Goal: Information Seeking & Learning: Find specific fact

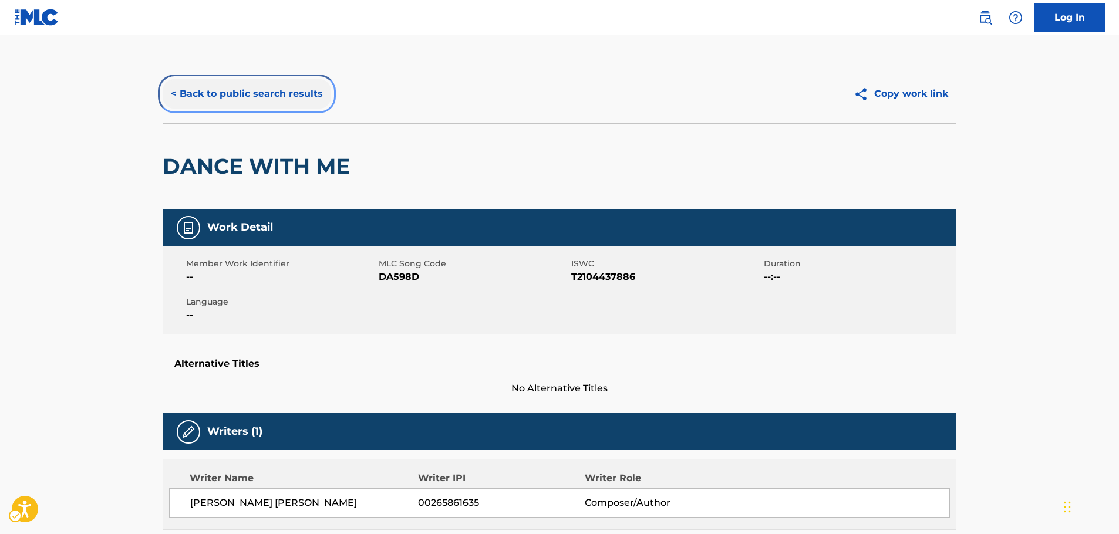
click at [243, 94] on button "< Back to public search results" at bounding box center [247, 93] width 168 height 29
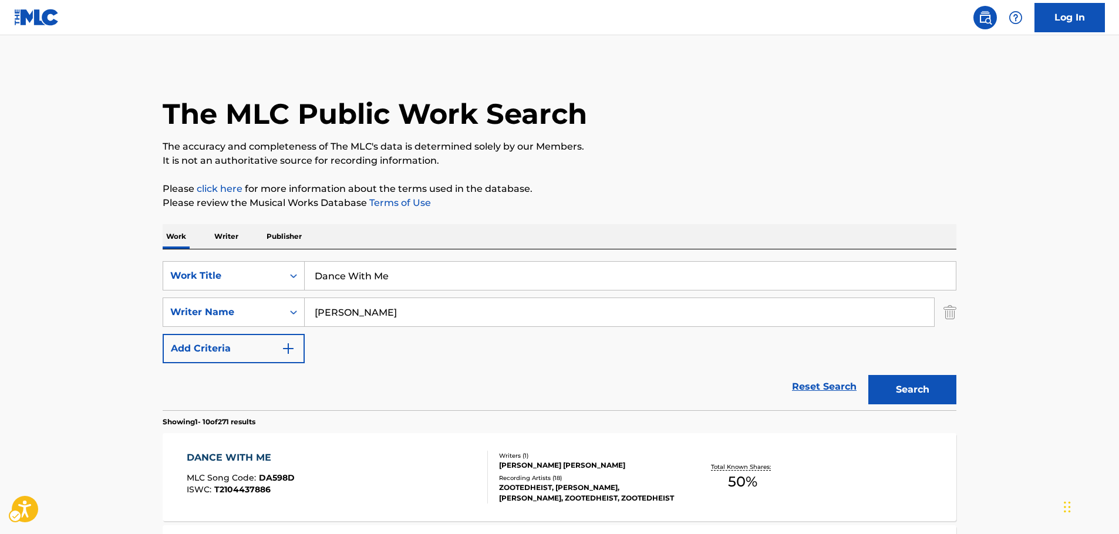
scroll to position [176, 0]
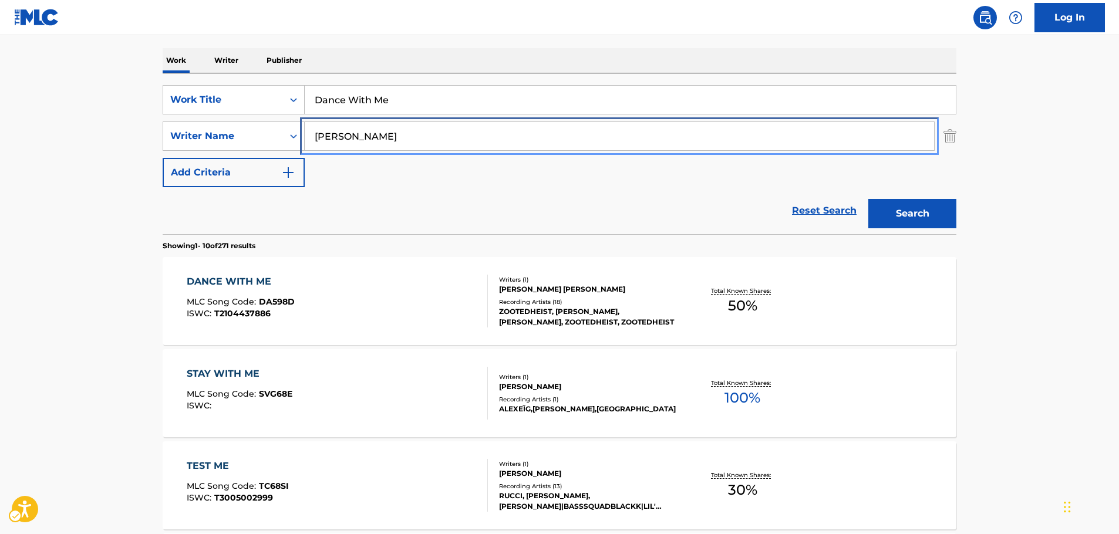
paste input "Tapasco"
click at [424, 133] on input "Tapasco" at bounding box center [619, 136] width 629 height 28
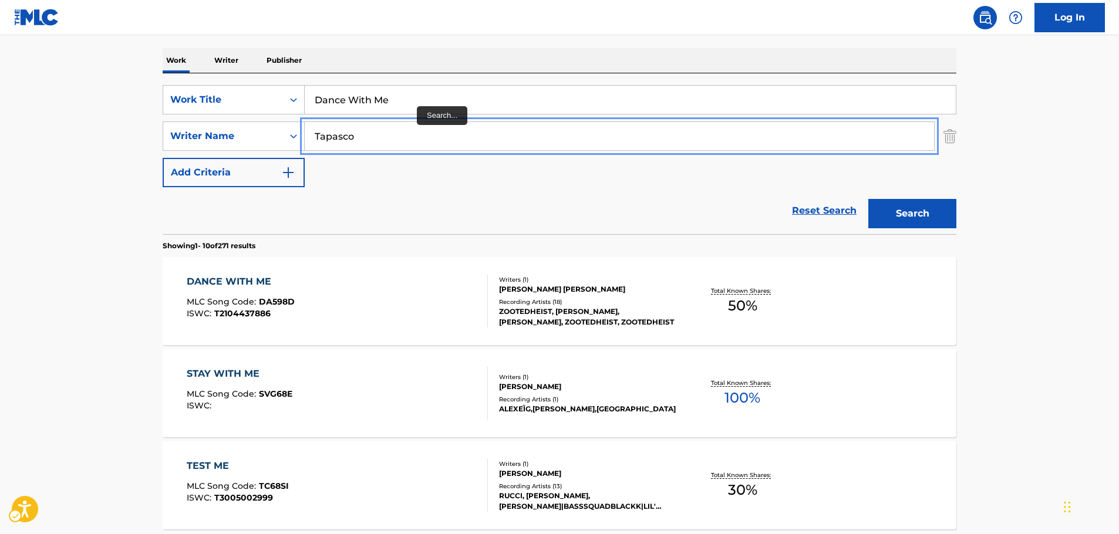
type input "Tapasco"
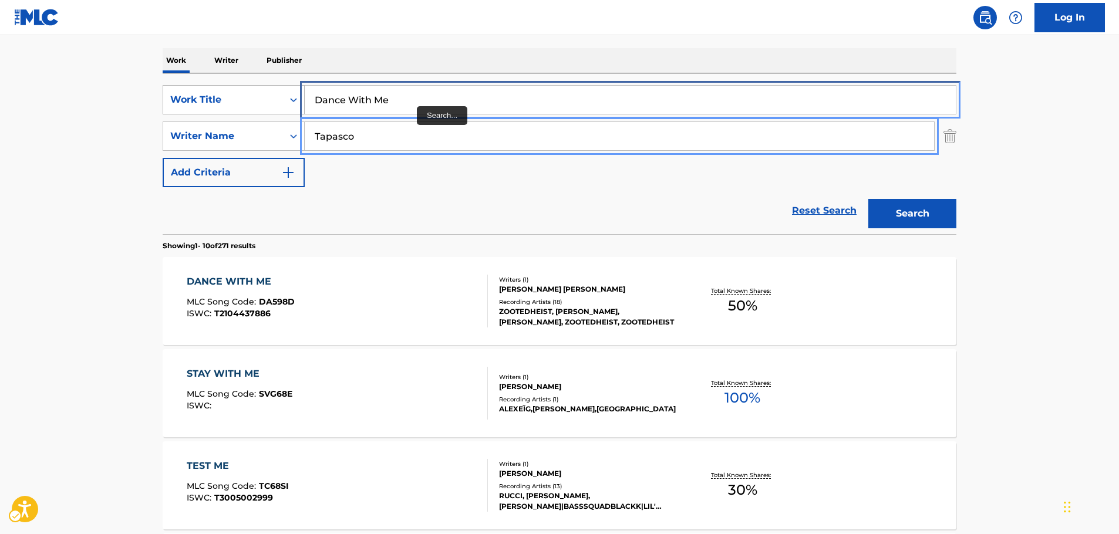
drag, startPoint x: 393, startPoint y: 102, endPoint x: 169, endPoint y: 113, distance: 224.4
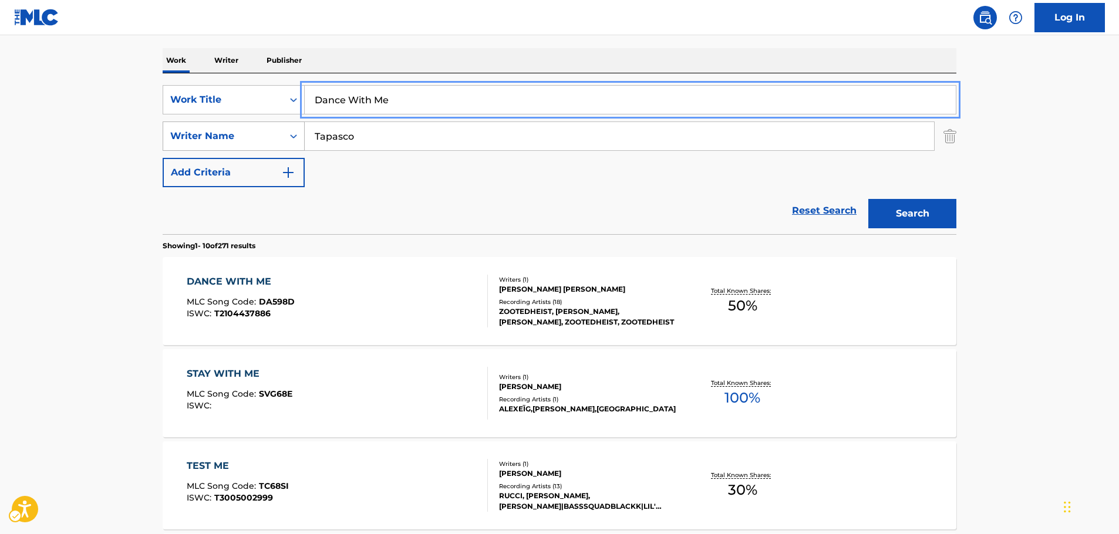
paste input "Si supieras"
type input "Si supieras"
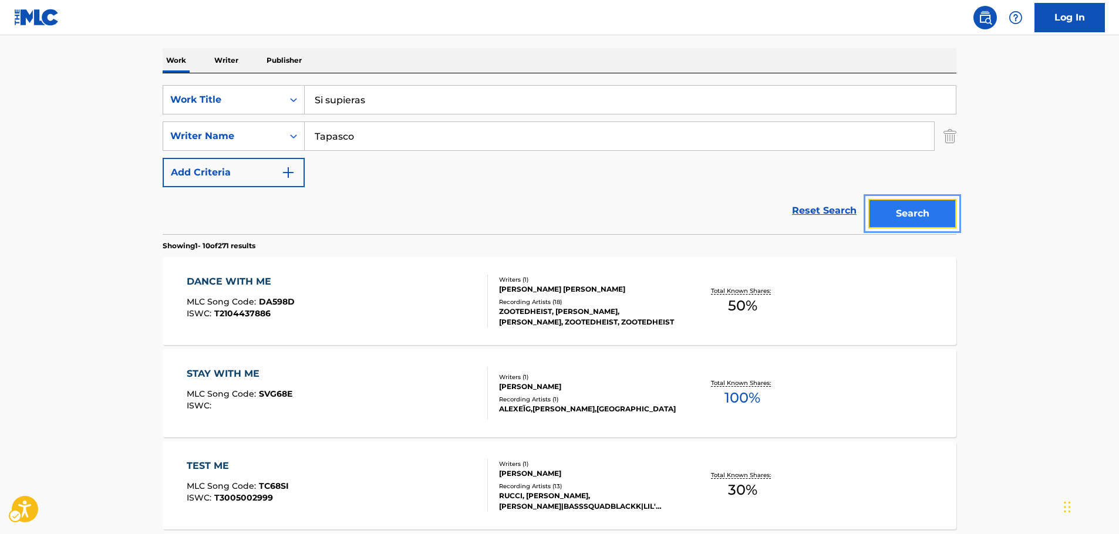
click at [890, 214] on button "Search" at bounding box center [912, 213] width 88 height 29
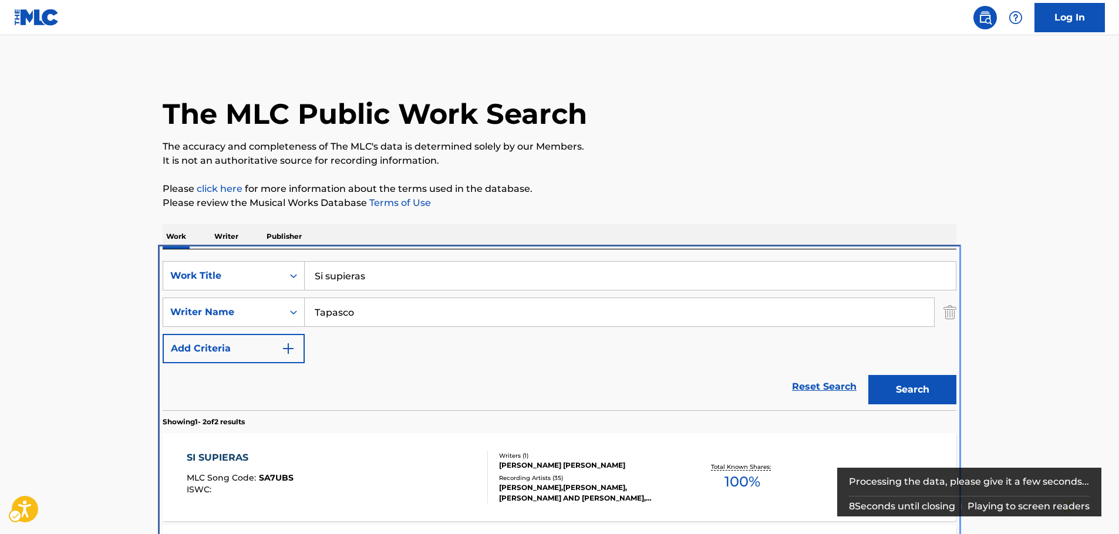
scroll to position [134, 0]
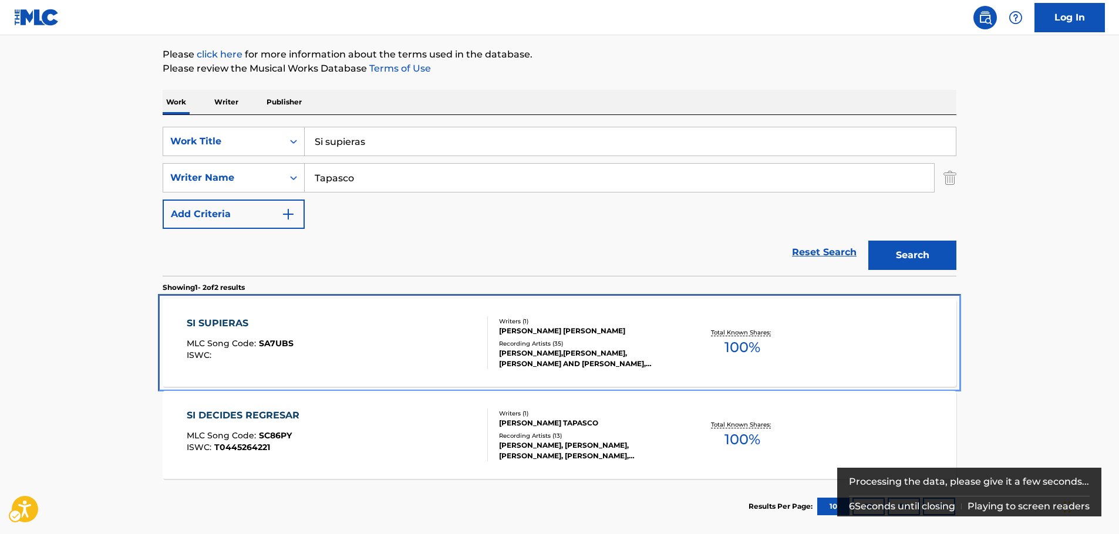
click at [414, 328] on div "SI SUPIERAS MLC Song Code : SA7UBS ISWC :" at bounding box center [338, 342] width 302 height 53
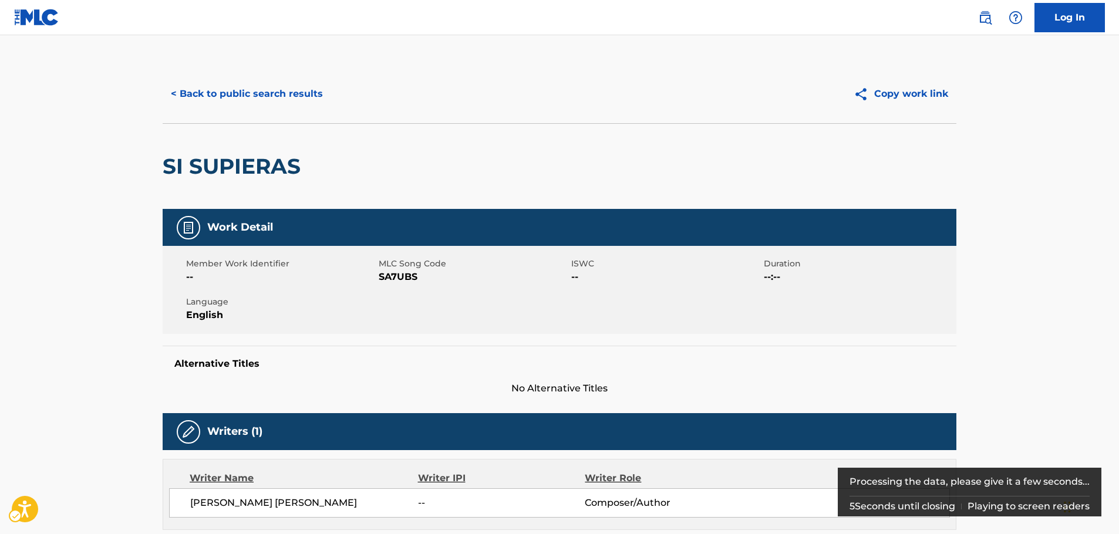
click at [399, 277] on span "MLC Song Code - SA7UBS" at bounding box center [474, 277] width 190 height 14
copy span "SA7UBS"
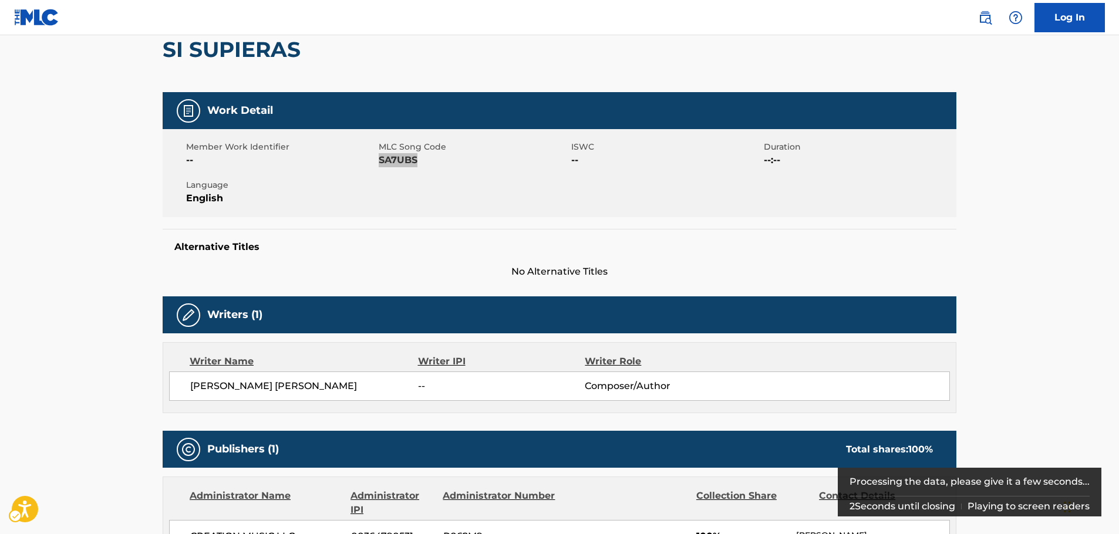
scroll to position [117, 0]
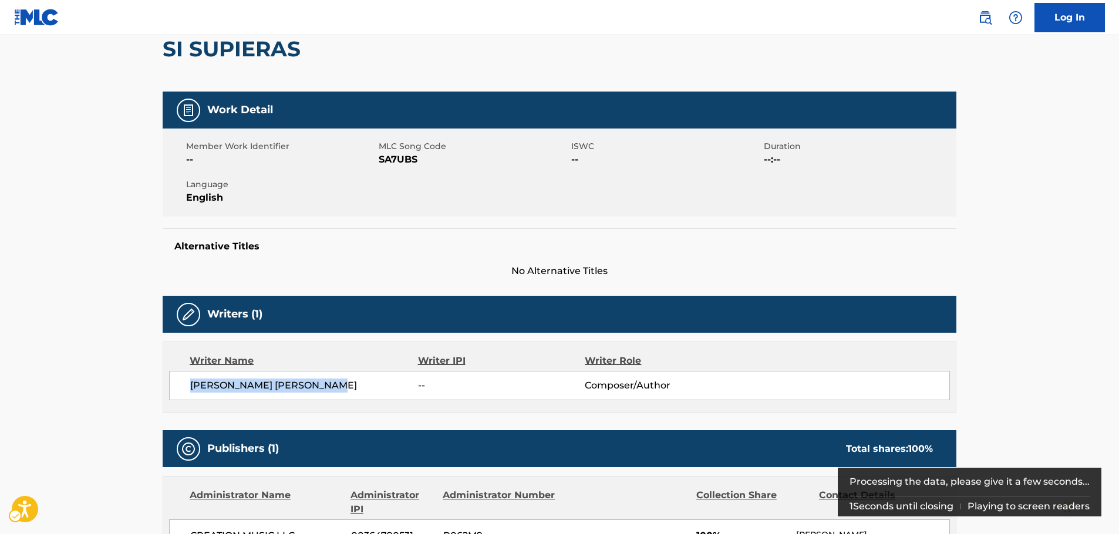
drag, startPoint x: 370, startPoint y: 386, endPoint x: 180, endPoint y: 384, distance: 190.7
click at [180, 384] on div "[PERSON_NAME] [PERSON_NAME] -- Composer/Author" at bounding box center [559, 385] width 781 height 29
copy span "[PERSON_NAME] [PERSON_NAME]"
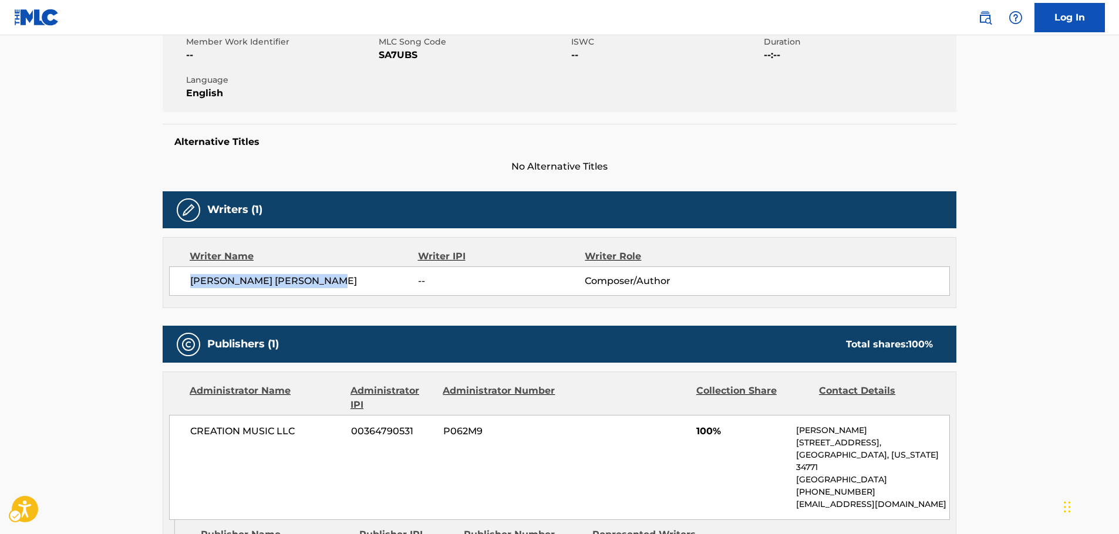
scroll to position [411, 0]
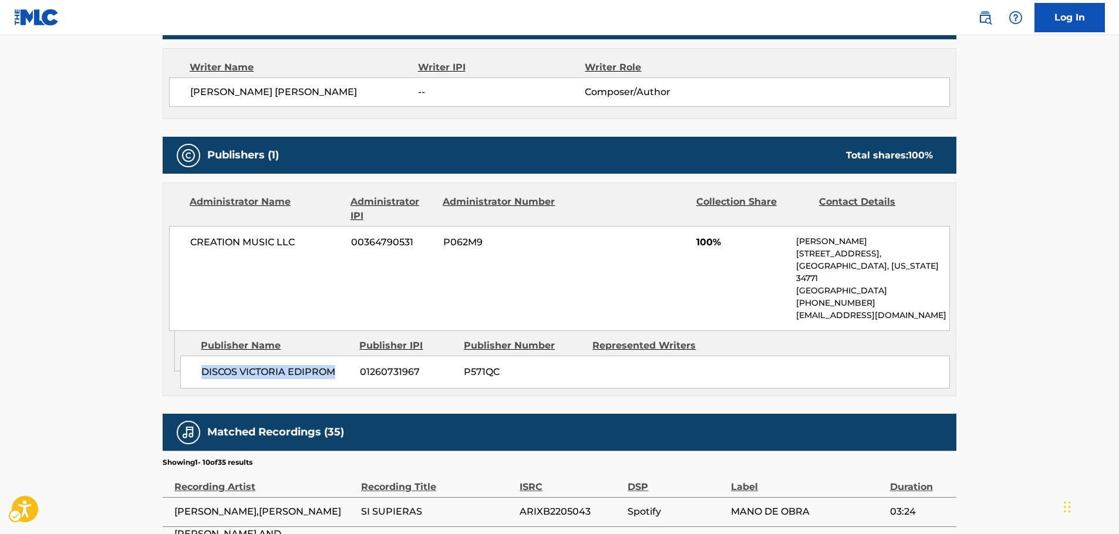
drag, startPoint x: 343, startPoint y: 361, endPoint x: 185, endPoint y: 357, distance: 157.9
click at [190, 357] on div "DISCOS VICTORIA EDIPROM 01260731967 P571QC" at bounding box center [564, 372] width 769 height 33
copy span "DISCOS VICTORIA EDIPROM"
drag, startPoint x: 312, startPoint y: 238, endPoint x: 187, endPoint y: 242, distance: 125.1
click at [188, 241] on div "CREATION MUSIC LLC 00364790531 P062M9 100% [PERSON_NAME] [STREET_ADDRESS][US_ST…" at bounding box center [559, 278] width 781 height 105
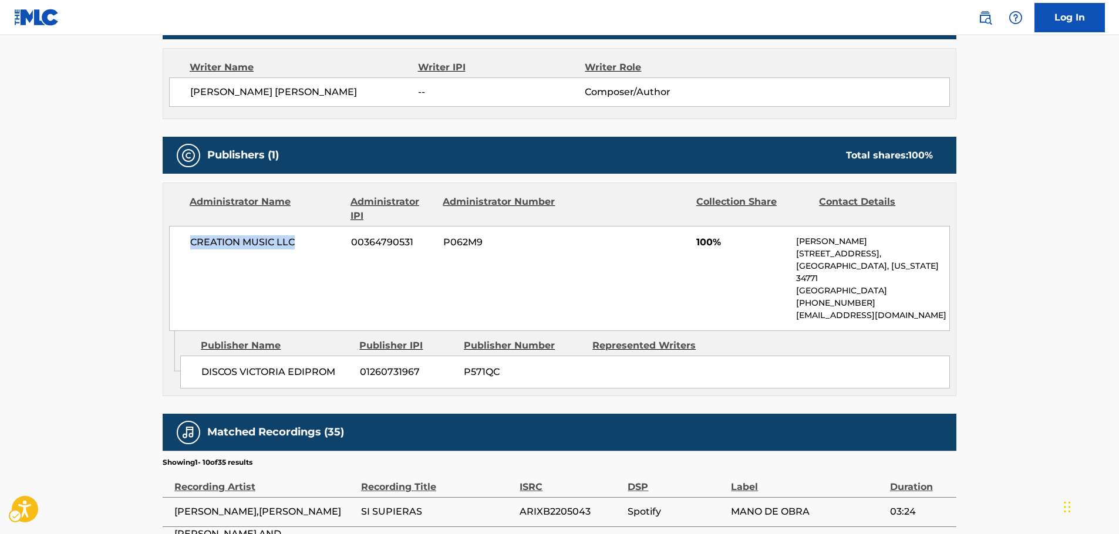
copy span "CREATION MUSIC LLC"
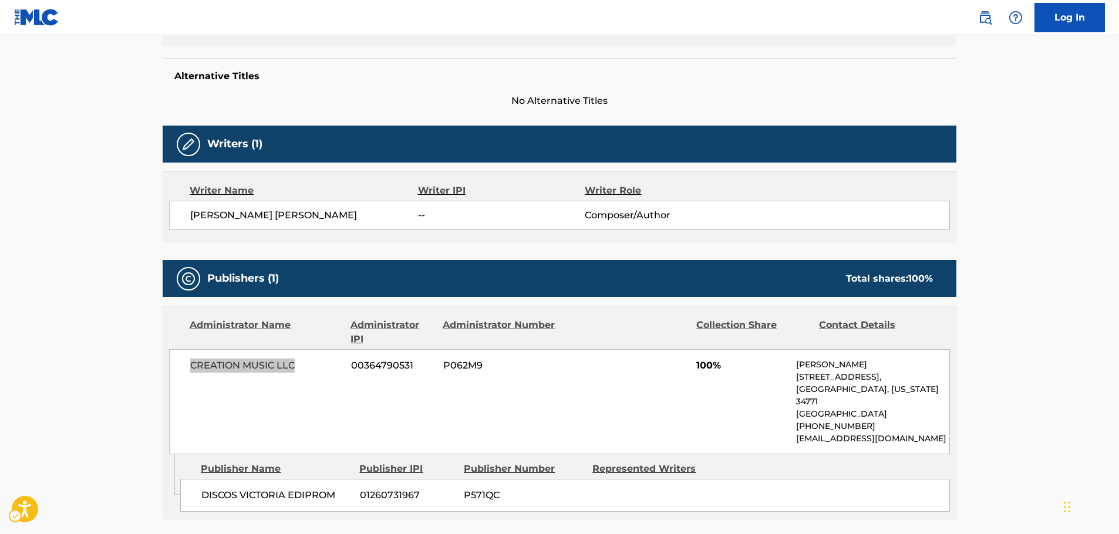
scroll to position [0, 0]
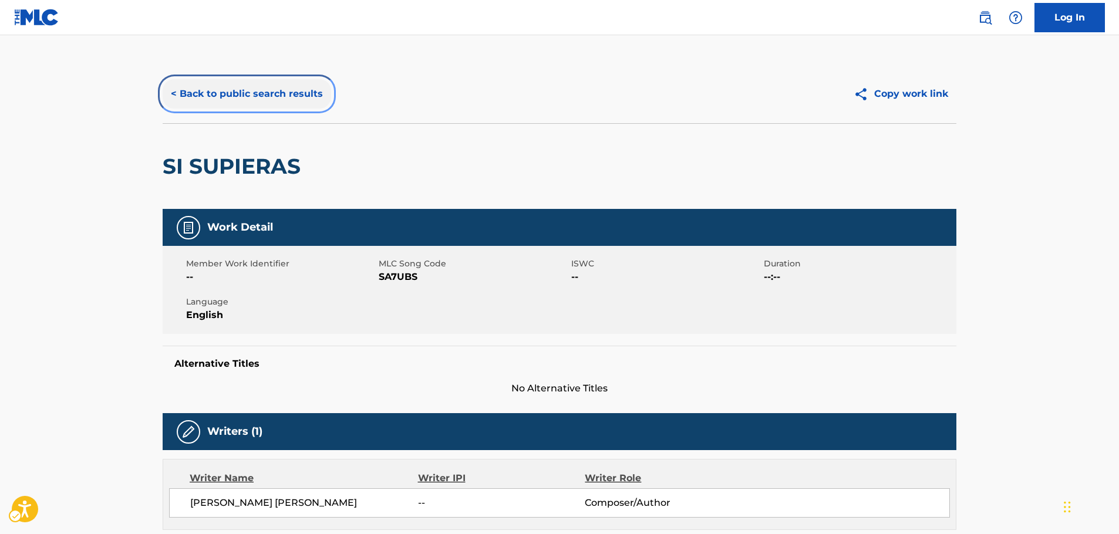
click at [279, 96] on button "< Back to public search results" at bounding box center [247, 93] width 168 height 29
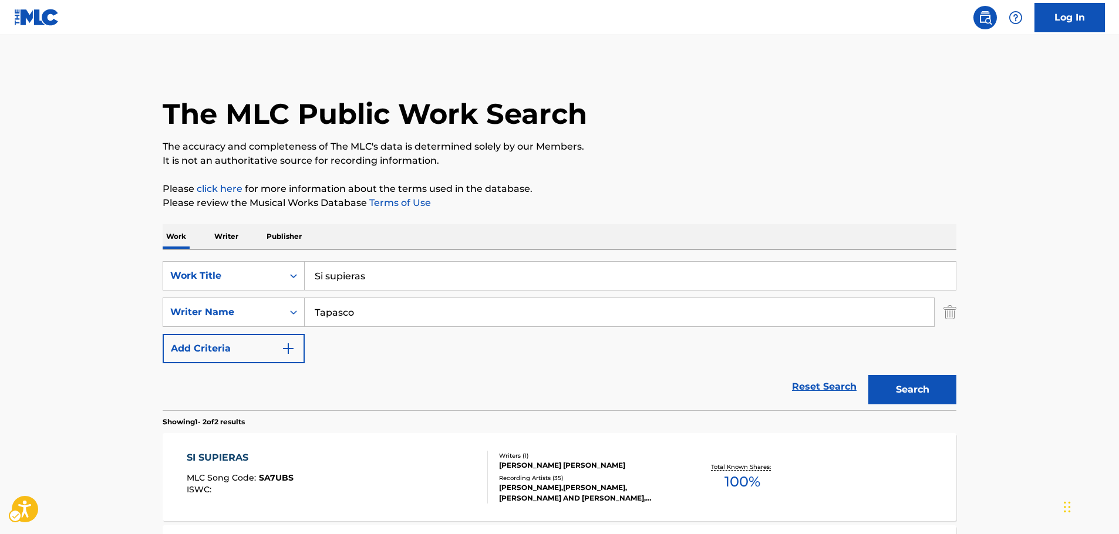
scroll to position [130, 0]
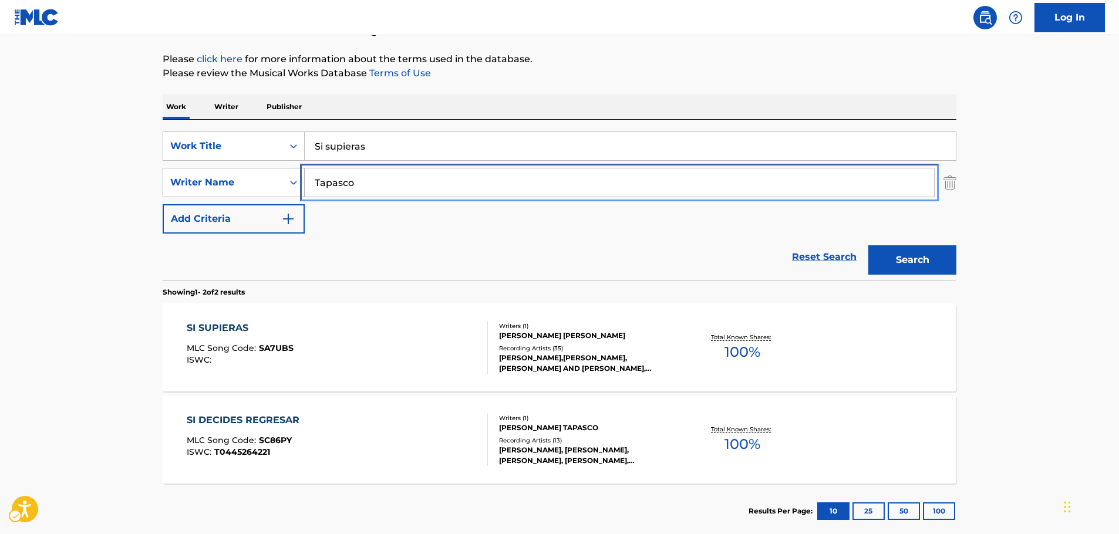
drag, startPoint x: 277, startPoint y: 185, endPoint x: 259, endPoint y: 185, distance: 18.2
paste input "[PERSON_NAME]"
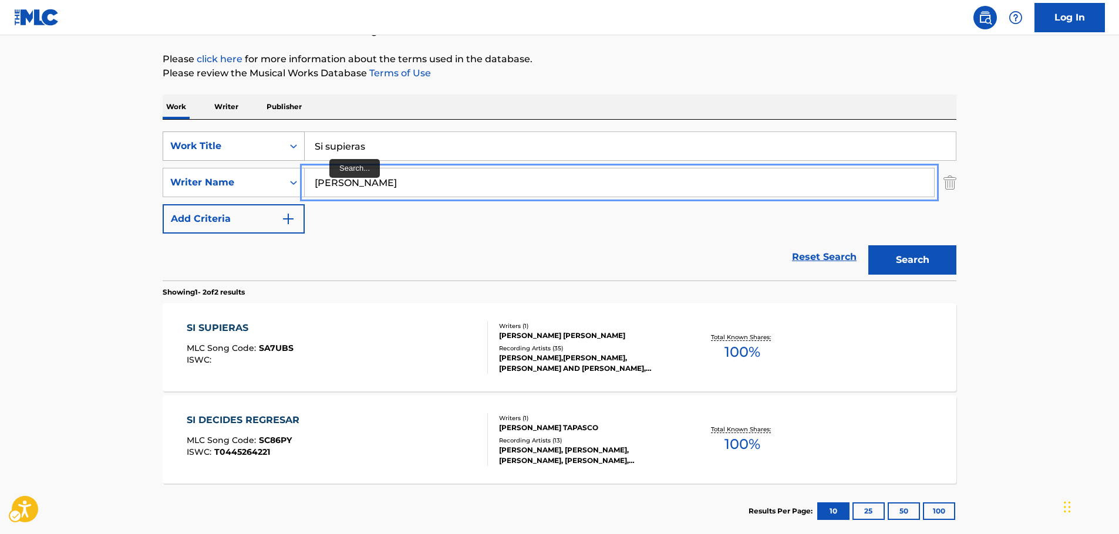
type input "[PERSON_NAME]"
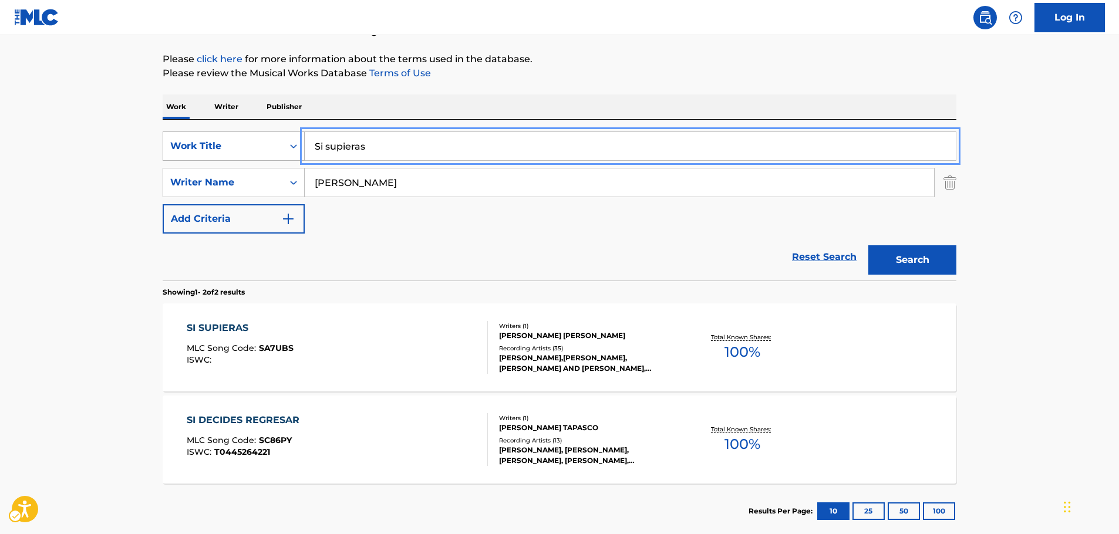
drag, startPoint x: 270, startPoint y: 151, endPoint x: 239, endPoint y: 157, distance: 31.7
paste input "Bem Que Se Qui"
type input "Bem Que Se Quis"
click at [903, 266] on button "Search" at bounding box center [912, 259] width 88 height 29
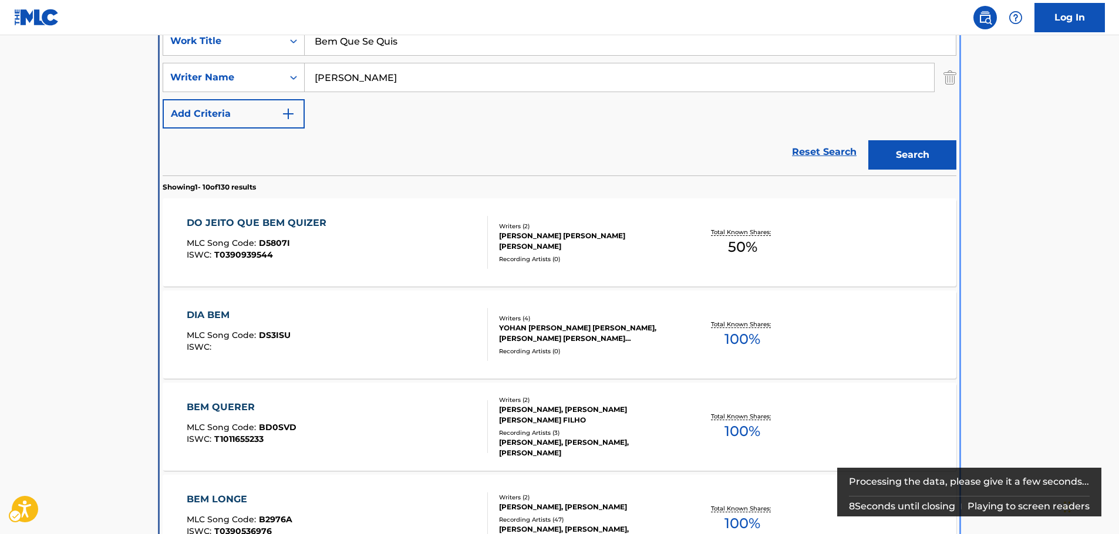
scroll to position [249, 0]
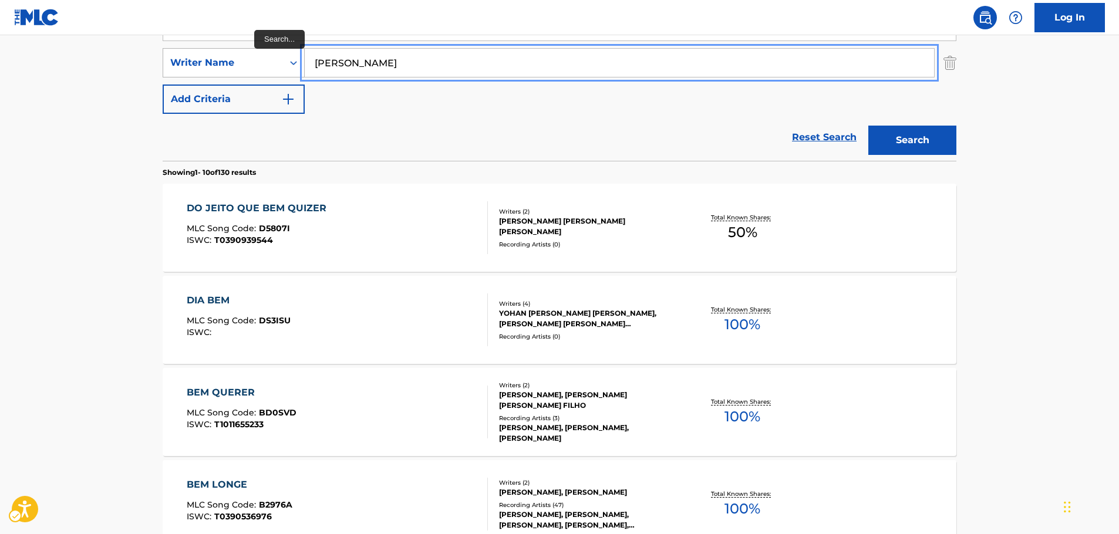
drag, startPoint x: 292, startPoint y: 67, endPoint x: 275, endPoint y: 72, distance: 18.2
click at [252, 65] on div "SearchWithCriteriae8440360-32e4-41a7-88b4-703eef1b93b6 Writer Name [PERSON_NAME]" at bounding box center [559, 62] width 793 height 29
paste input "Search..."
type input "[PERSON_NAME]"
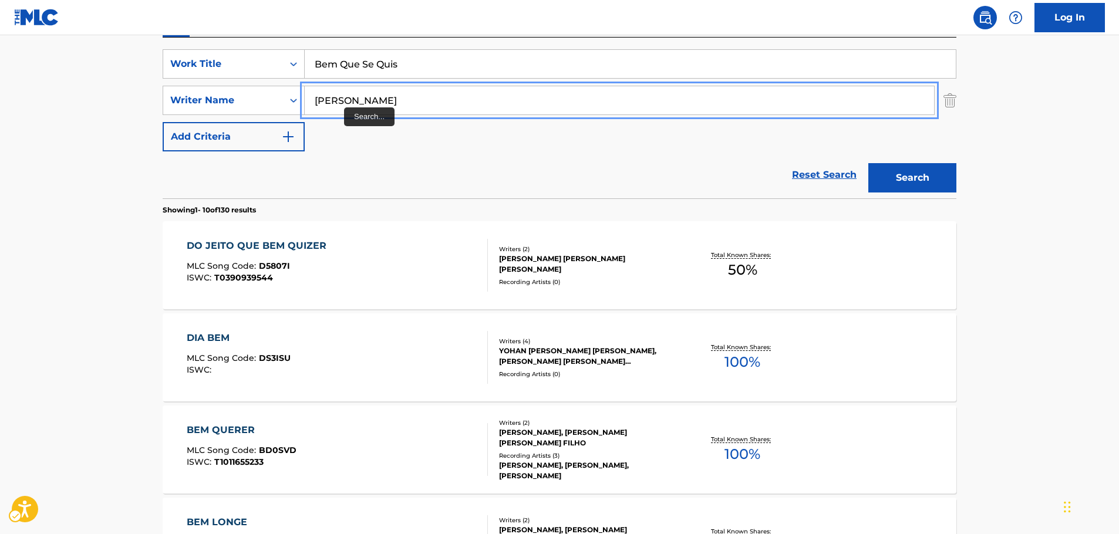
scroll to position [191, 0]
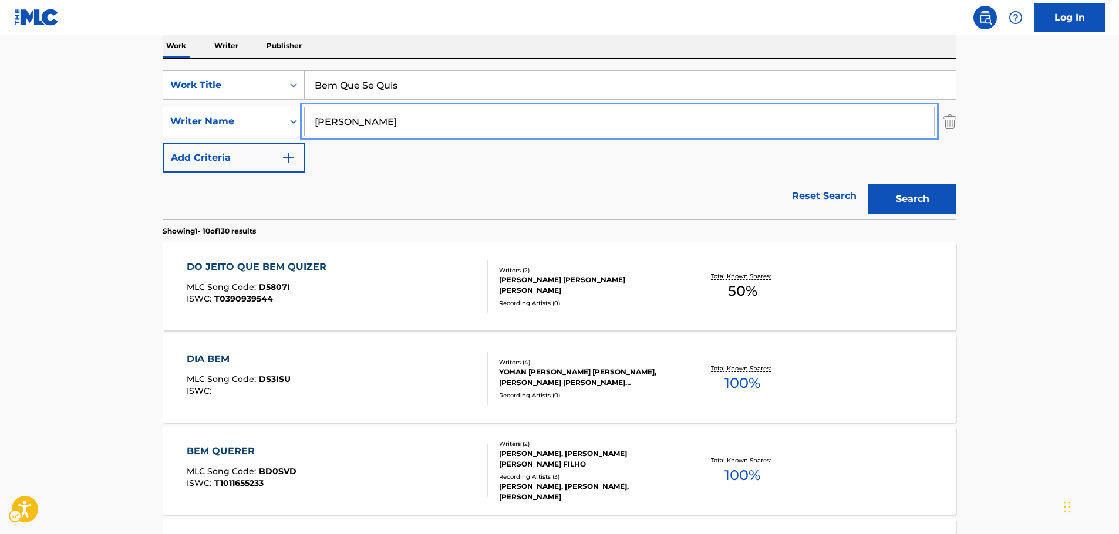
click at [180, 128] on div "SearchWithCriteriae8440360-32e4-41a7-88b4-703eef1b93b6 Writer Name [PERSON_NAME]" at bounding box center [559, 121] width 793 height 29
click at [868, 184] on button "Search" at bounding box center [912, 198] width 88 height 29
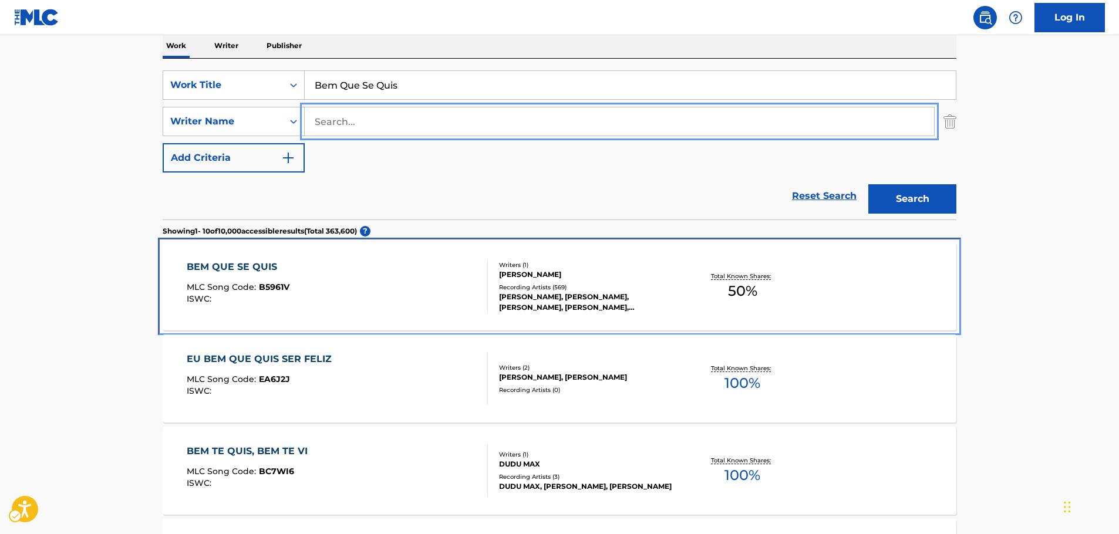
click at [423, 271] on div "BEM QUE SE QUIS MLC Song Code : B5961V ISWC :" at bounding box center [338, 286] width 302 height 53
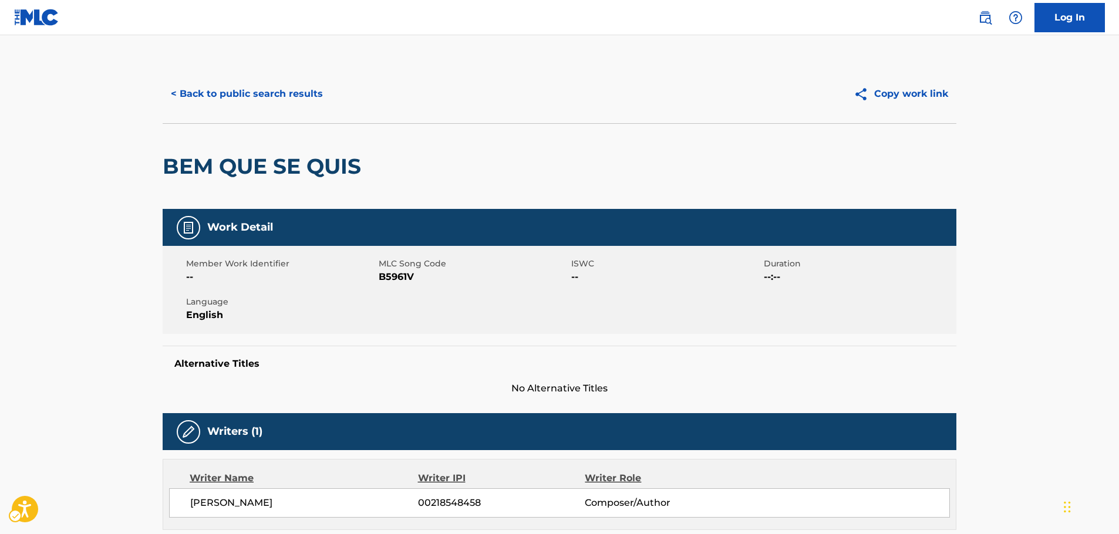
click at [402, 276] on span "MLC Song Code - B5961V" at bounding box center [474, 277] width 190 height 14
copy span "B5961V"
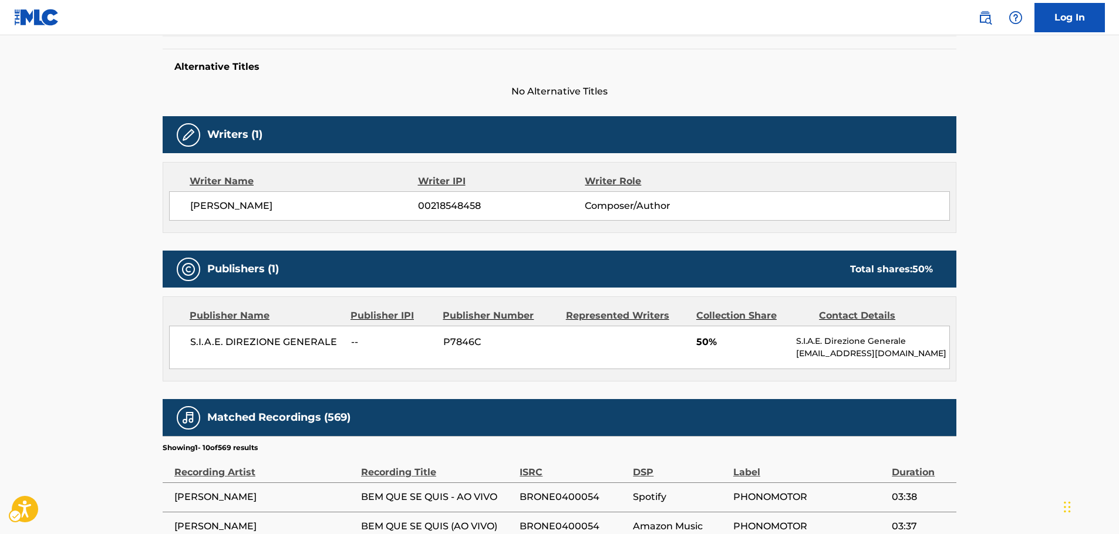
scroll to position [411, 0]
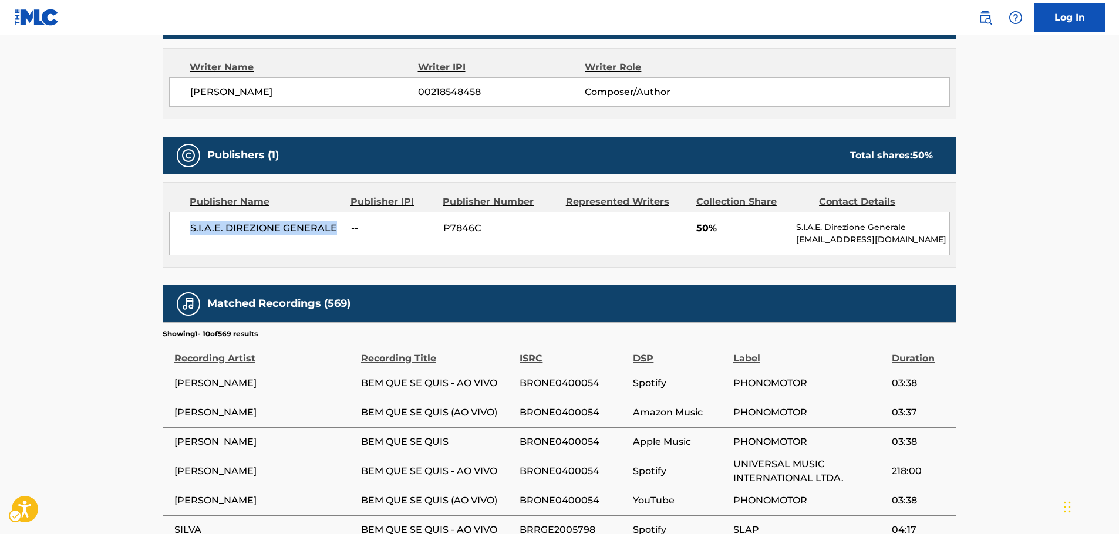
drag, startPoint x: 339, startPoint y: 227, endPoint x: 3, endPoint y: 238, distance: 335.9
click at [171, 227] on div "S.I.A.E. DIREZIONE GENERALE -- P7846C 50% S.I.A.E. Direzione Generale [EMAIL_AD…" at bounding box center [559, 233] width 781 height 43
copy span "S.I.A.E. DIREZIONE GENERALE"
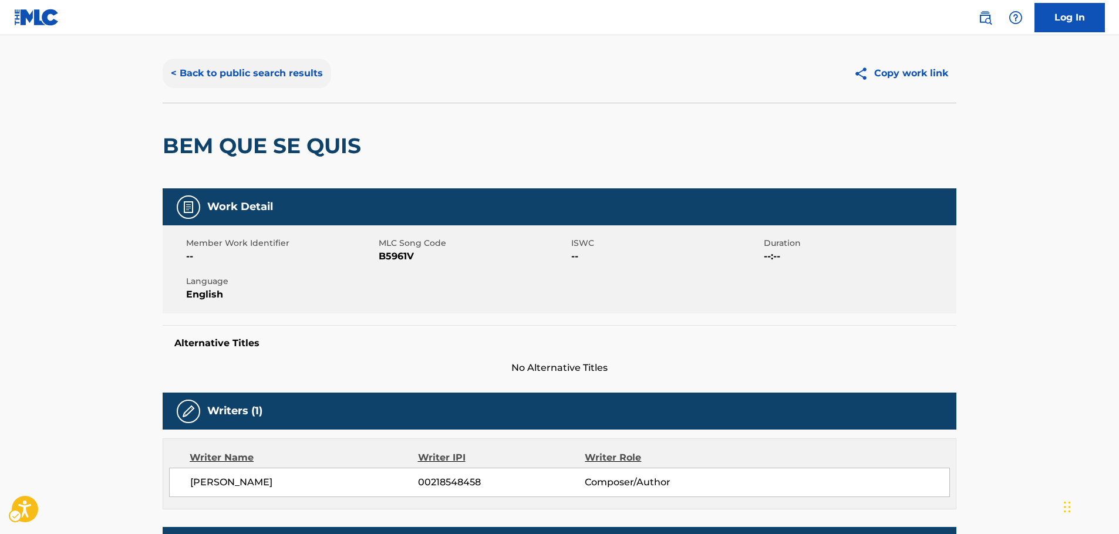
scroll to position [0, 0]
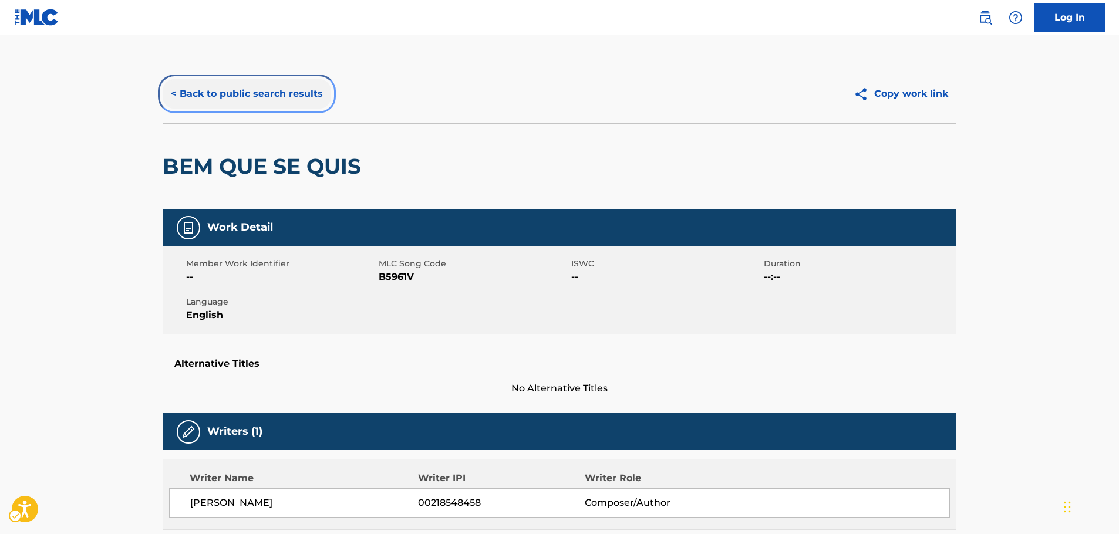
click at [227, 92] on button "< Back to public search results" at bounding box center [247, 93] width 168 height 29
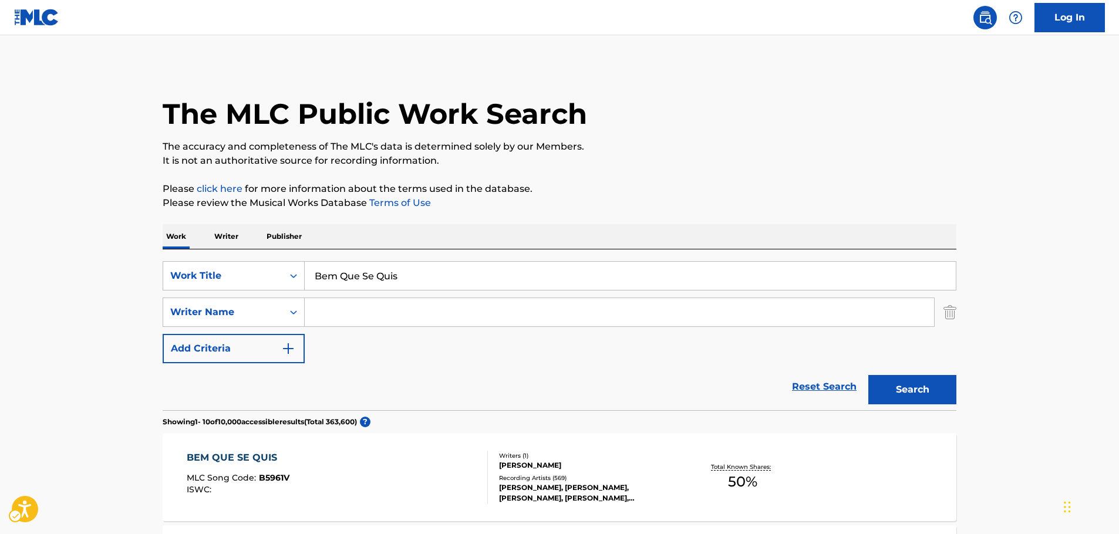
scroll to position [191, 0]
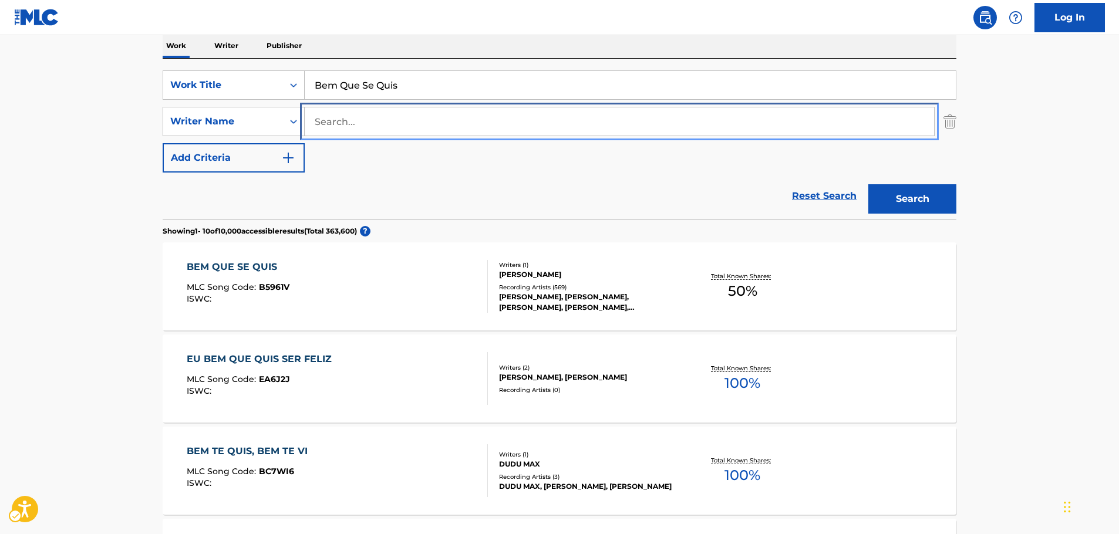
paste input "[PERSON_NAME]"
type input "[PERSON_NAME]"
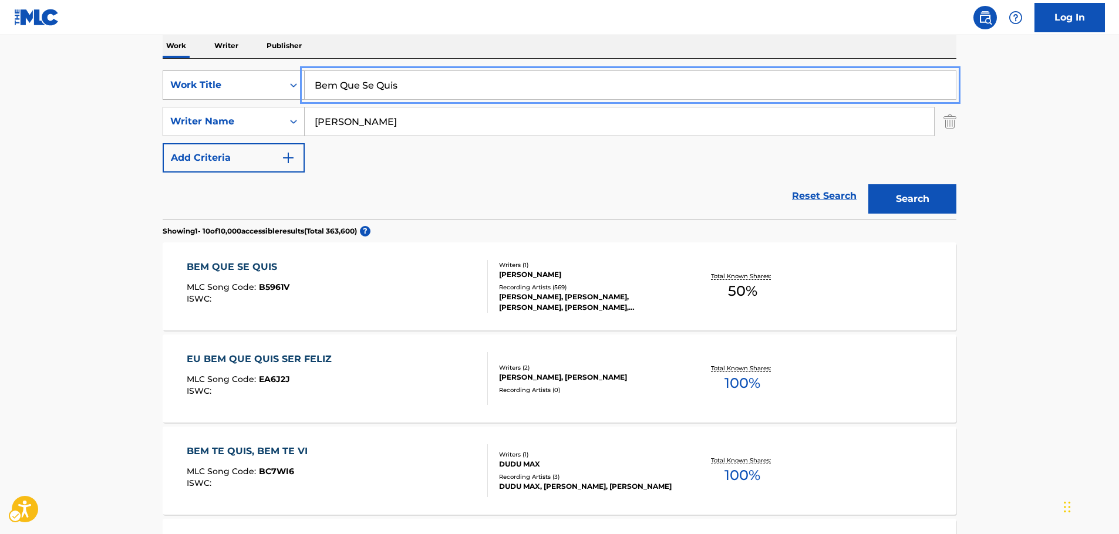
drag, startPoint x: 238, startPoint y: 96, endPoint x: 219, endPoint y: 99, distance: 19.5
paste input "rincar de Viver"
type input "Brincar de Viver"
click at [908, 201] on button "Search" at bounding box center [912, 198] width 88 height 29
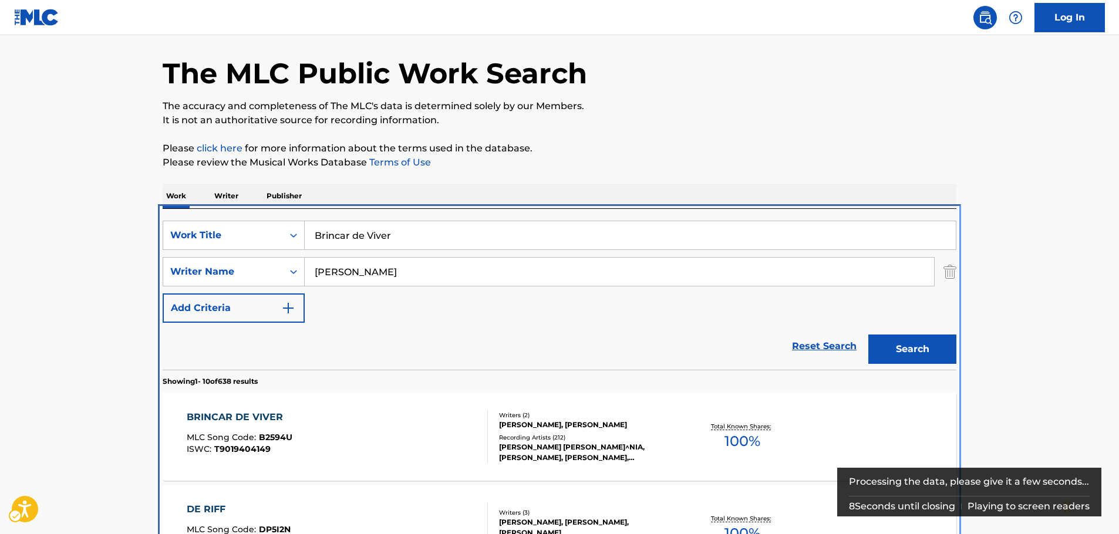
scroll to position [249, 0]
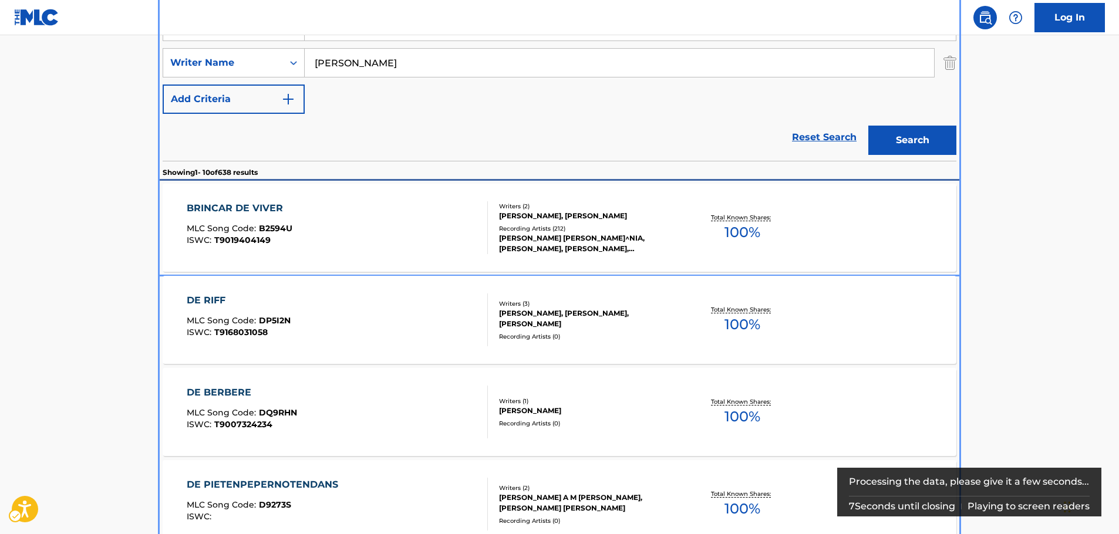
click at [309, 221] on div "BRINCAR DE VIVER MLC Song Code : B2594U ISWC : T9019404149" at bounding box center [338, 227] width 302 height 53
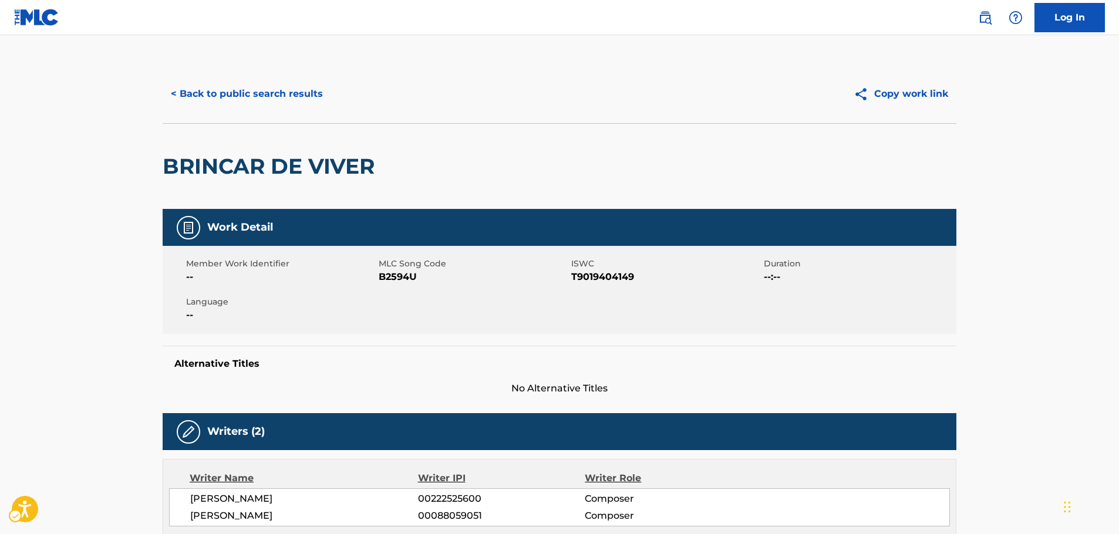
click at [398, 276] on span "MLC Song Code - B2594U" at bounding box center [474, 277] width 190 height 14
copy span "B2594U"
click at [609, 273] on span "ISWC - T9019404149" at bounding box center [666, 277] width 190 height 14
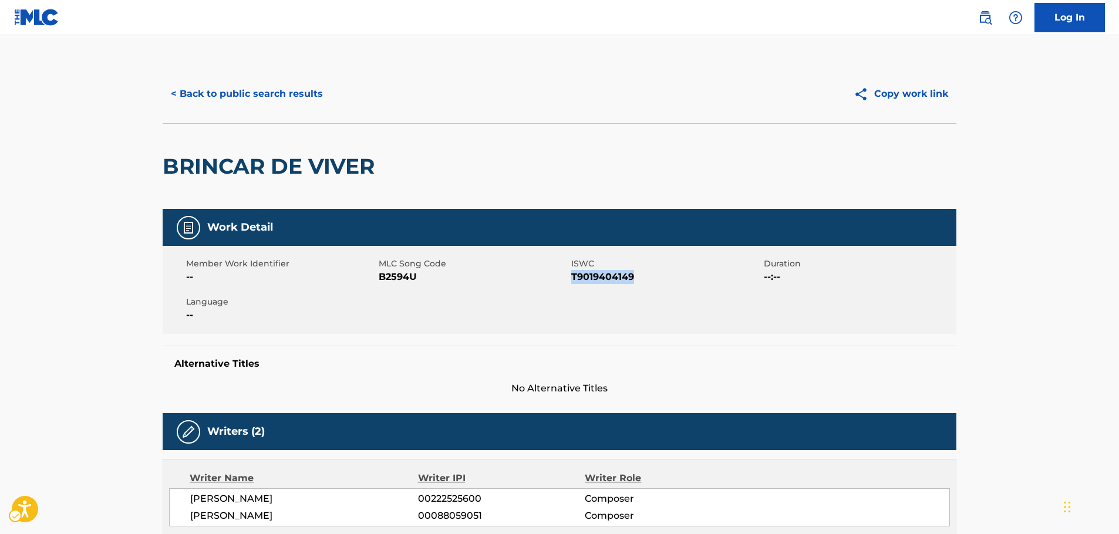
copy span "T9019404149"
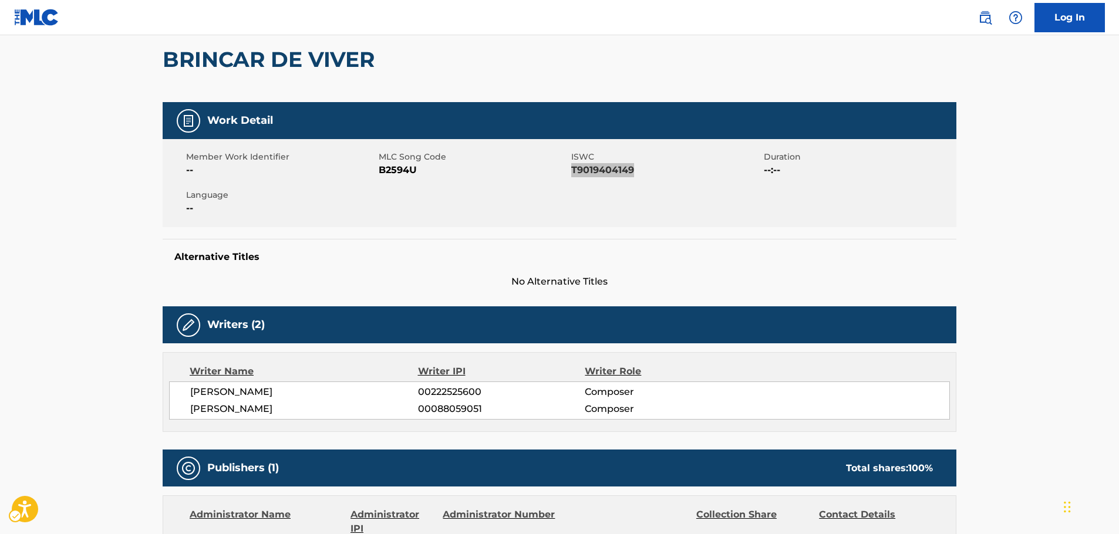
scroll to position [235, 0]
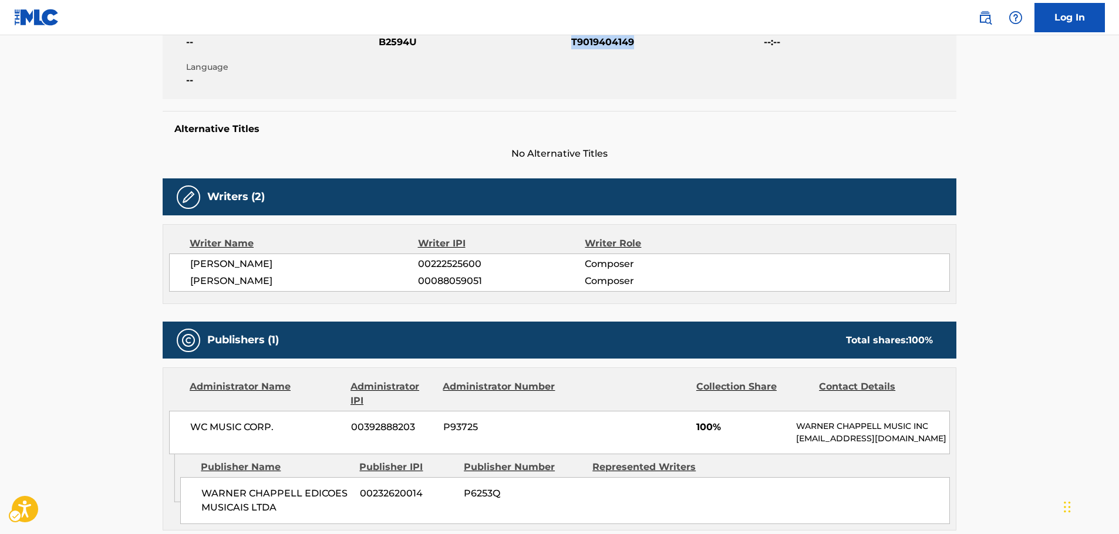
drag, startPoint x: 231, startPoint y: 286, endPoint x: 167, endPoint y: 268, distance: 65.9
click at [167, 268] on div "Writer Name Writer IPI Writer Role [PERSON_NAME] 00222525600 Composer [PERSON_N…" at bounding box center [559, 264] width 793 height 80
copy div "[PERSON_NAME] 00222525600 Composer [PERSON_NAME]"
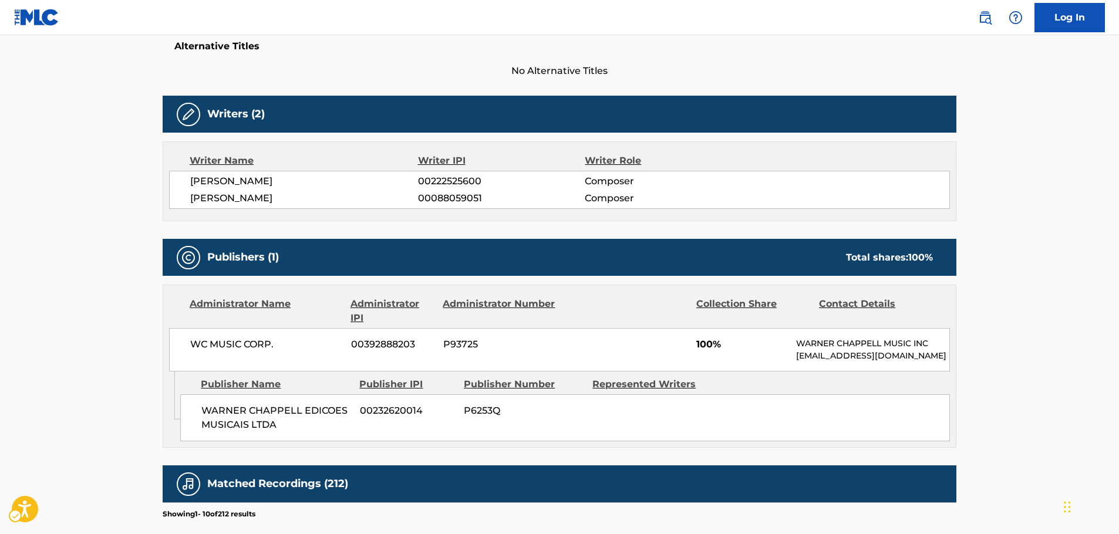
scroll to position [470, 0]
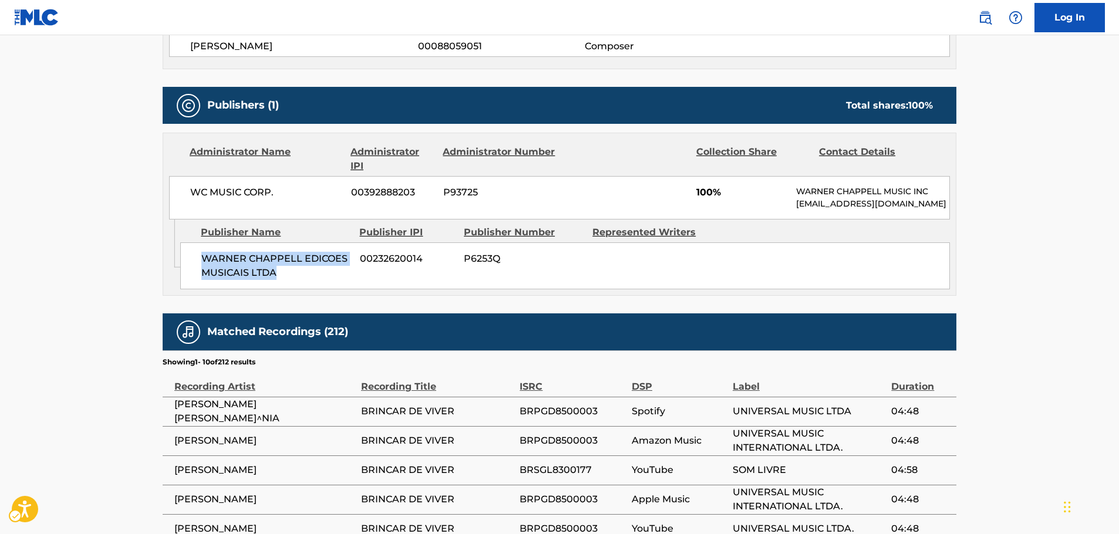
drag, startPoint x: 286, startPoint y: 283, endPoint x: 202, endPoint y: 273, distance: 83.9
click at [202, 273] on span "WARNER CHAPPELL EDICOES MUSICAIS LTDA" at bounding box center [276, 266] width 150 height 28
copy span "WARNER CHAPPELL EDICOES MUSICAIS LTDA"
drag, startPoint x: 271, startPoint y: 202, endPoint x: 123, endPoint y: 239, distance: 151.7
click at [183, 206] on div "WC MUSIC CORP. 00392888203 P93725 100% [PERSON_NAME] MUSIC INC [EMAIL_ADDRESS][…" at bounding box center [559, 197] width 781 height 43
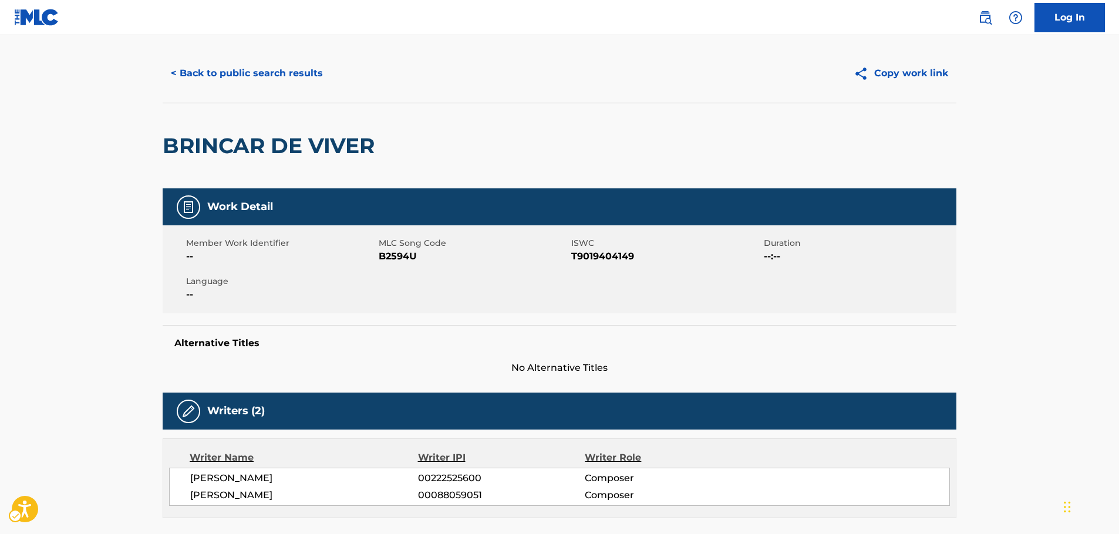
scroll to position [0, 0]
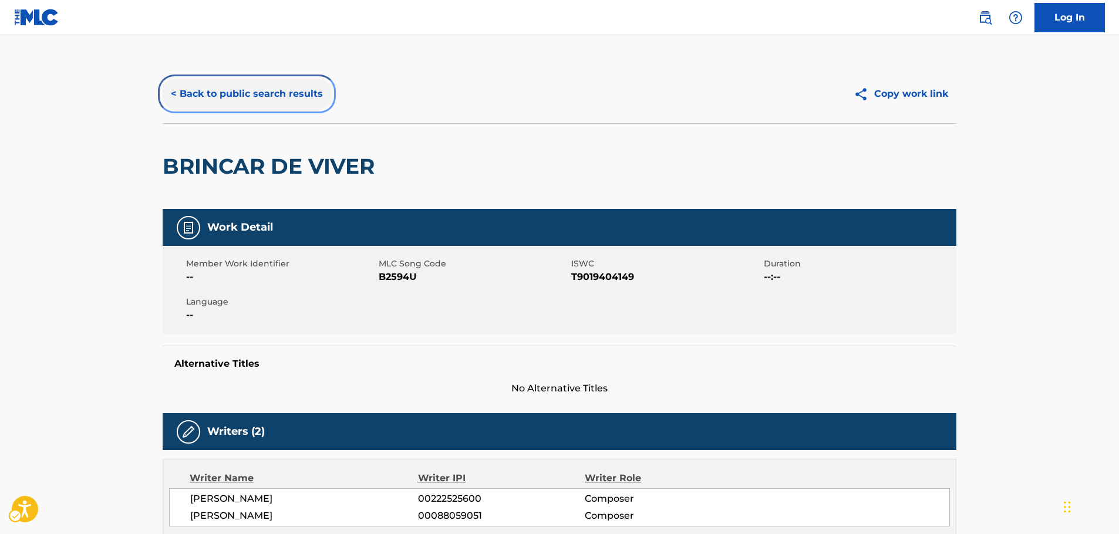
click at [275, 92] on button "< Back to public search results" at bounding box center [247, 93] width 168 height 29
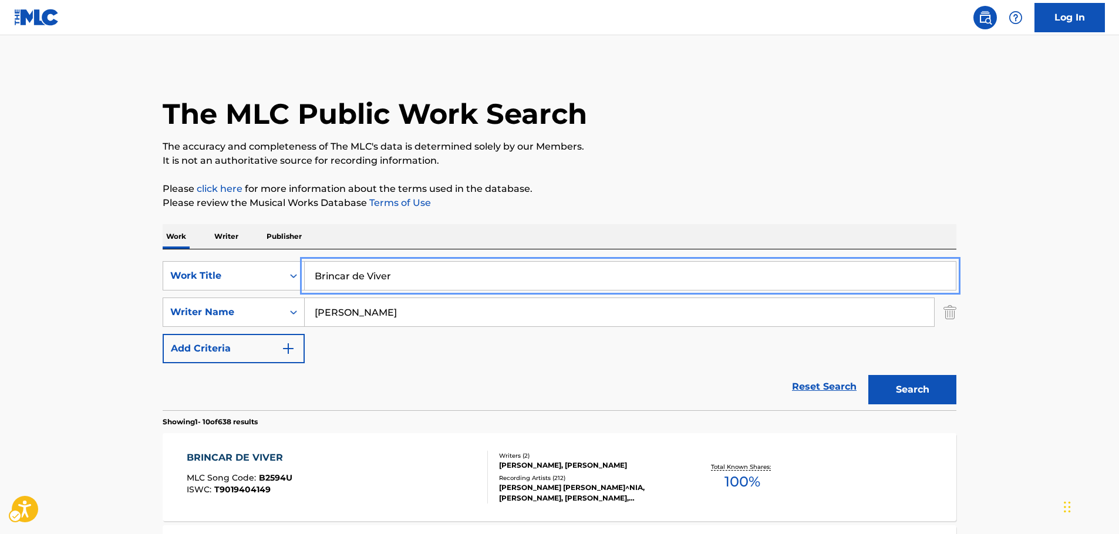
drag, startPoint x: 282, startPoint y: 278, endPoint x: 141, endPoint y: 273, distance: 140.3
paste input "Não Deixe o Samba Morr"
type input "Não Deixe o Samba Morrer"
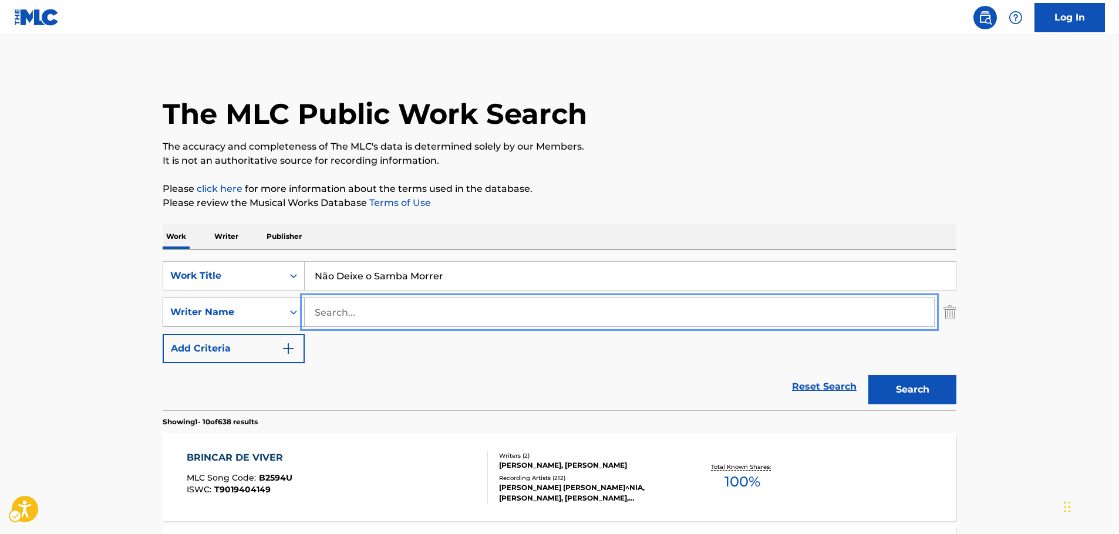
click at [868, 375] on button "Search" at bounding box center [912, 389] width 88 height 29
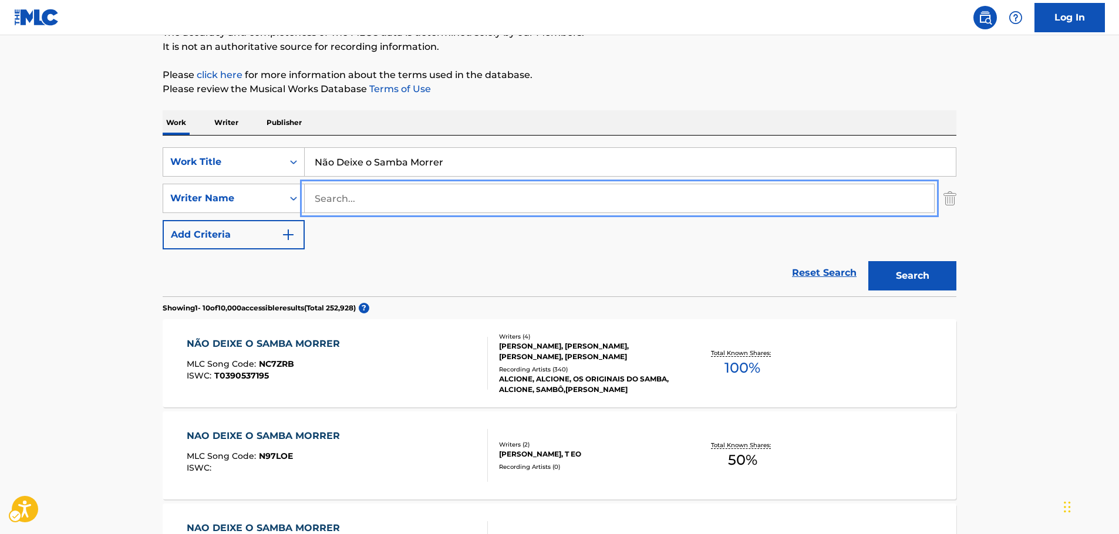
scroll to position [117, 0]
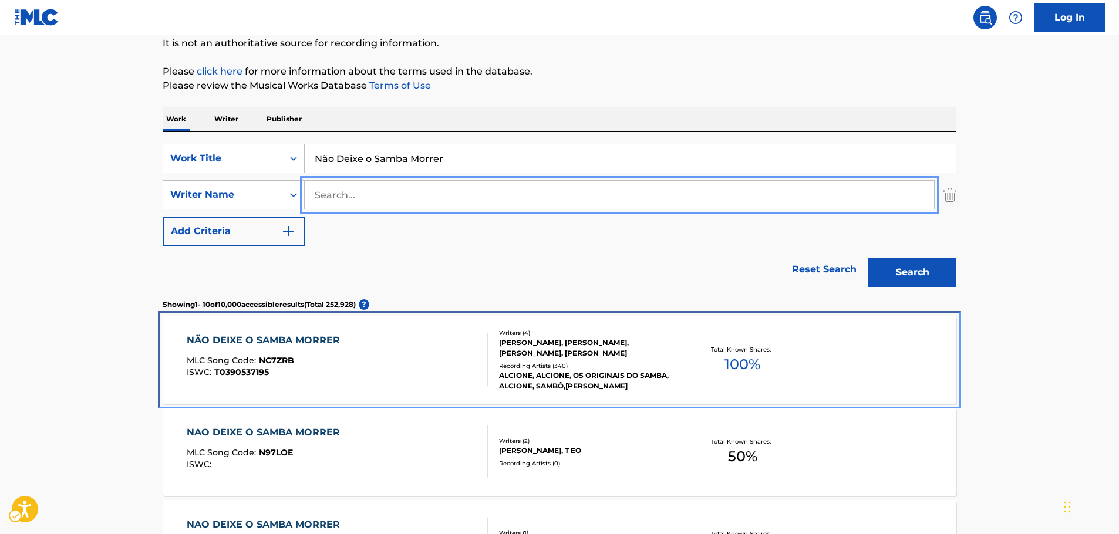
click at [415, 347] on div "NÃO DEIXE O SAMBA MORRER MLC Song Code : NC7ZRB ISWC : T0390537195" at bounding box center [338, 359] width 302 height 53
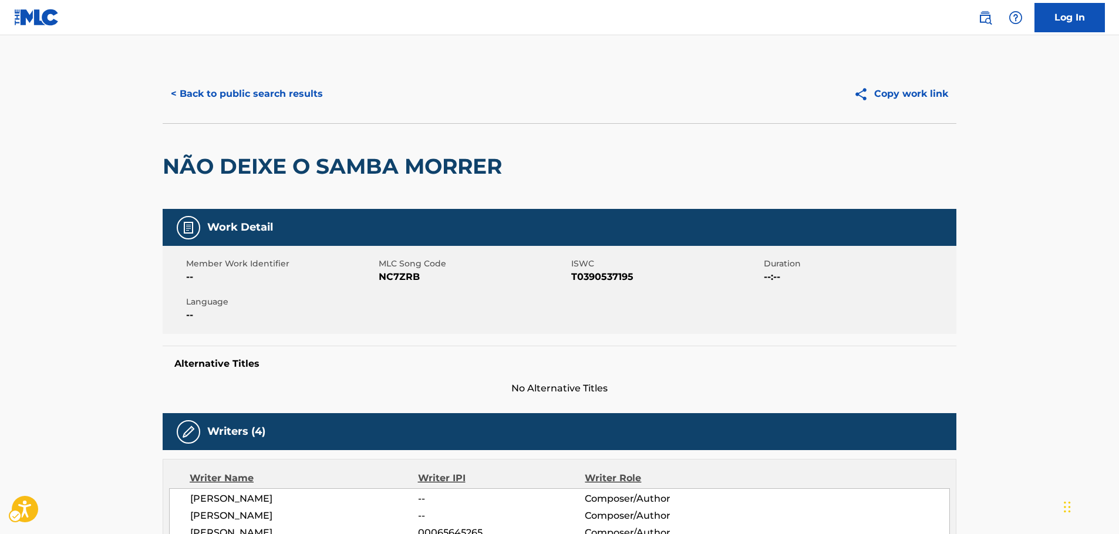
click at [404, 280] on span "MLC Song Code - NC7ZRB" at bounding box center [474, 277] width 190 height 14
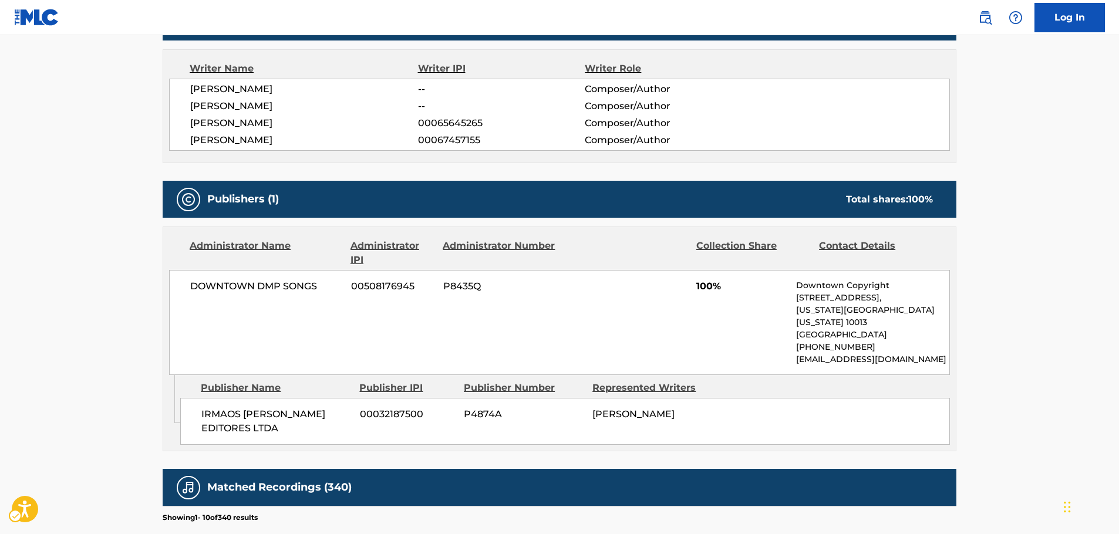
scroll to position [411, 0]
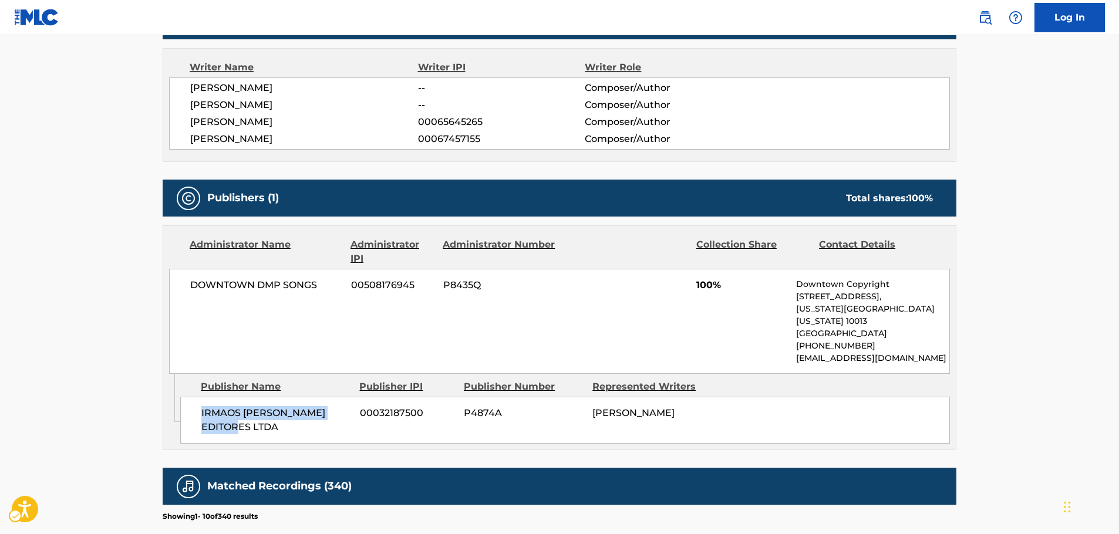
drag, startPoint x: 254, startPoint y: 427, endPoint x: 193, endPoint y: 406, distance: 63.8
click at [193, 406] on div "IRMAOS [PERSON_NAME] EDITORES LTDA 00032187500 P4874A [PERSON_NAME]" at bounding box center [564, 420] width 769 height 47
drag, startPoint x: 329, startPoint y: 285, endPoint x: 176, endPoint y: 292, distance: 152.8
click at [183, 292] on div "DOWNTOWN DMP SONGS 00508176945 P8435Q 100% Downtown Copyright [STREET_ADDRESS][…" at bounding box center [559, 321] width 781 height 105
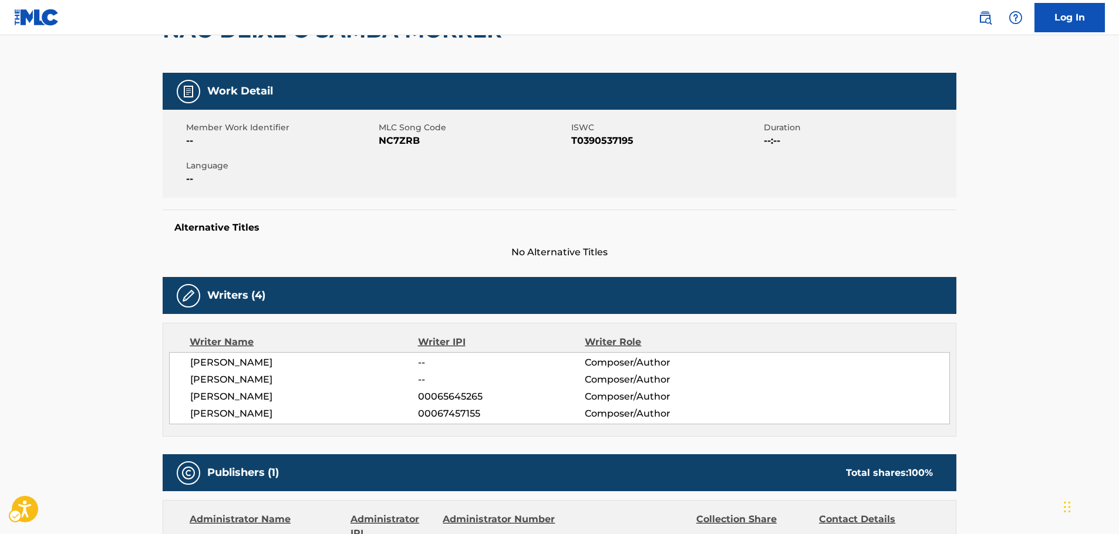
scroll to position [0, 0]
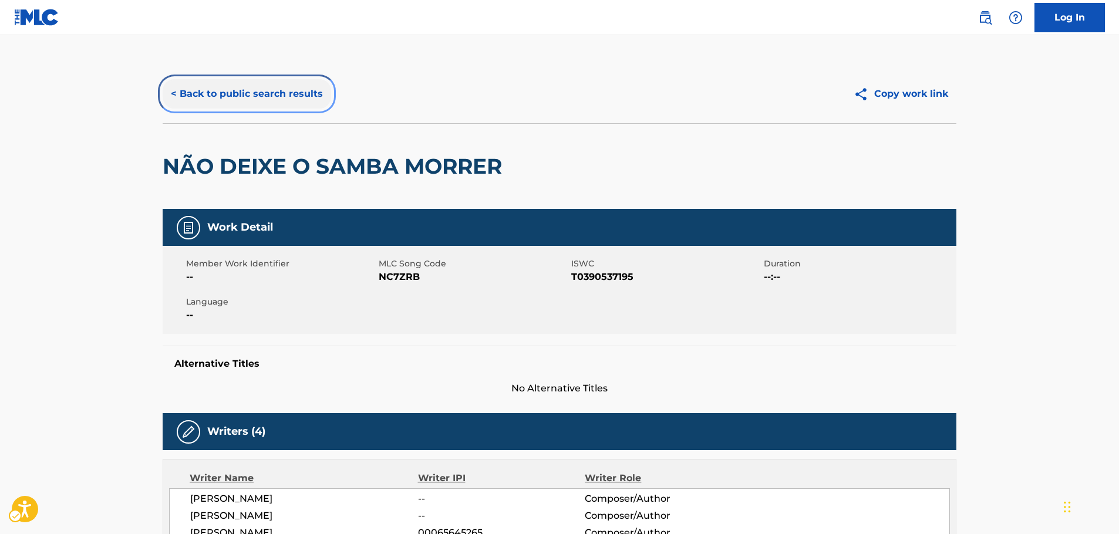
click at [239, 100] on button "< Back to public search results" at bounding box center [247, 93] width 168 height 29
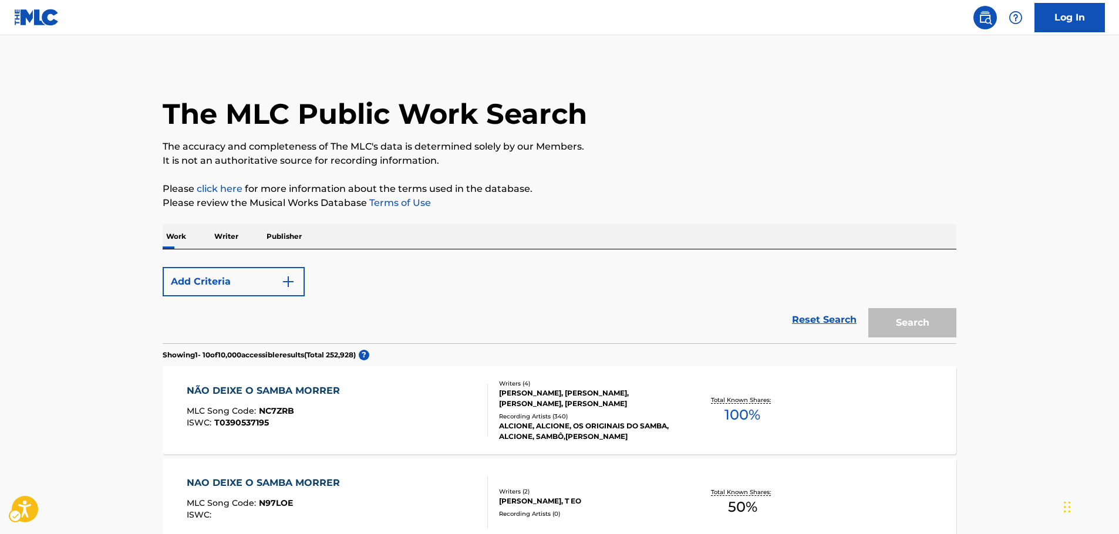
scroll to position [117, 0]
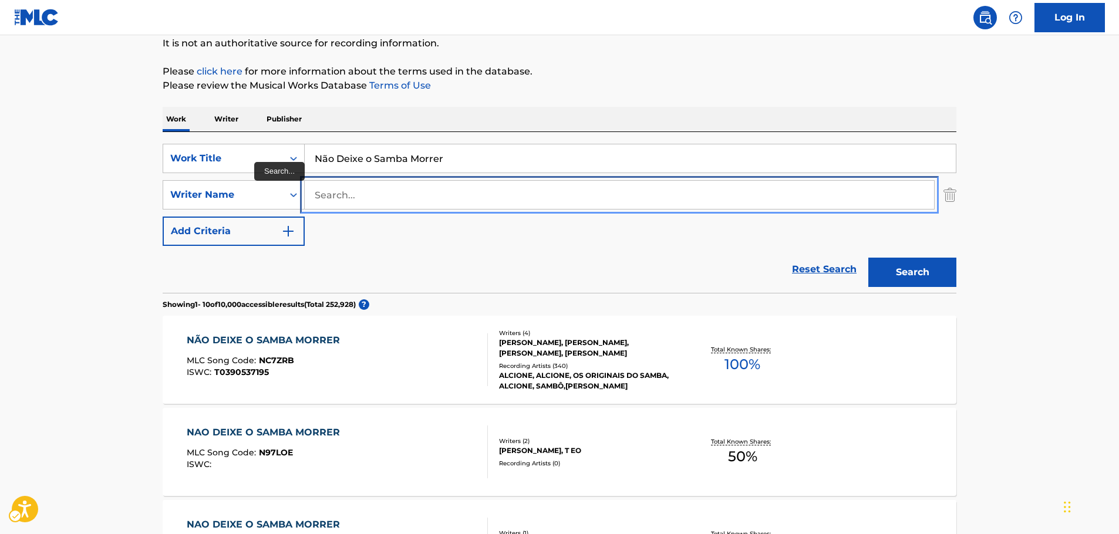
paste input "[PERSON_NAME]"
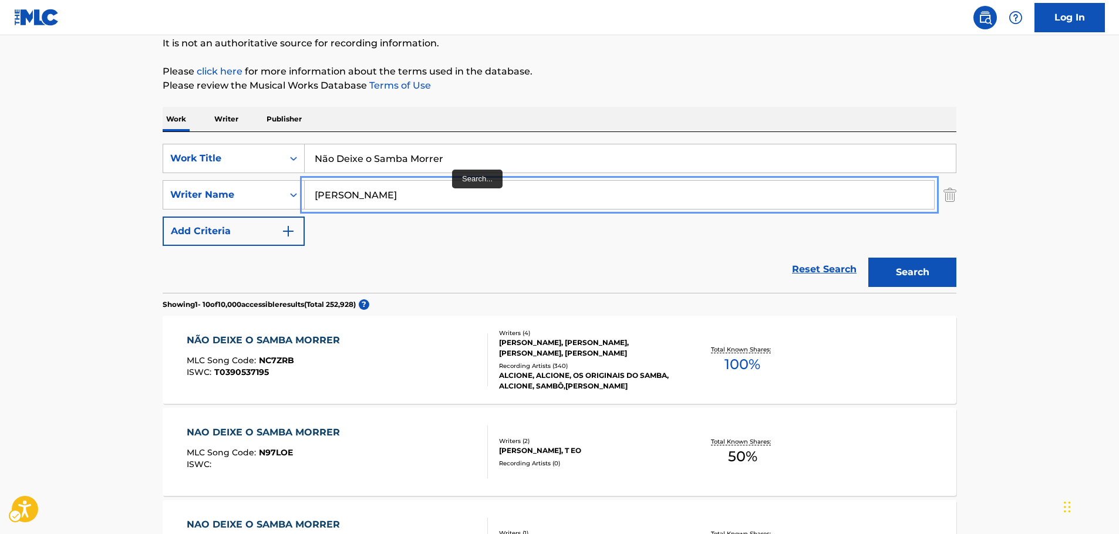
type input "[PERSON_NAME]"
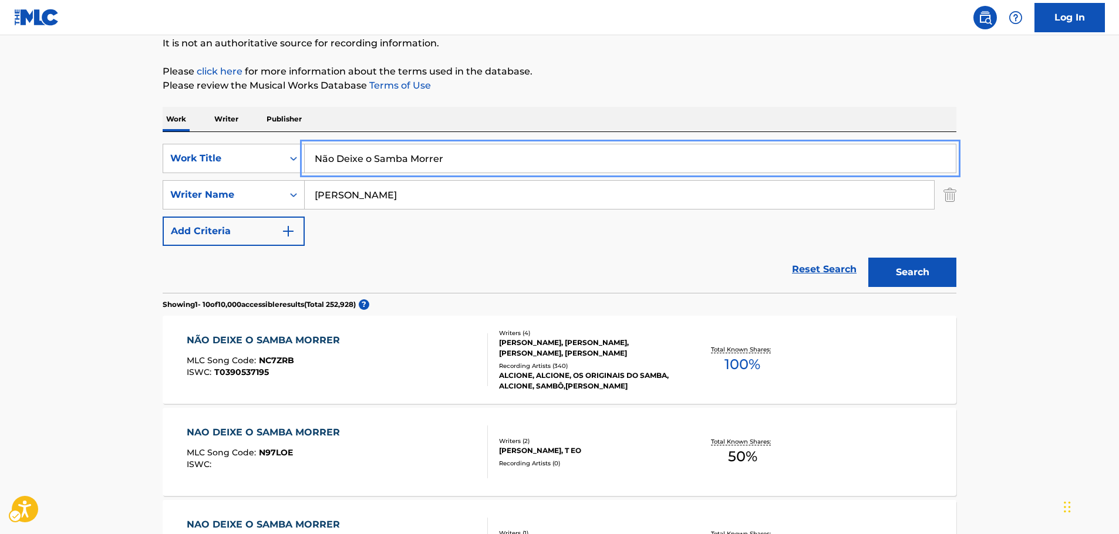
paste input "Shoot (Firecracker)"
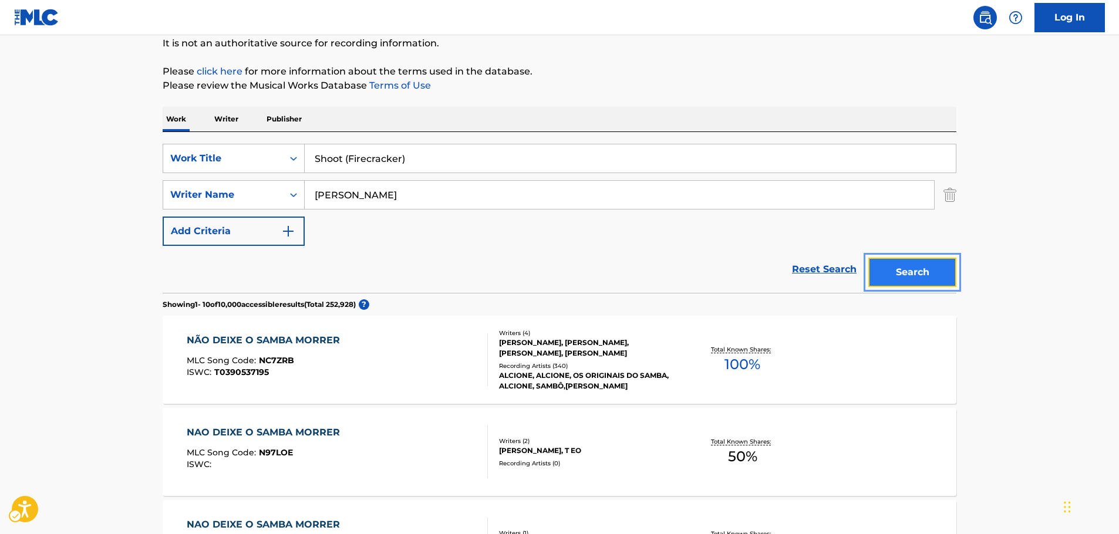
click at [901, 275] on button "Search" at bounding box center [912, 272] width 88 height 29
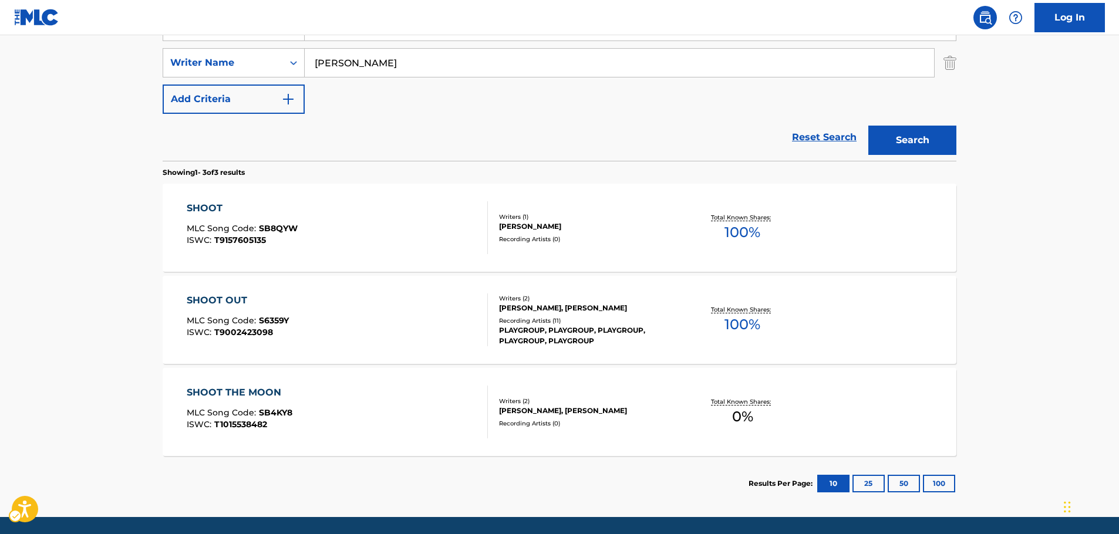
scroll to position [191, 0]
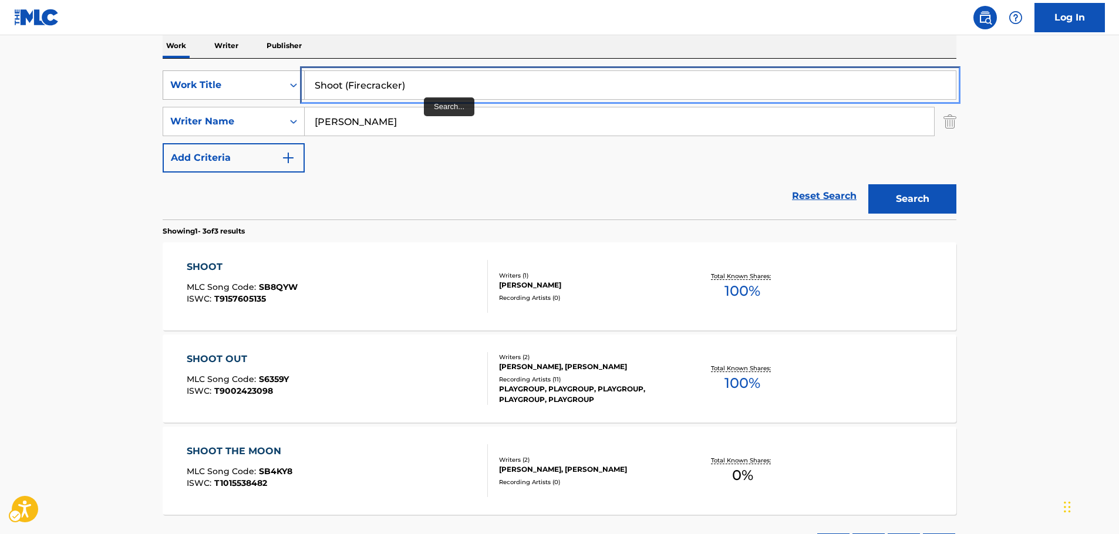
drag, startPoint x: 293, startPoint y: 88, endPoint x: 265, endPoint y: 92, distance: 28.4
click at [265, 92] on div "SearchWithCriteria0f072b71-1f12-4ba6-9efb-fb2bbafb7738 Work Title Shoot (Firecr…" at bounding box center [559, 84] width 793 height 29
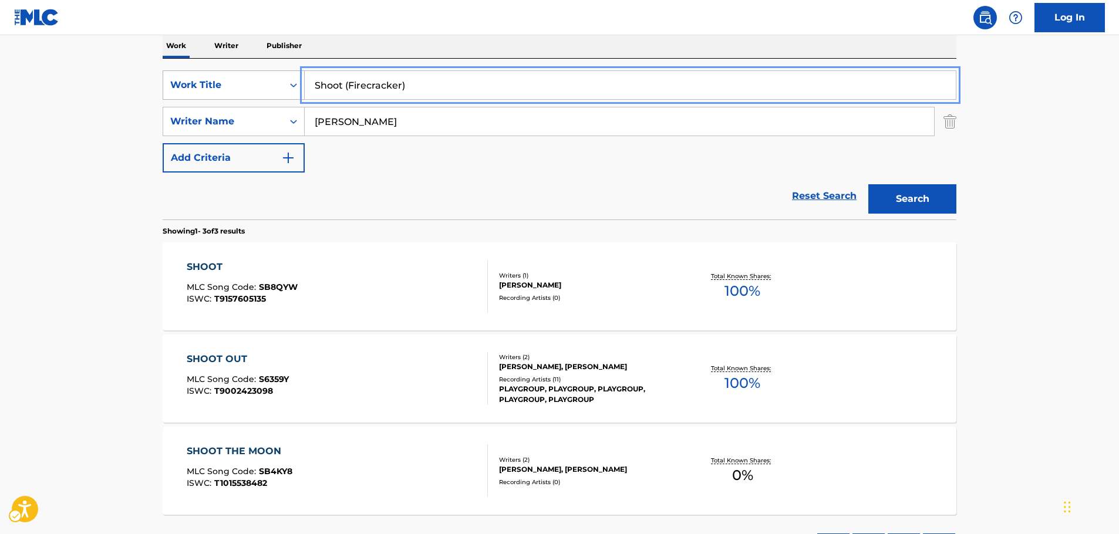
paste input "FIRECRACKER"
type input "FIRECRACKER"
click at [903, 204] on button "Search" at bounding box center [912, 198] width 88 height 29
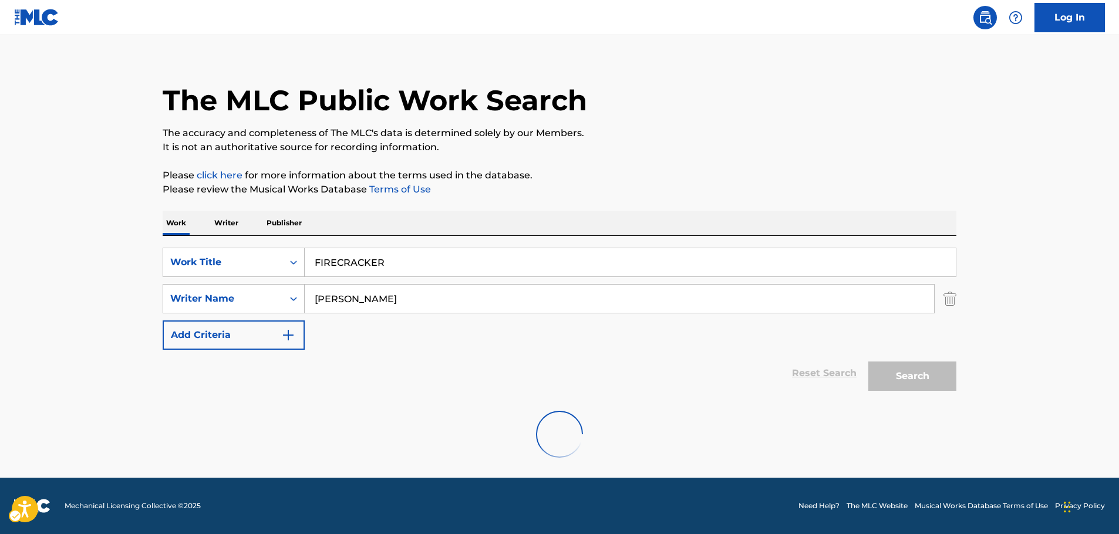
scroll to position [0, 0]
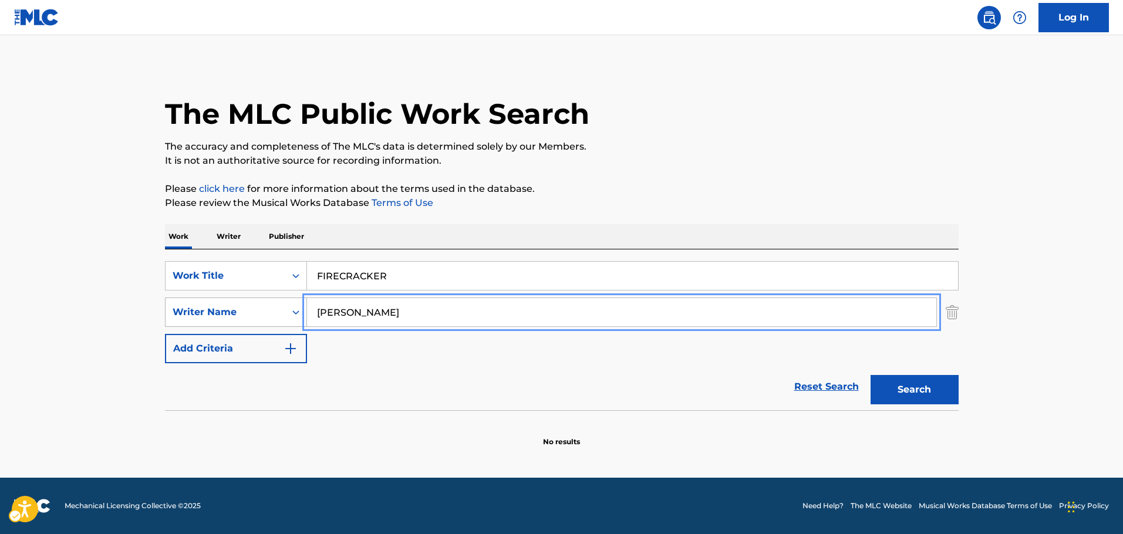
drag, startPoint x: 401, startPoint y: 312, endPoint x: 275, endPoint y: 312, distance: 126.8
click at [275, 312] on div "SearchWithCriteriae8440360-32e4-41a7-88b4-703eef1b93b6 Writer Name [PERSON_NAME]" at bounding box center [561, 312] width 793 height 29
paste input "[PERSON_NAME]"
type input "[PERSON_NAME]"
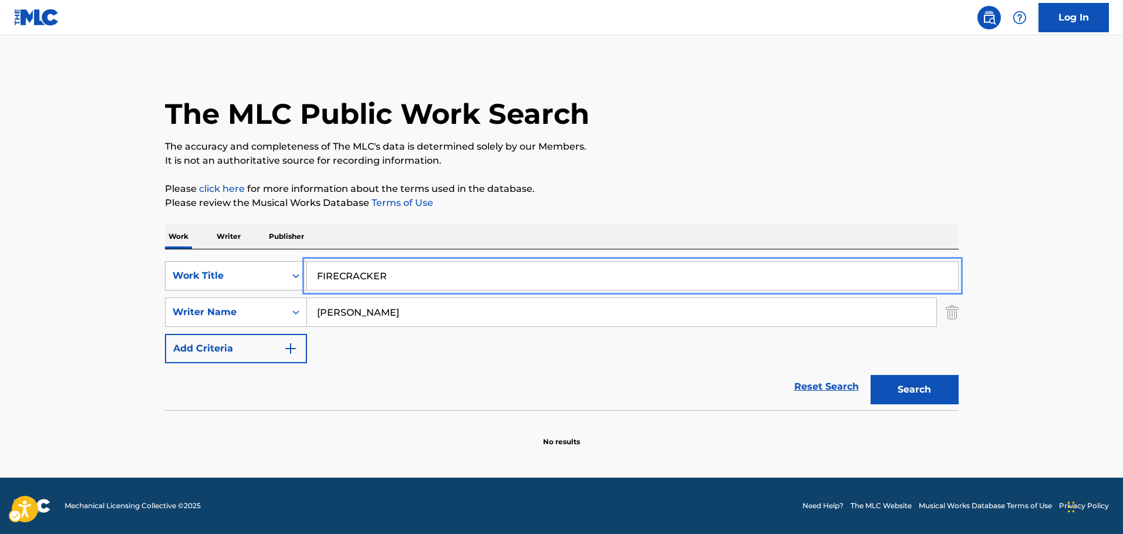
drag, startPoint x: 185, startPoint y: 290, endPoint x: 179, endPoint y: 282, distance: 10.0
click at [177, 290] on div "SearchWithCriteria0f072b71-1f12-4ba6-9efb-fb2bbafb7738 Work Title FIRECRACKER" at bounding box center [561, 275] width 793 height 29
paste input "summersong"
type input "summersong"
click at [895, 392] on button "Search" at bounding box center [914, 389] width 88 height 29
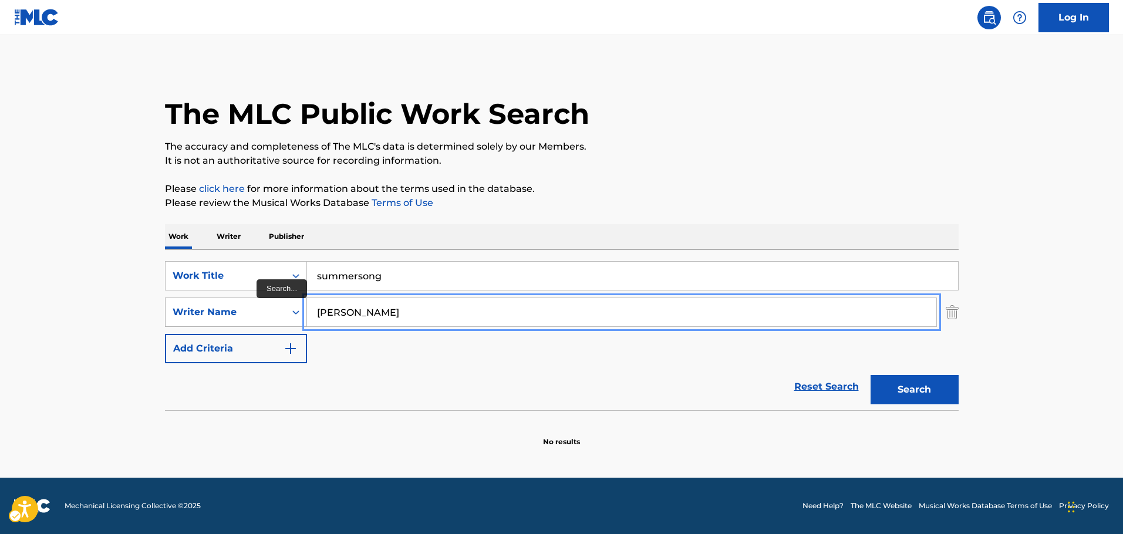
drag, startPoint x: 393, startPoint y: 312, endPoint x: 271, endPoint y: 316, distance: 121.6
click at [271, 316] on div "SearchWithCriteriae8440360-32e4-41a7-88b4-703eef1b93b6 Writer Name [PERSON_NAME]" at bounding box center [561, 312] width 793 height 29
paste input "Kumze"
type input "Kumze"
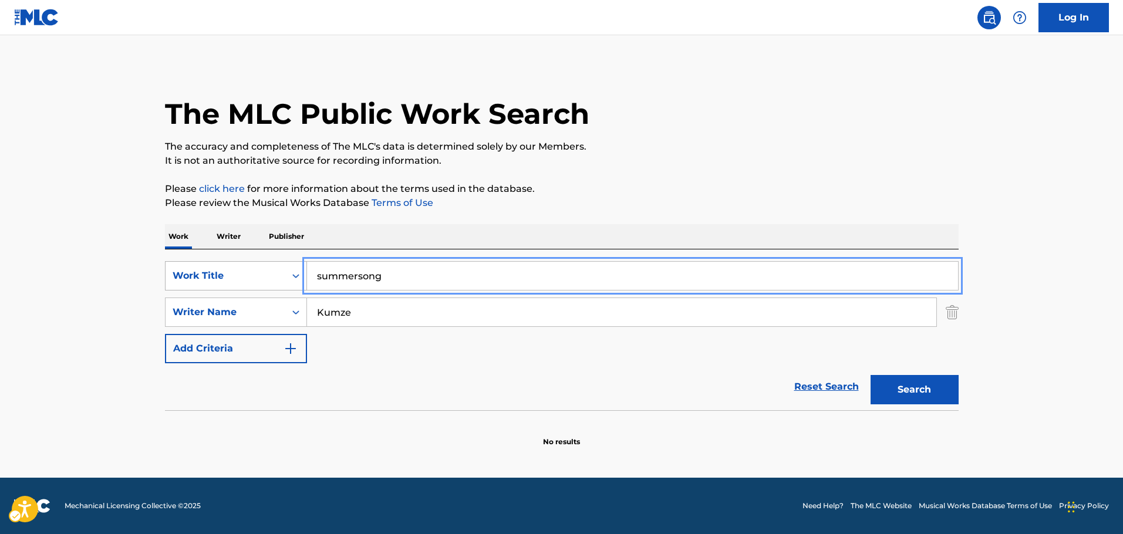
drag, startPoint x: 245, startPoint y: 286, endPoint x: 180, endPoint y: 287, distance: 65.1
click at [178, 292] on div "SearchWithCriteria0f072b71-1f12-4ba6-9efb-fb2bbafb7738 Work Title summersong Se…" at bounding box center [561, 312] width 793 height 102
paste input "Vinho Verde"
type input "Vinho Verde"
click at [904, 390] on button "Search" at bounding box center [914, 389] width 88 height 29
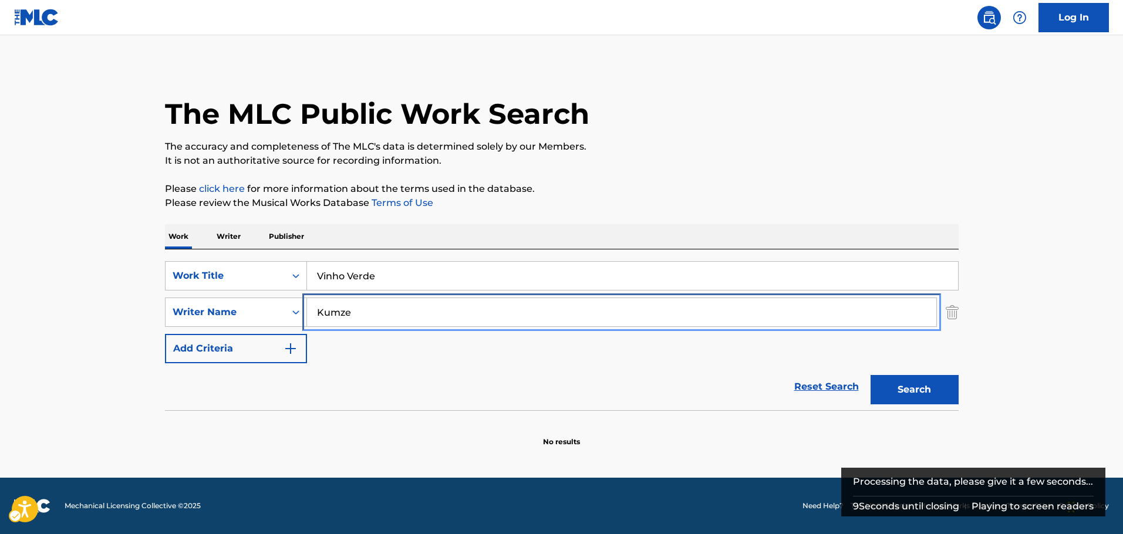
click at [215, 329] on div "SearchWithCriteria0f072b71-1f12-4ba6-9efb-fb2bbafb7738 Work Title Vinho Verde S…" at bounding box center [561, 312] width 793 height 102
click at [870, 375] on button "Search" at bounding box center [914, 389] width 88 height 29
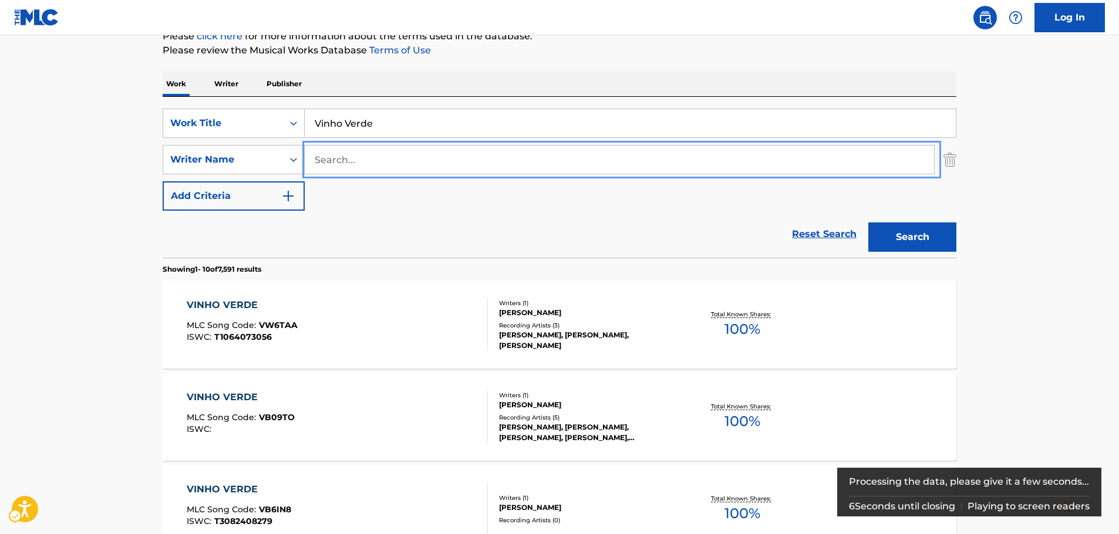
scroll to position [176, 0]
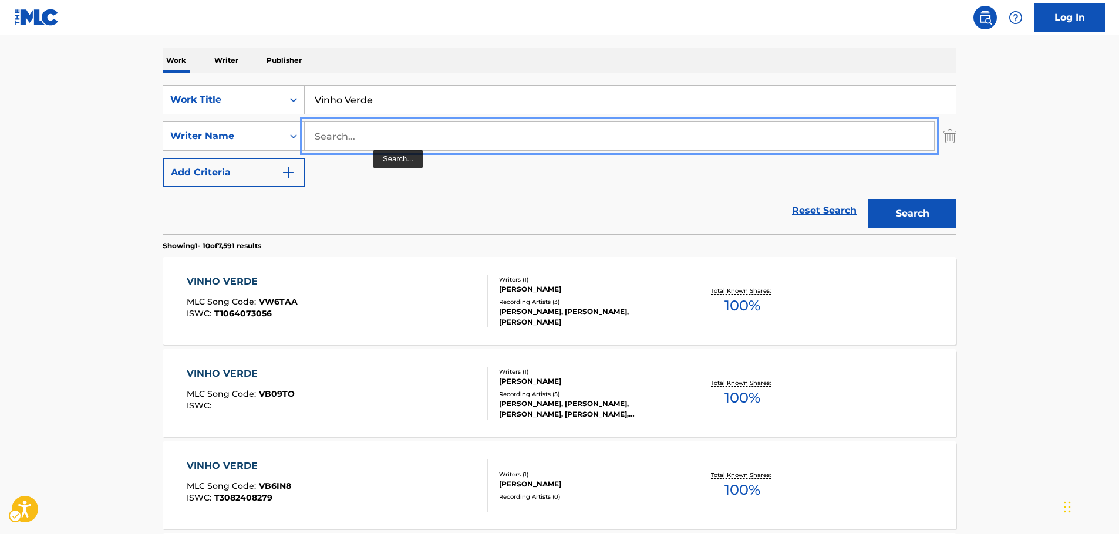
paste input "[PERSON_NAME]"
drag, startPoint x: 325, startPoint y: 136, endPoint x: 195, endPoint y: 146, distance: 129.5
click at [207, 146] on div "SearchWithCriteriae8440360-32e4-41a7-88b4-703eef1b93b6 Writer Name [PERSON_NAME]" at bounding box center [559, 135] width 793 height 29
click at [868, 199] on button "Search" at bounding box center [912, 213] width 88 height 29
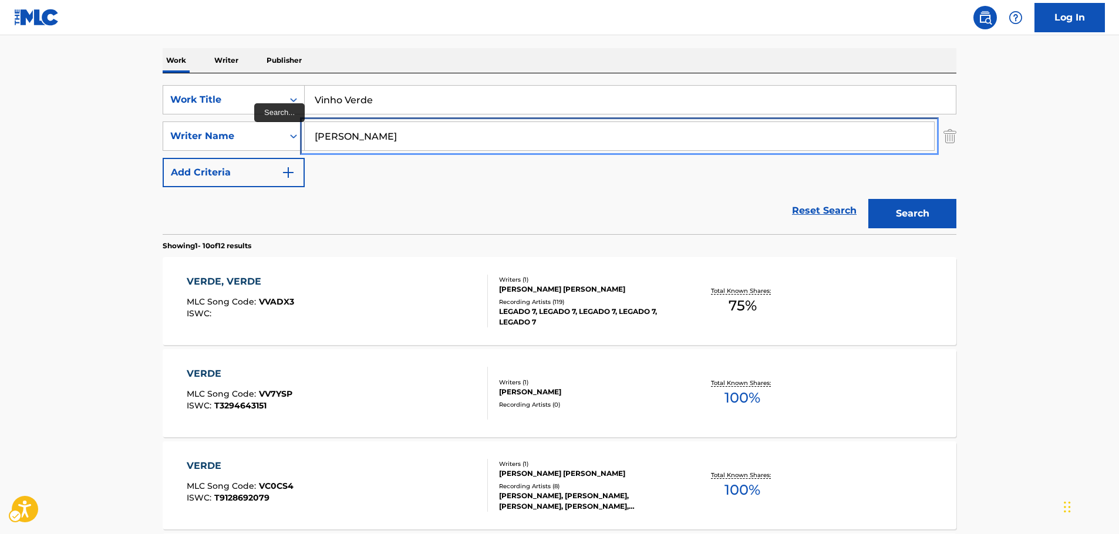
scroll to position [0, 0]
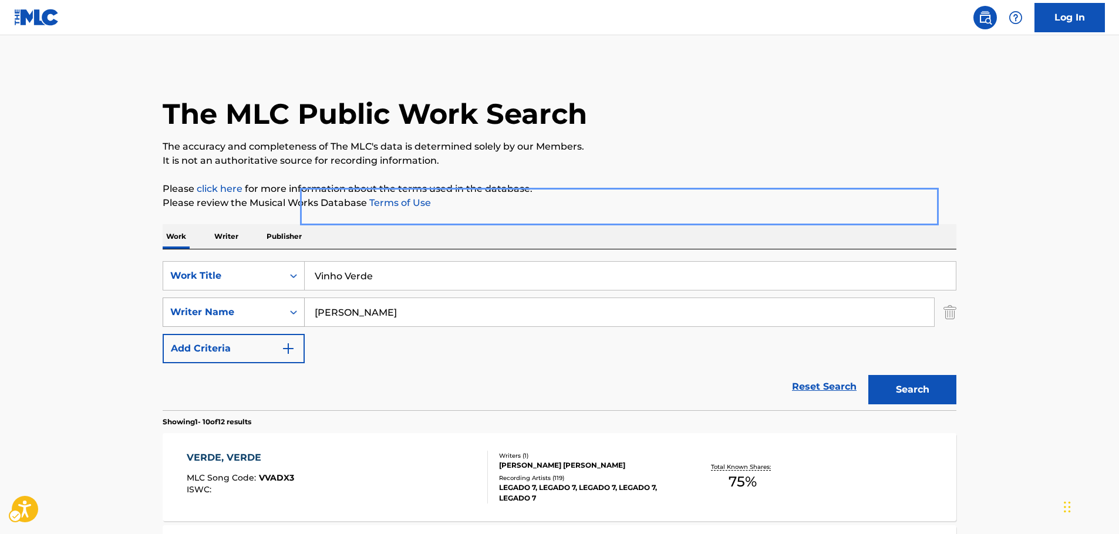
drag, startPoint x: 282, startPoint y: 316, endPoint x: 271, endPoint y: 310, distance: 11.8
click at [253, 318] on div "SearchWithCriteriae8440360-32e4-41a7-88b4-703eef1b93b6 Writer Name [PERSON_NAME]" at bounding box center [559, 312] width 793 height 29
paste input "Saldiva"
type input "[PERSON_NAME]"
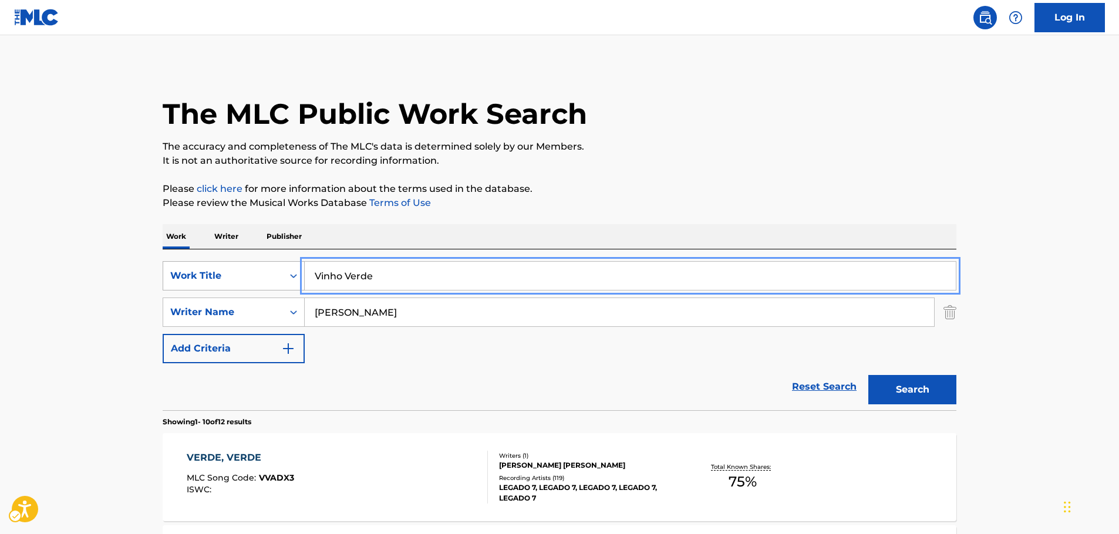
drag, startPoint x: 181, startPoint y: 288, endPoint x: 173, endPoint y: 290, distance: 8.5
click at [170, 290] on div "SearchWithCriteria0f072b71-1f12-4ba6-9efb-fb2bbafb7738 Work Title Vinho Verde" at bounding box center [559, 275] width 793 height 29
paste input "ILUSION 98"
type input "ILUSION 98"
click at [904, 390] on button "Search" at bounding box center [912, 389] width 88 height 29
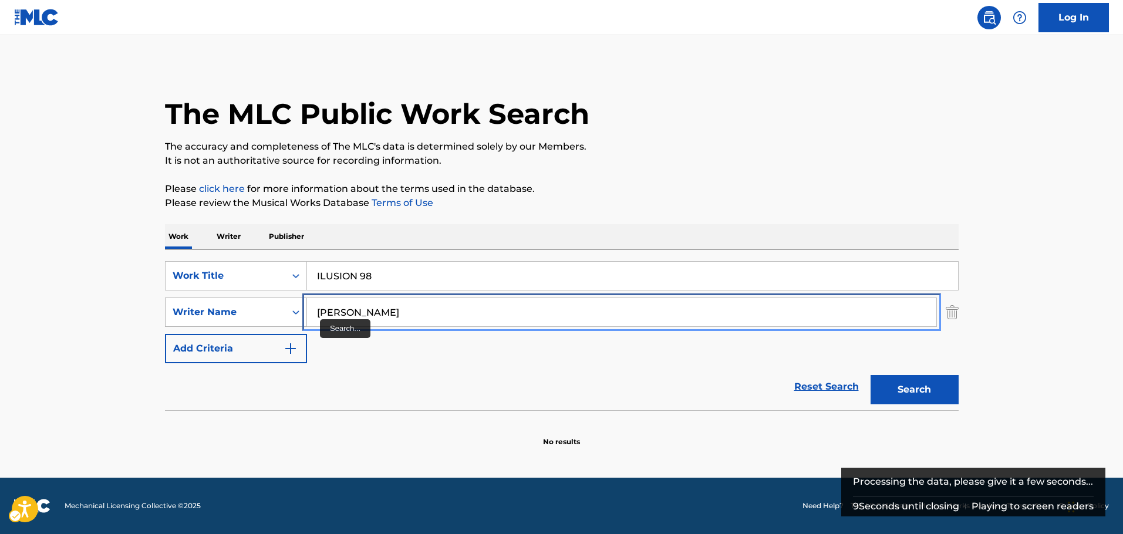
drag, startPoint x: 386, startPoint y: 312, endPoint x: 177, endPoint y: 319, distance: 209.0
click at [177, 319] on div "SearchWithCriteriae8440360-32e4-41a7-88b4-703eef1b93b6 Writer Name [PERSON_NAME]" at bounding box center [561, 312] width 793 height 29
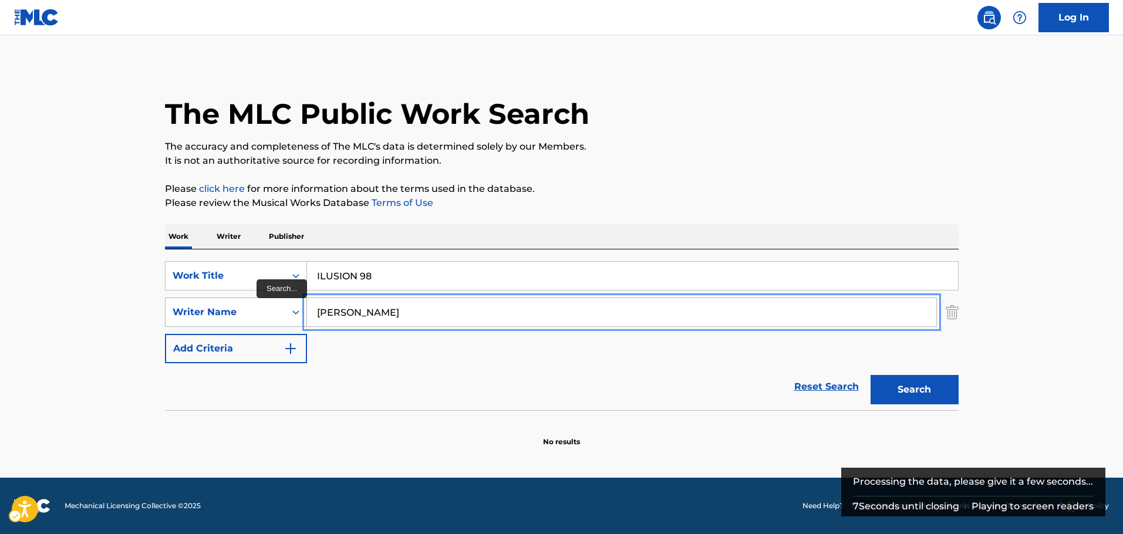
type input "[PERSON_NAME]"
click at [870, 375] on button "Search" at bounding box center [914, 389] width 88 height 29
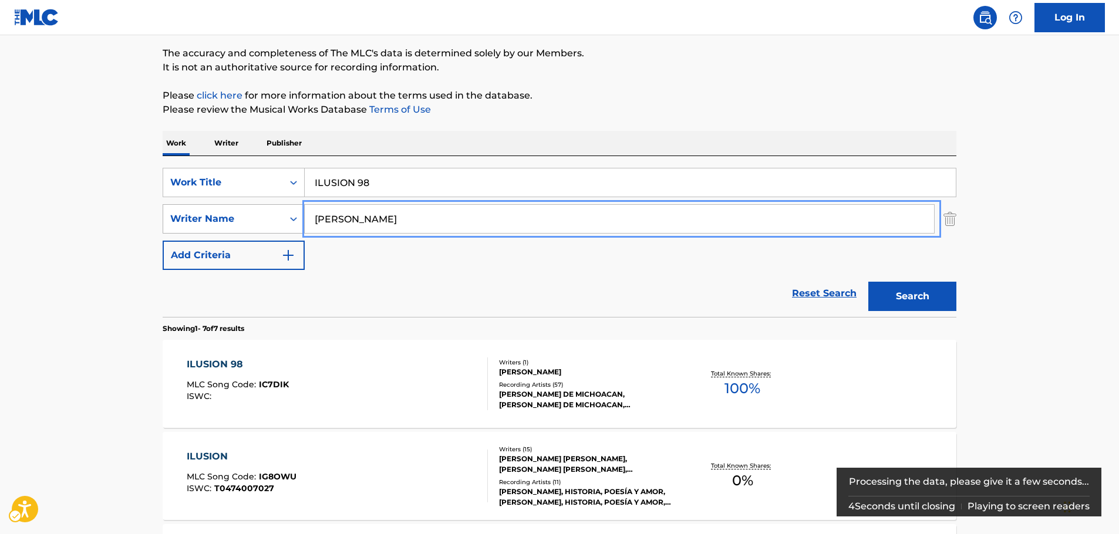
scroll to position [117, 0]
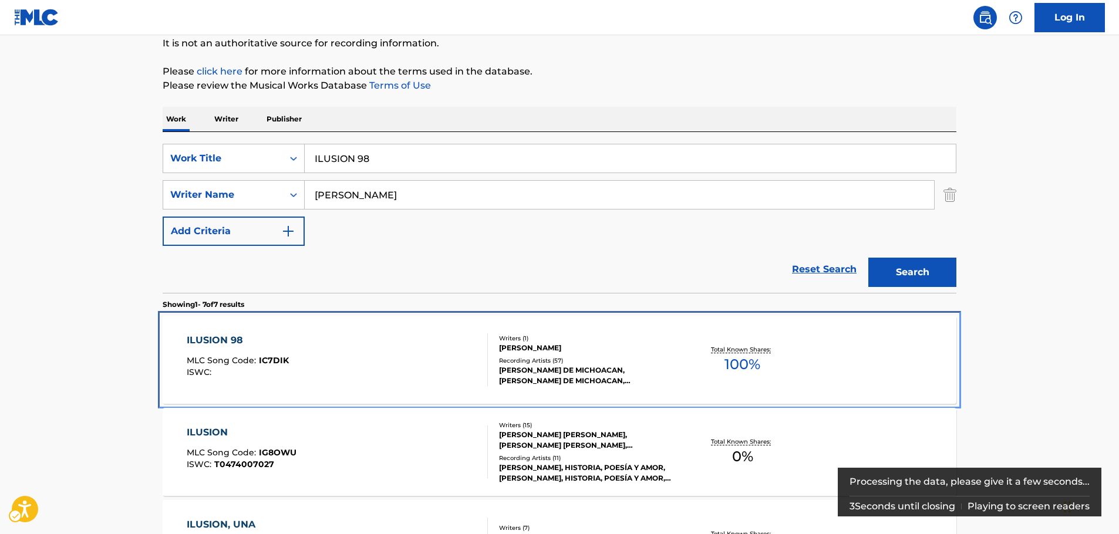
click at [450, 355] on div "ILUSION 98 MLC Song Code : IC7DIK ISWC :" at bounding box center [338, 359] width 302 height 53
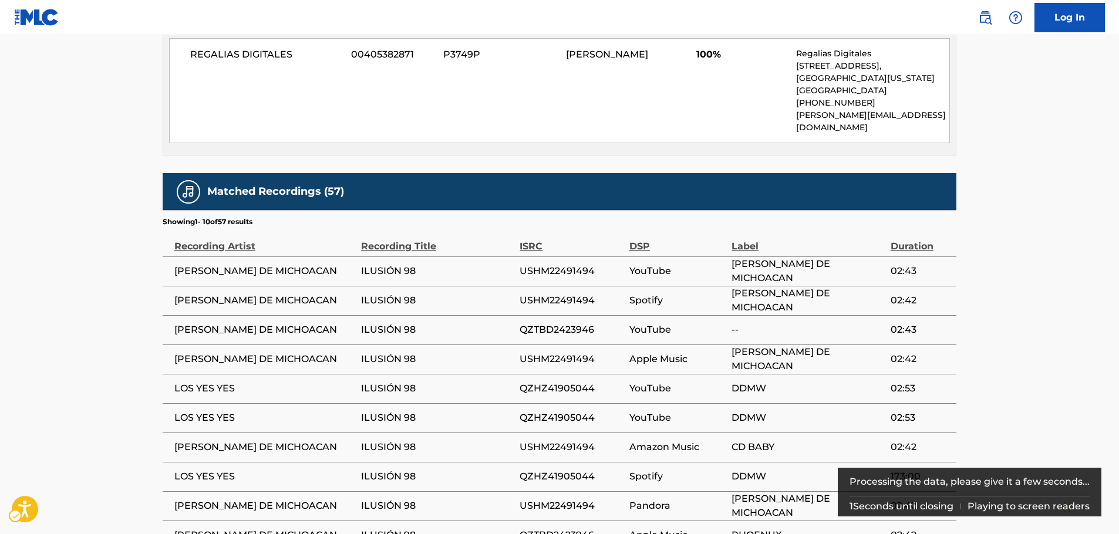
scroll to position [705, 0]
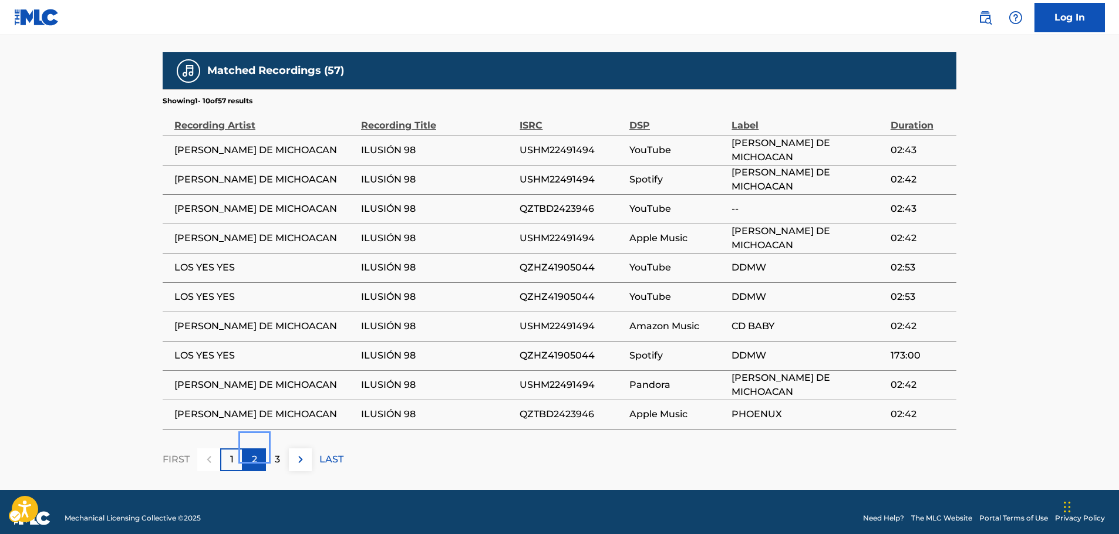
click at [254, 452] on p "2" at bounding box center [254, 459] width 5 height 14
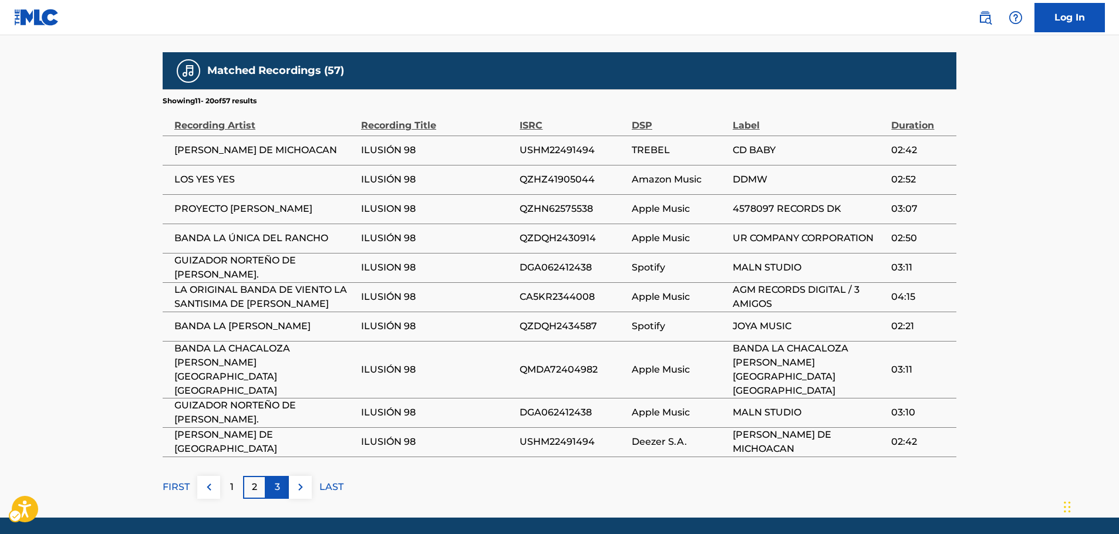
click at [277, 480] on p "3" at bounding box center [277, 487] width 5 height 14
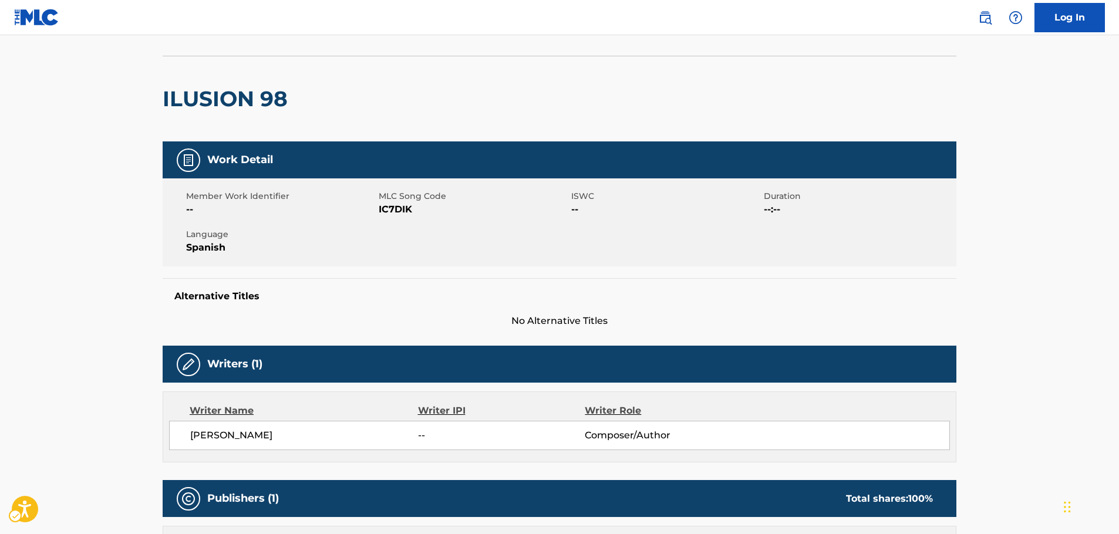
scroll to position [0, 0]
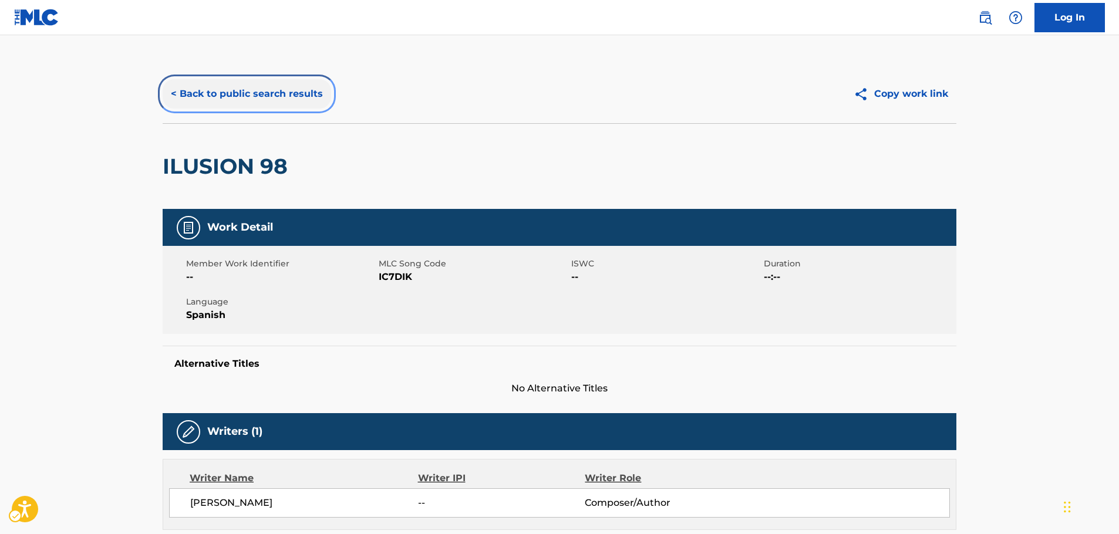
click at [254, 94] on button "< Back to public search results" at bounding box center [247, 93] width 168 height 29
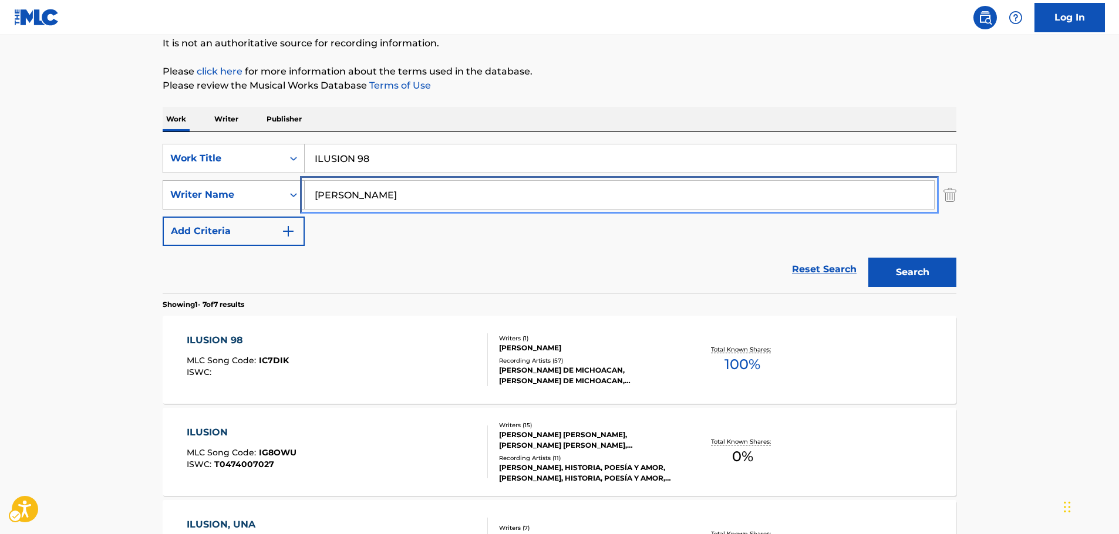
drag, startPoint x: 370, startPoint y: 201, endPoint x: 219, endPoint y: 200, distance: 150.8
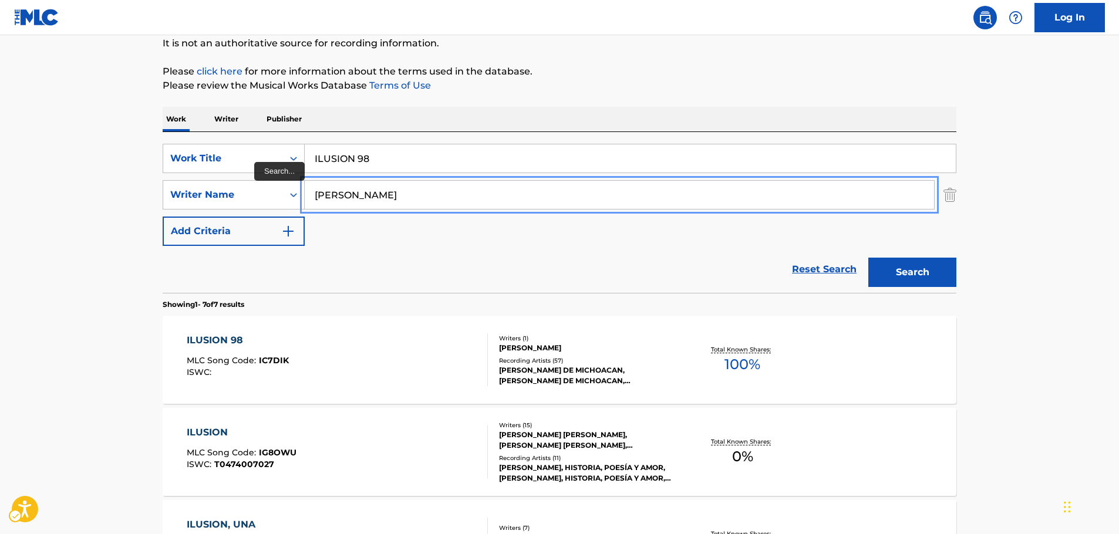
paste input "[PERSON_NAME]"
type input "[PERSON_NAME]"
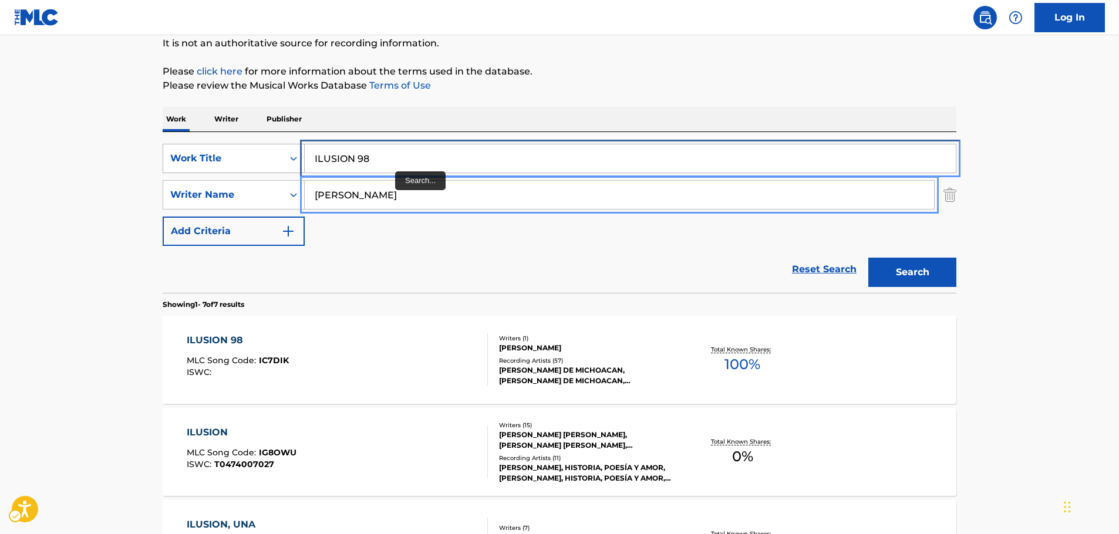
drag, startPoint x: 184, startPoint y: 156, endPoint x: 177, endPoint y: 156, distance: 7.1
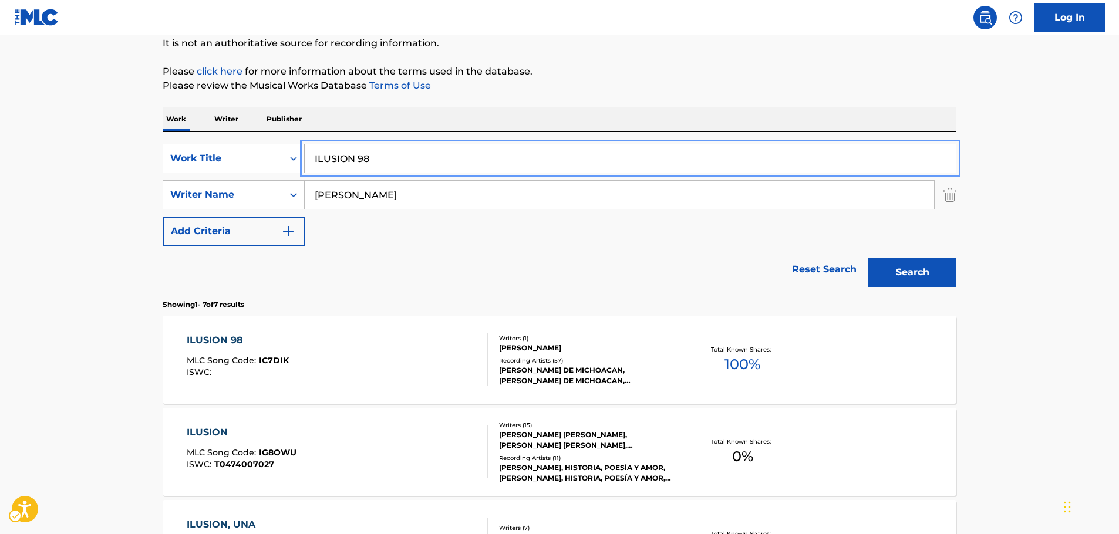
paste input "Romance te puedo dar"
type input "Romance te puedo dar"
click at [896, 275] on button "Search" at bounding box center [912, 272] width 88 height 29
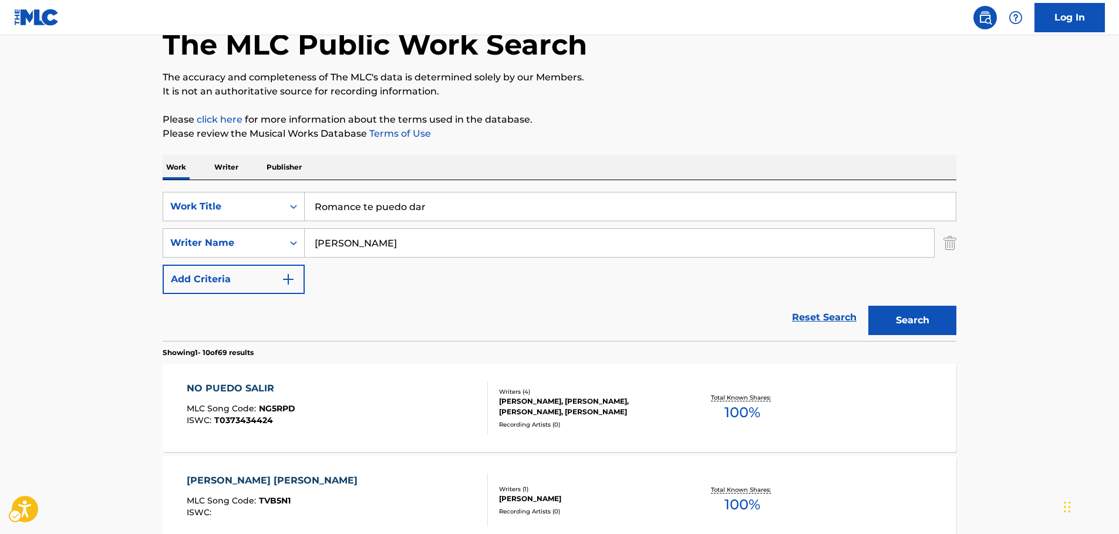
scroll to position [0, 0]
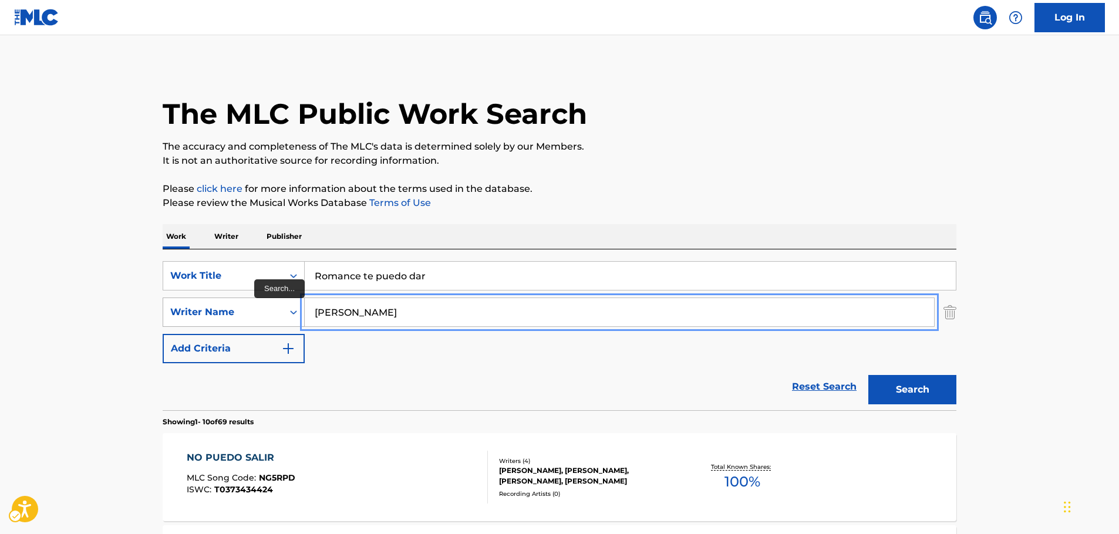
drag, startPoint x: 328, startPoint y: 312, endPoint x: 236, endPoint y: 308, distance: 92.3
click at [217, 316] on div "SearchWithCriteriae8440360-32e4-41a7-88b4-703eef1b93b6 Writer Name [PERSON_NAME]" at bounding box center [559, 312] width 793 height 29
paste input "Yorke"
type input "Yorke"
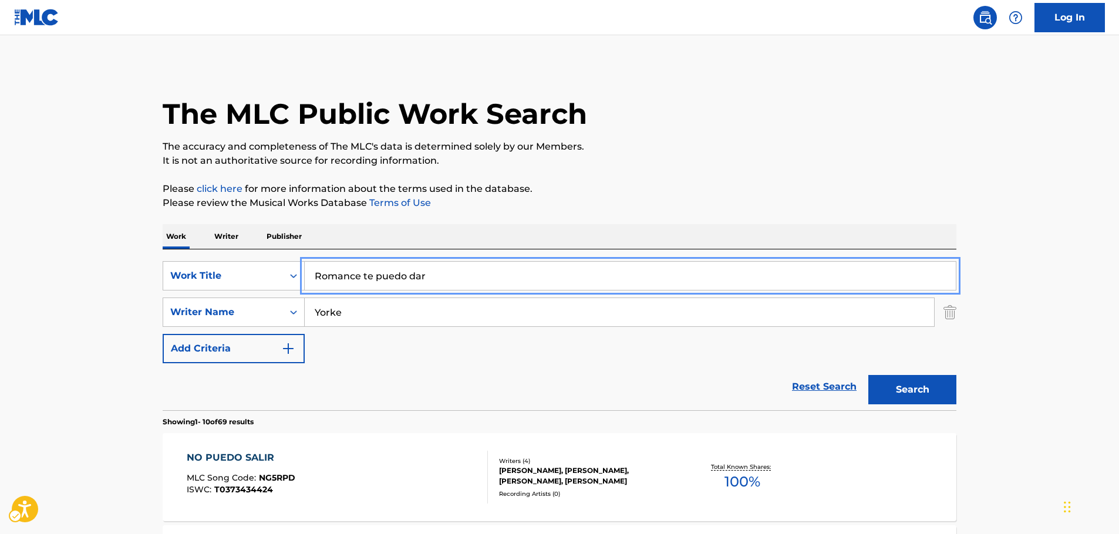
drag, startPoint x: 176, startPoint y: 279, endPoint x: 101, endPoint y: 282, distance: 75.2
paste input "Cymbal Rush"
type input "Cymbal Rush"
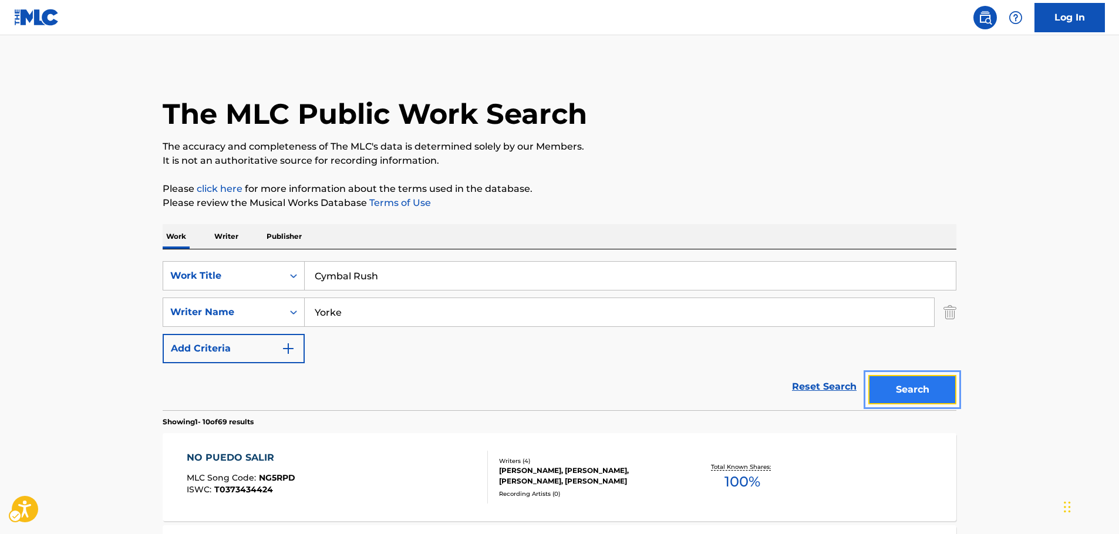
click at [897, 381] on button "Search" at bounding box center [912, 389] width 88 height 29
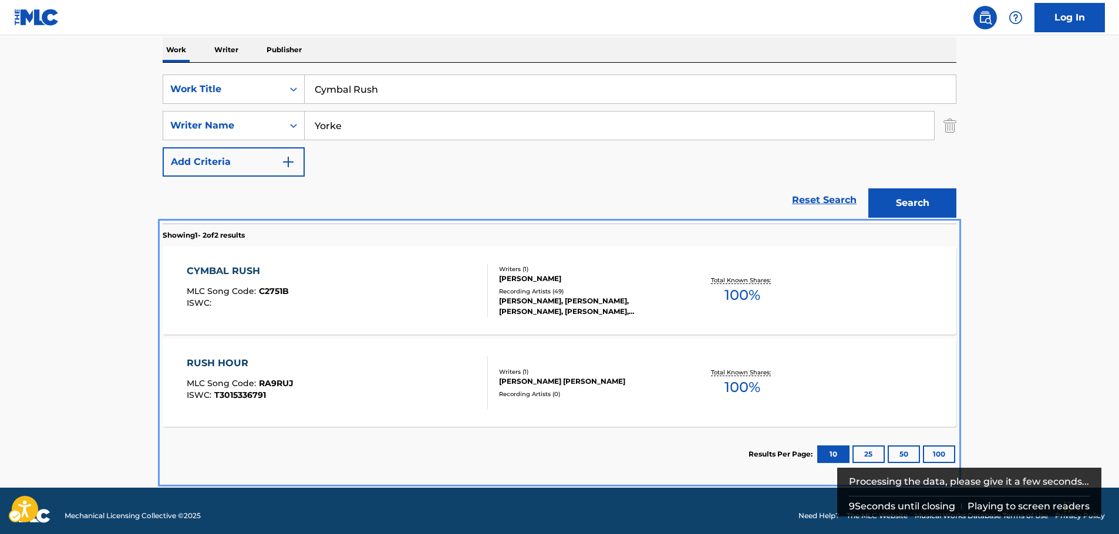
scroll to position [197, 0]
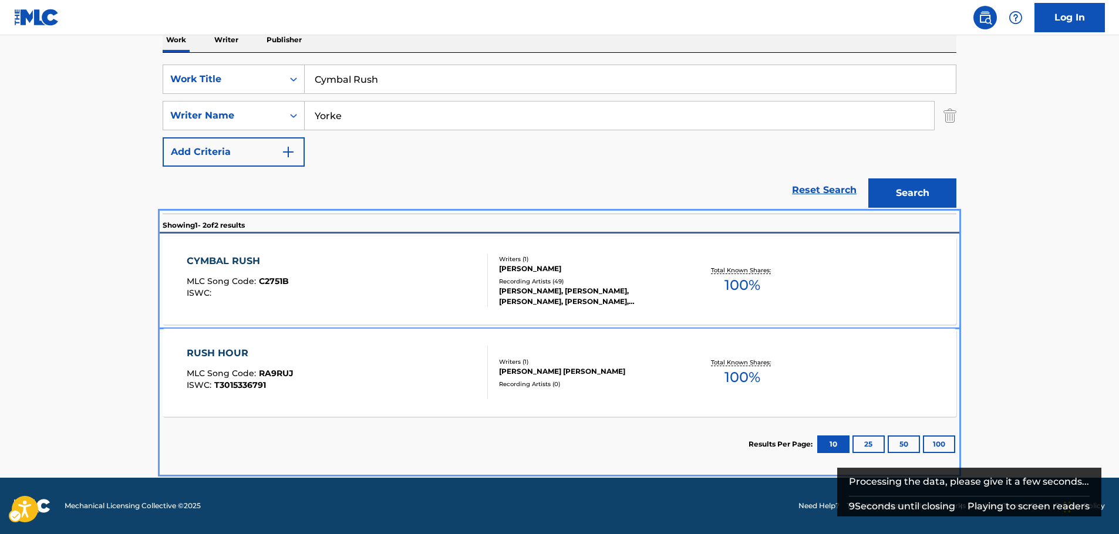
click at [265, 278] on span "C2751B" at bounding box center [274, 281] width 30 height 11
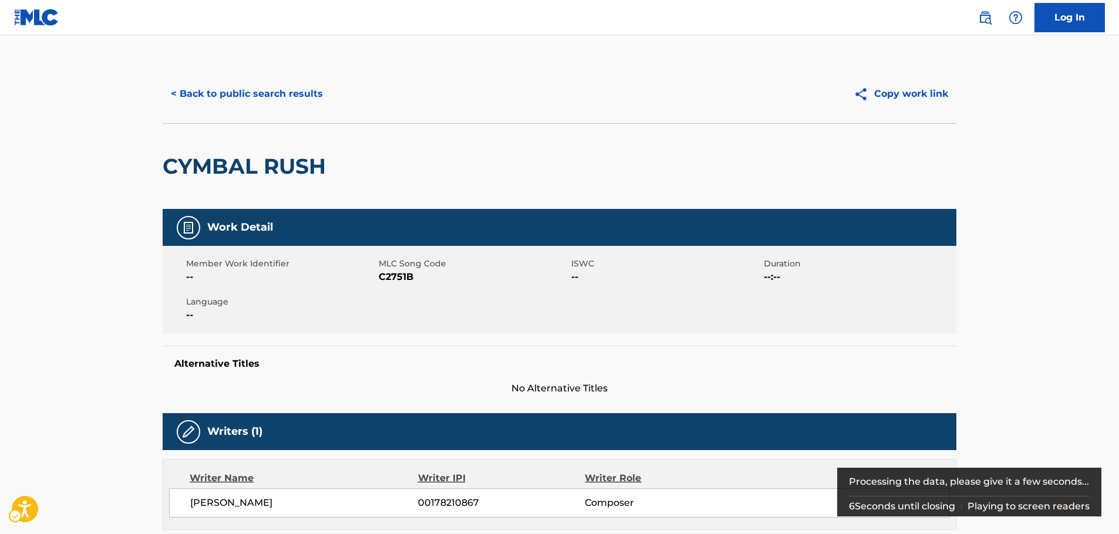
click at [390, 281] on span "MLC Song Code - C2751B" at bounding box center [474, 277] width 190 height 14
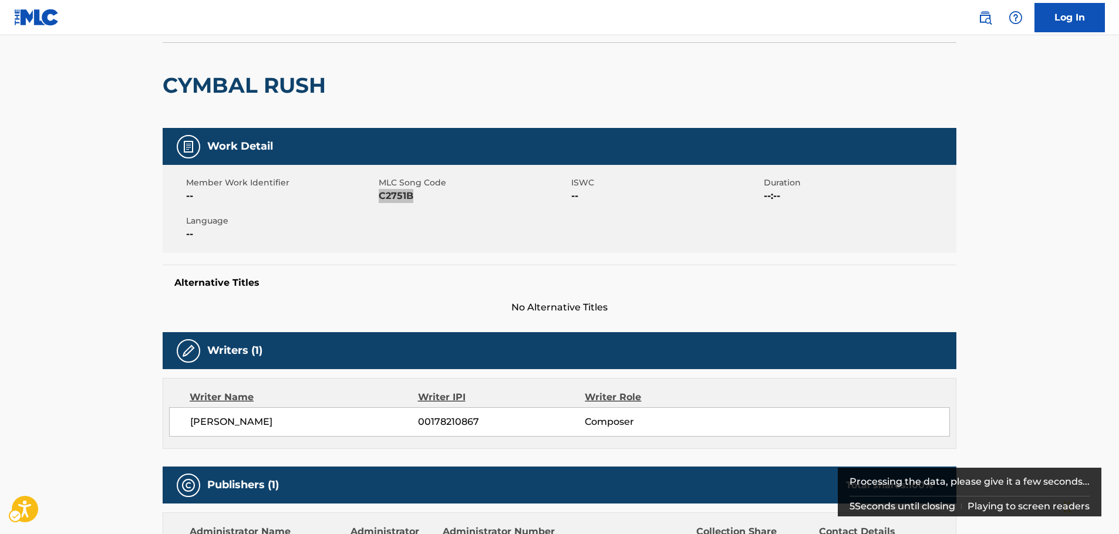
scroll to position [235, 0]
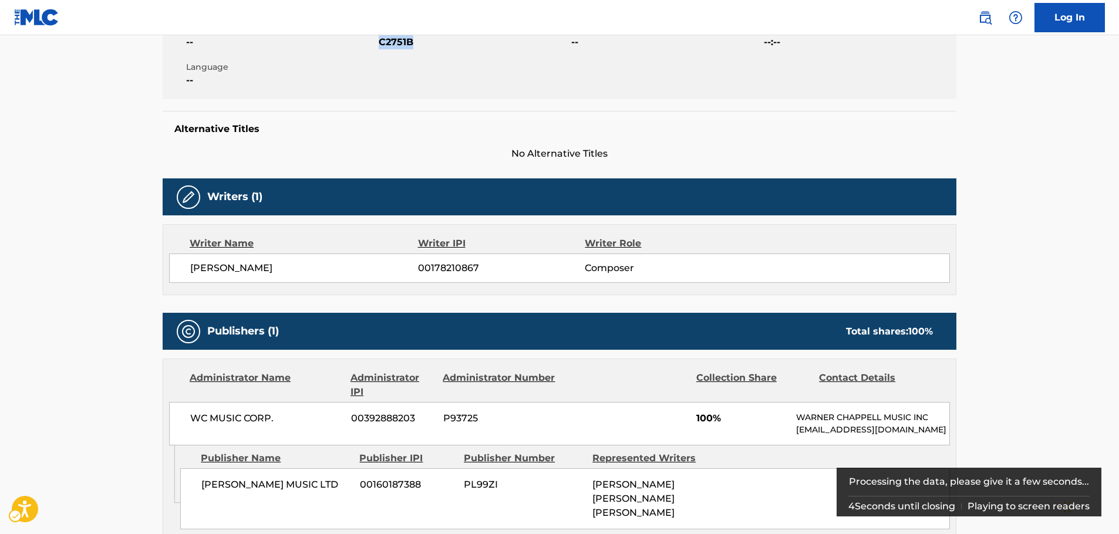
drag, startPoint x: 356, startPoint y: 264, endPoint x: 580, endPoint y: 107, distance: 273.5
click at [158, 273] on div "< Back to public search results Copy work link CYMBAL RUSH Work Detail Member W…" at bounding box center [559, 421] width 822 height 1183
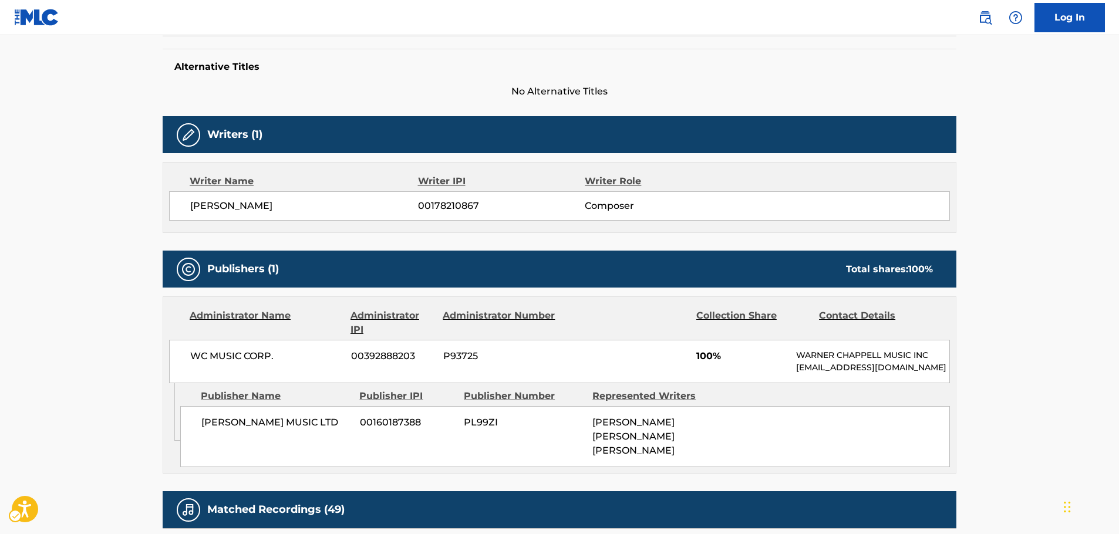
scroll to position [411, 0]
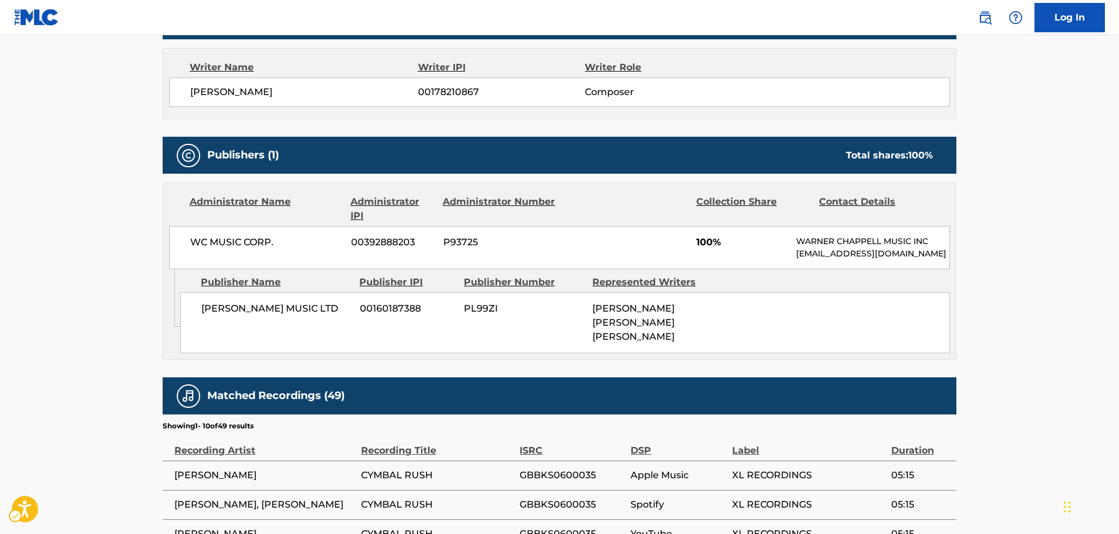
drag, startPoint x: 228, startPoint y: 329, endPoint x: 195, endPoint y: 316, distance: 35.0
click at [195, 316] on div "[PERSON_NAME] MUSIC LTD 00160187388 PL99ZI [PERSON_NAME] [PERSON_NAME] [PERSON_…" at bounding box center [564, 322] width 769 height 61
drag, startPoint x: 308, startPoint y: 238, endPoint x: 165, endPoint y: 248, distance: 143.0
click at [179, 246] on div "WC MUSIC CORP. 00392888203 P93725 100% [PERSON_NAME] MUSIC INC [EMAIL_ADDRESS][…" at bounding box center [559, 247] width 781 height 43
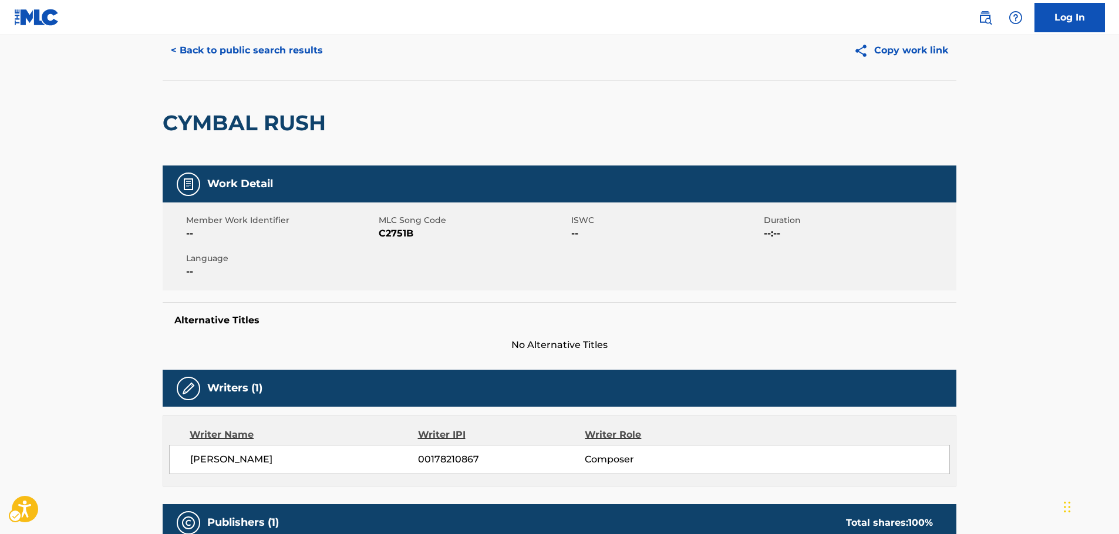
scroll to position [0, 0]
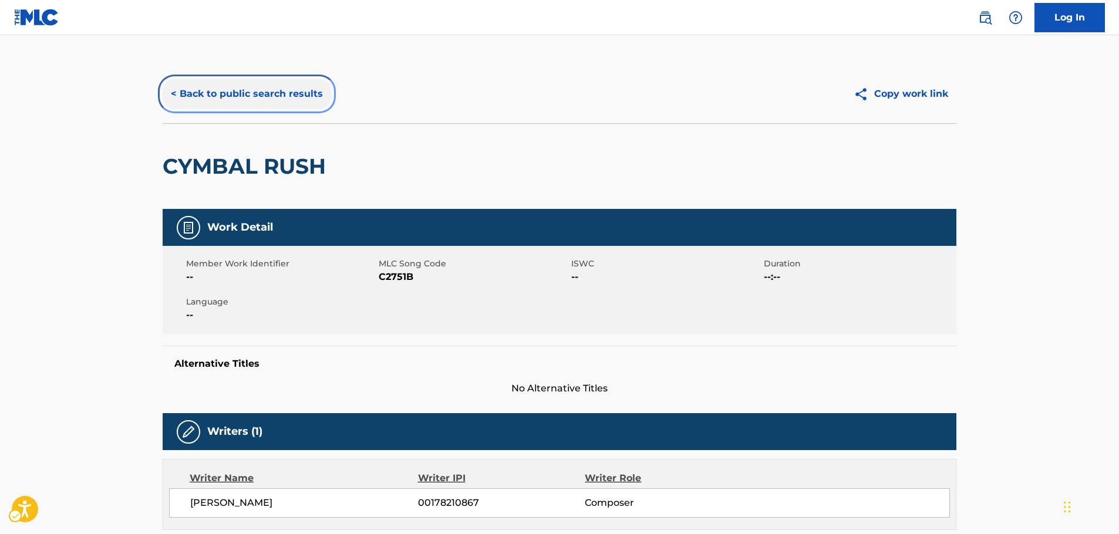
click at [267, 89] on button "< Back to public search results" at bounding box center [247, 93] width 168 height 29
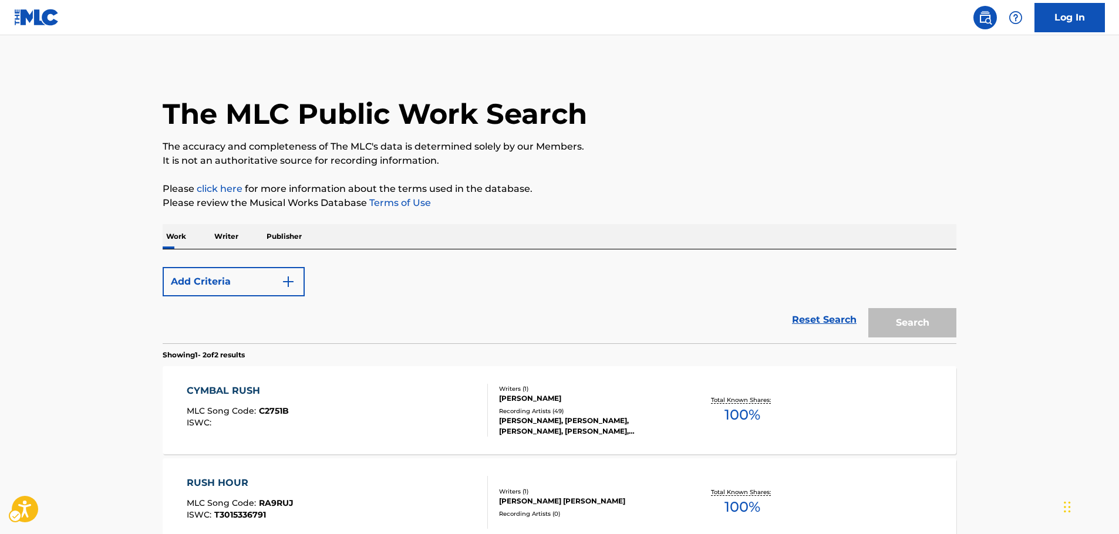
scroll to position [130, 0]
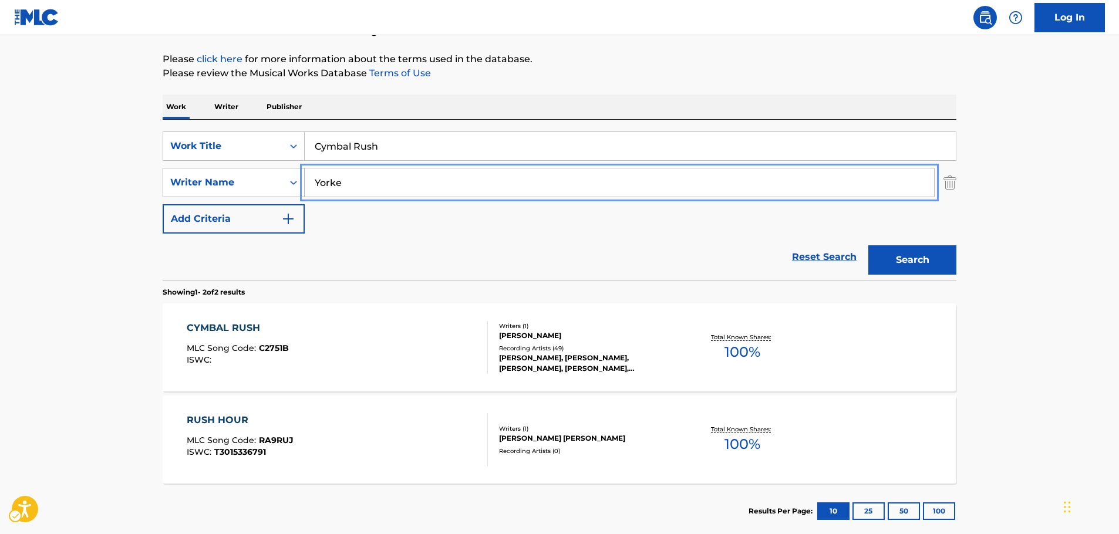
drag, startPoint x: 301, startPoint y: 186, endPoint x: 264, endPoint y: 182, distance: 37.8
paste input "Nurwega"
type input "Nurwega"
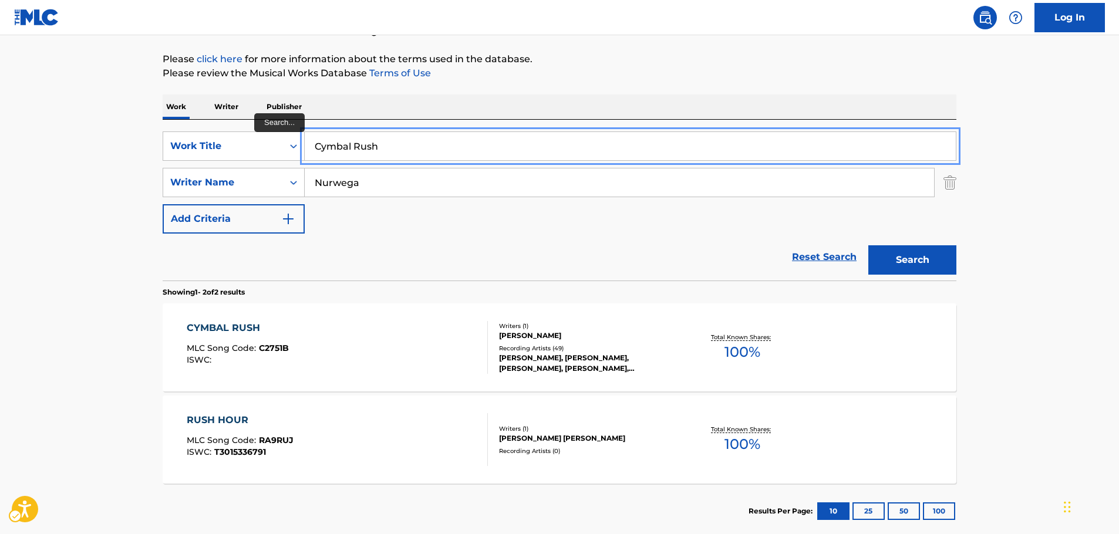
drag, startPoint x: 334, startPoint y: 146, endPoint x: 125, endPoint y: 164, distance: 209.7
type input "serana"
click at [868, 245] on button "Search" at bounding box center [912, 259] width 88 height 29
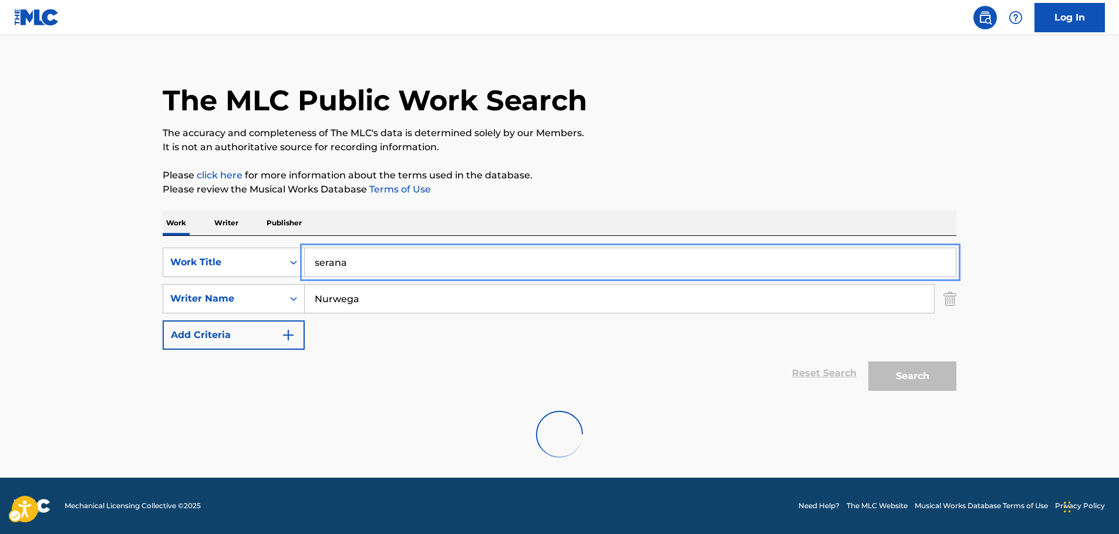
scroll to position [0, 0]
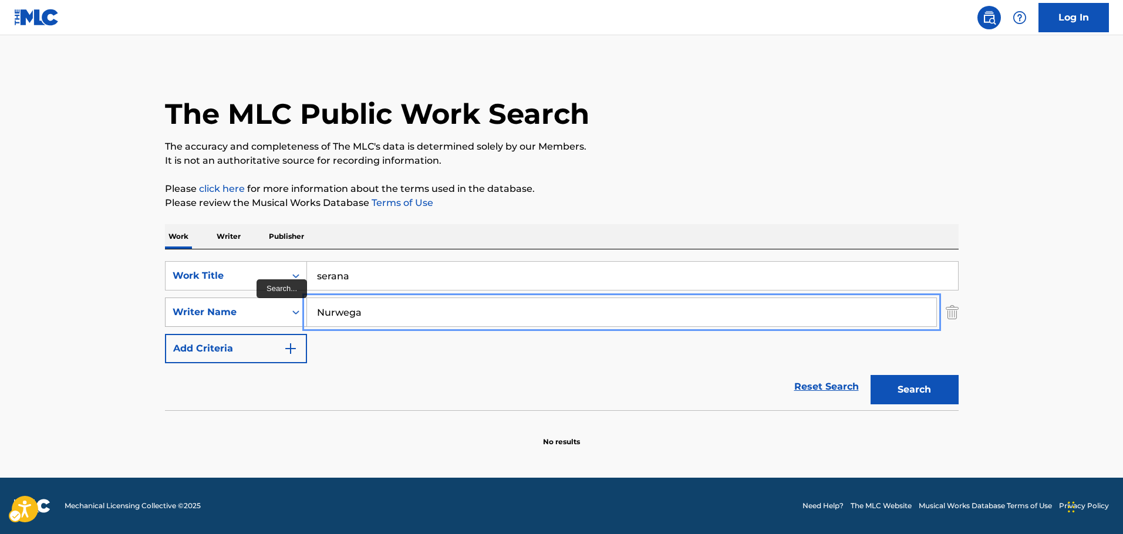
drag, startPoint x: 381, startPoint y: 315, endPoint x: 187, endPoint y: 313, distance: 193.7
click at [187, 313] on div "SearchWithCriteriae8440360-32e4-41a7-88b4-703eef1b93b6 Writer Name [PERSON_NAME]" at bounding box center [561, 312] width 793 height 29
type input "moch"
click at [870, 375] on button "Search" at bounding box center [914, 389] width 88 height 29
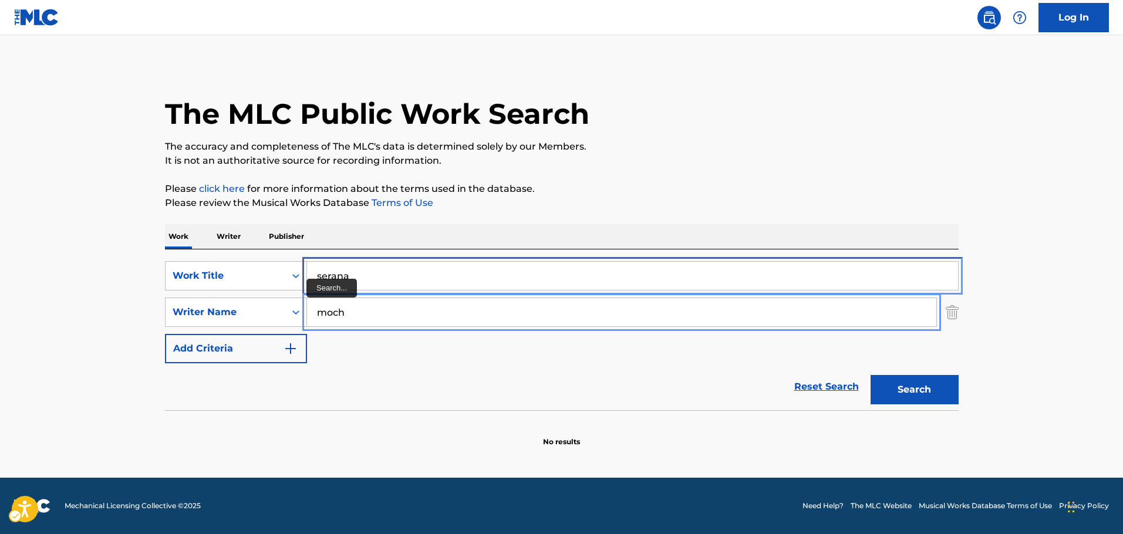
drag, startPoint x: 366, startPoint y: 275, endPoint x: 250, endPoint y: 291, distance: 116.8
click at [250, 290] on div "SearchWithCriteria0f072b71-1f12-4ba6-9efb-fb2bbafb7738 Work Title serana" at bounding box center [561, 275] width 793 height 29
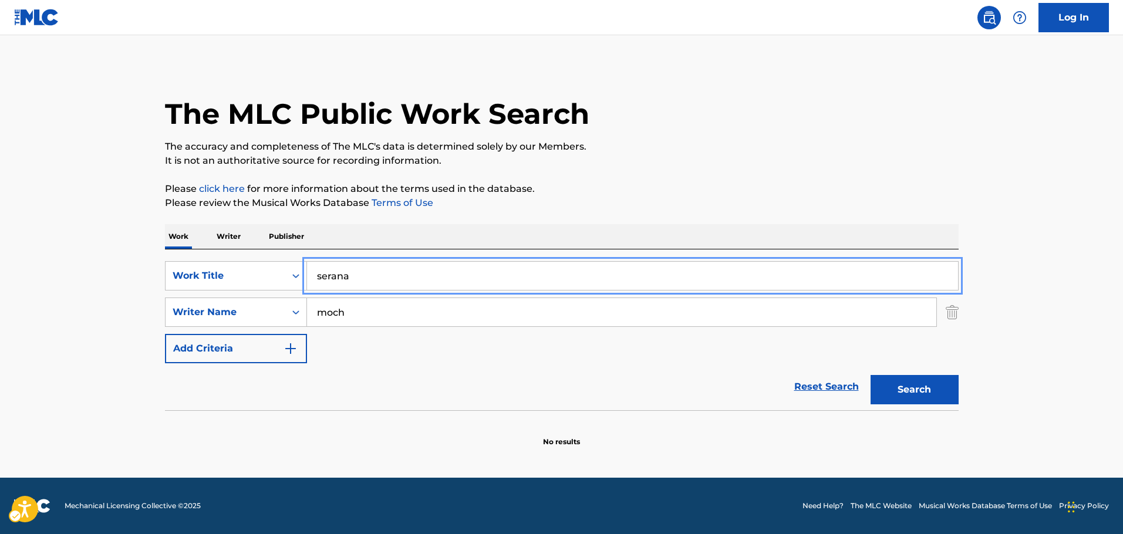
paste input "kyomen no nami"
type input "kyomen no nami"
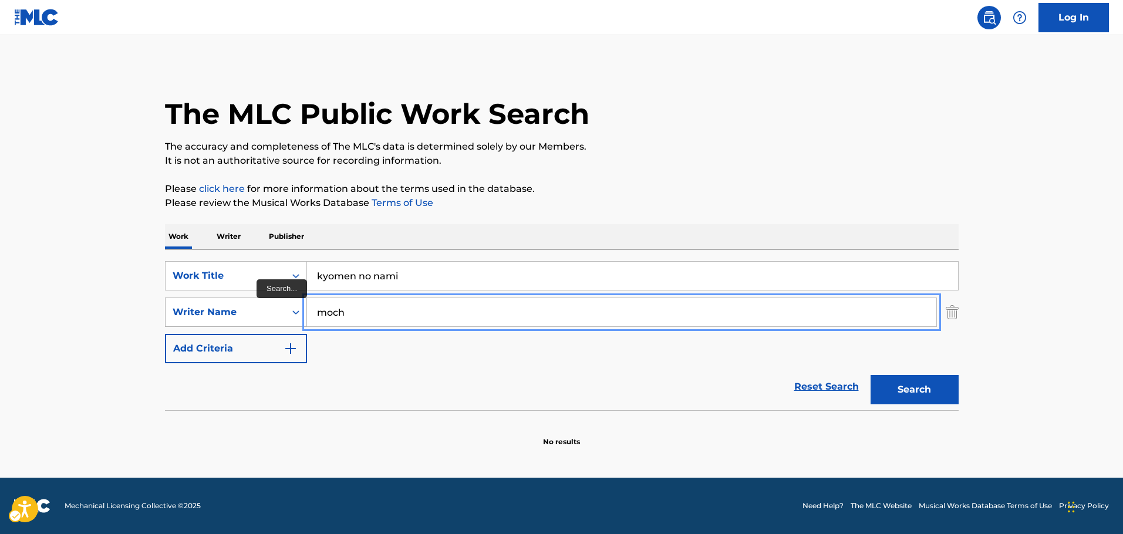
drag, startPoint x: 366, startPoint y: 316, endPoint x: 286, endPoint y: 319, distance: 79.9
click at [288, 319] on div "SearchWithCriteriae8440360-32e4-41a7-88b4-703eef1b93b6 Writer Name moch" at bounding box center [561, 312] width 793 height 29
click at [870, 375] on button "Search" at bounding box center [914, 389] width 88 height 29
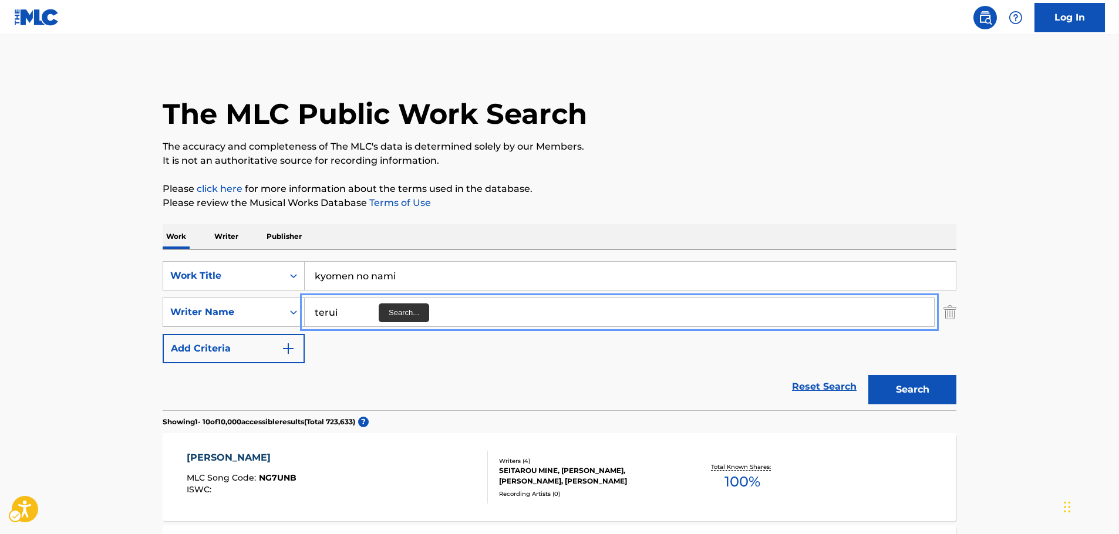
type input "terui"
click at [868, 375] on button "Search" at bounding box center [912, 389] width 88 height 29
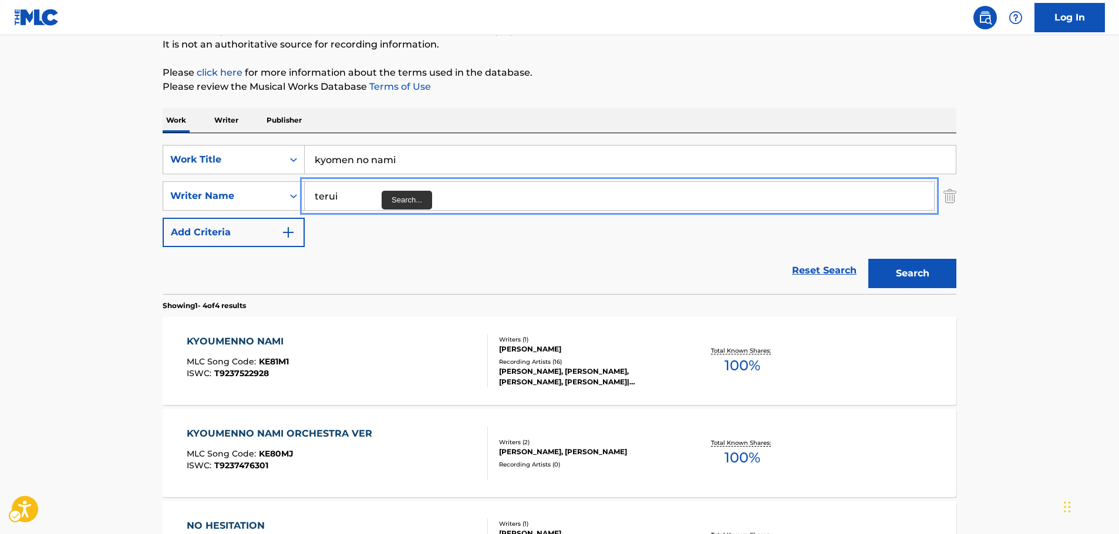
scroll to position [117, 0]
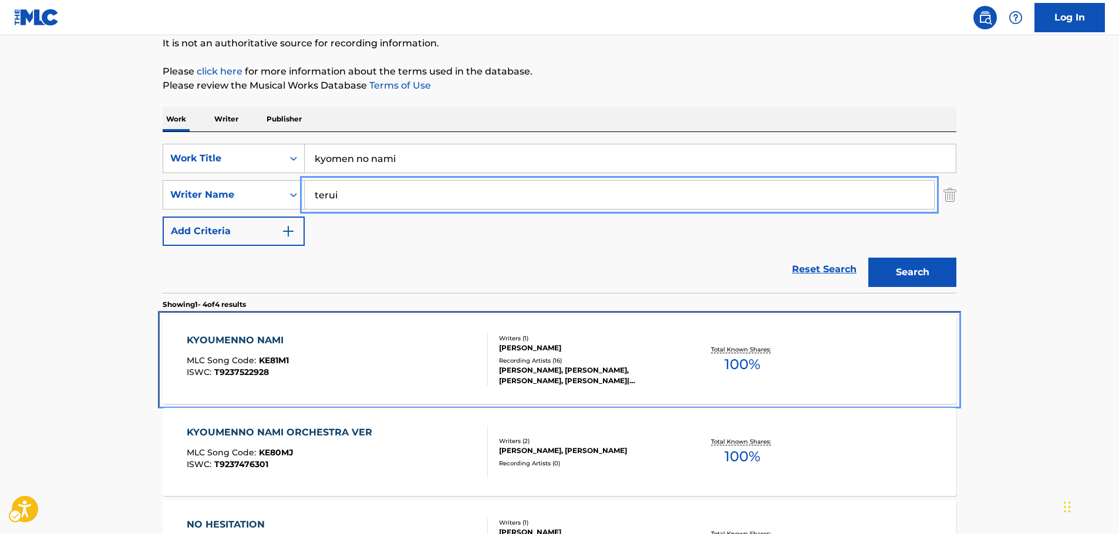
click at [336, 360] on div "KYOUMENNO NAMI MLC Song Code : KE81M1 ISWC : T9237522928" at bounding box center [338, 359] width 302 height 53
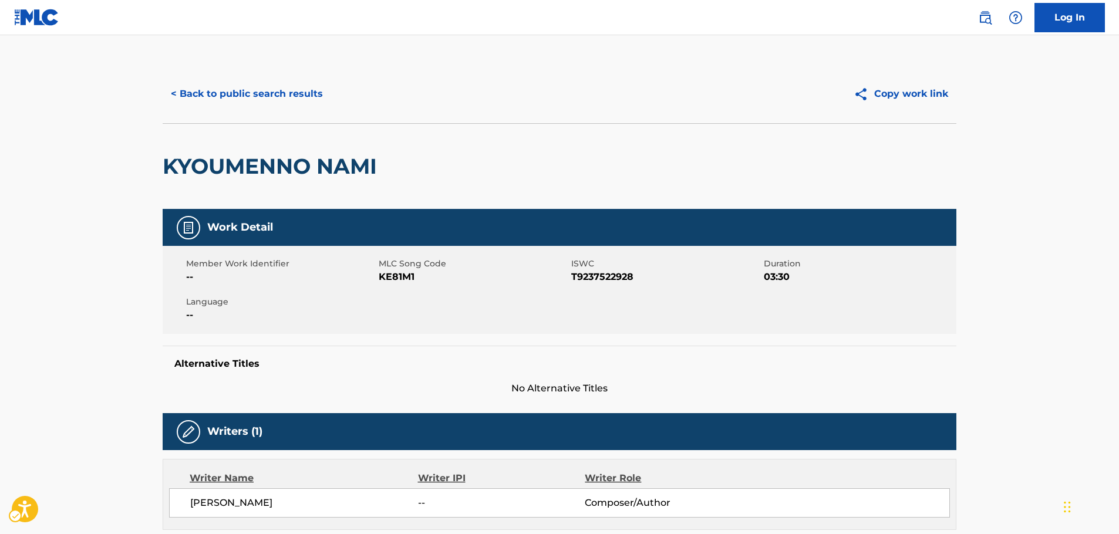
click at [401, 277] on span "MLC Song Code - KE81M1" at bounding box center [474, 277] width 190 height 14
click at [592, 272] on span "ISWC - T9237522928" at bounding box center [666, 277] width 190 height 14
click at [616, 275] on span "ISWC - T9237522928" at bounding box center [666, 277] width 190 height 14
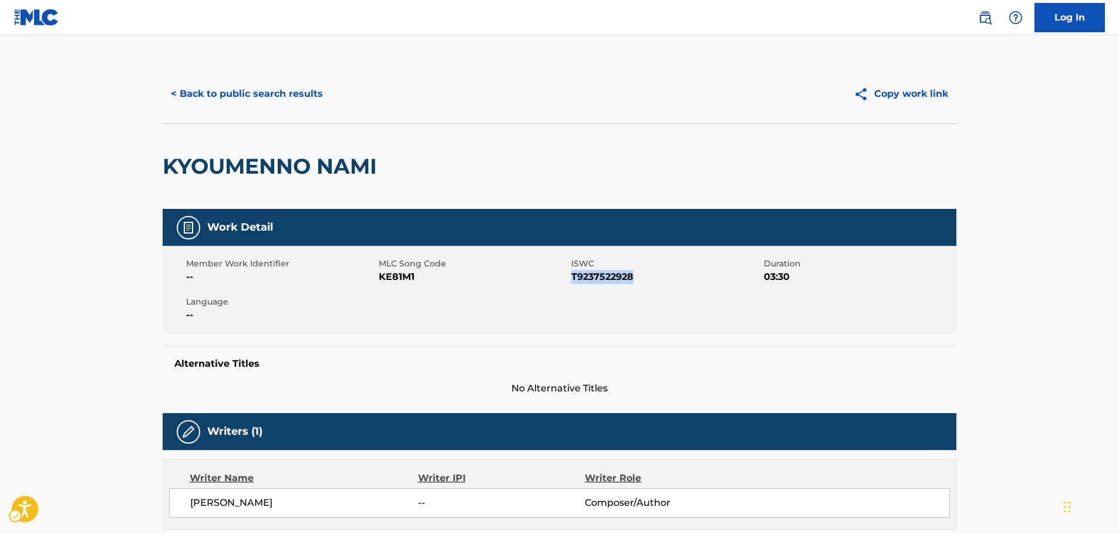
click at [616, 275] on span "ISWC - T9237522928" at bounding box center [666, 277] width 190 height 14
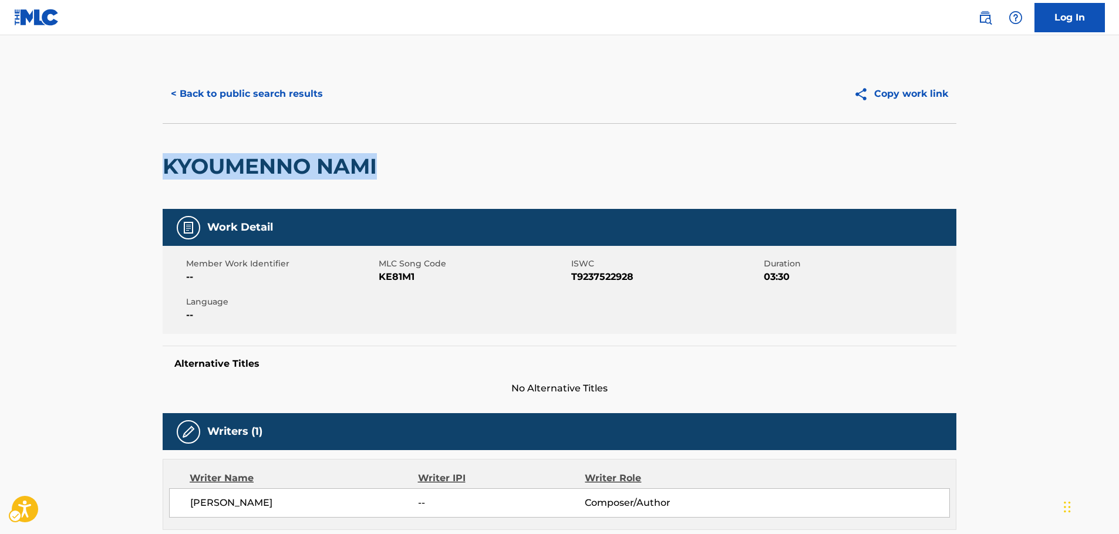
drag, startPoint x: 391, startPoint y: 172, endPoint x: 156, endPoint y: 170, distance: 235.3
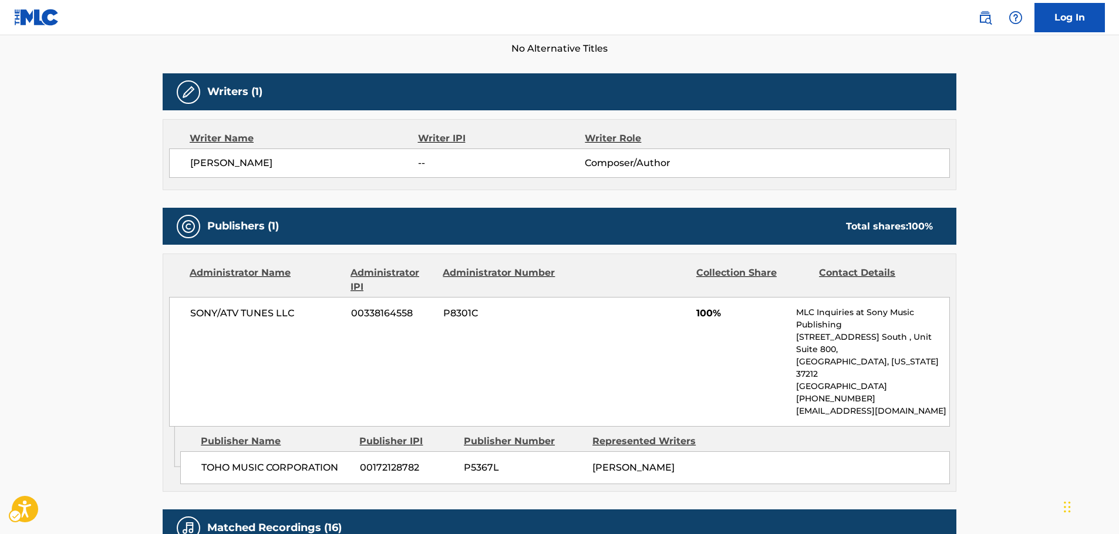
scroll to position [411, 0]
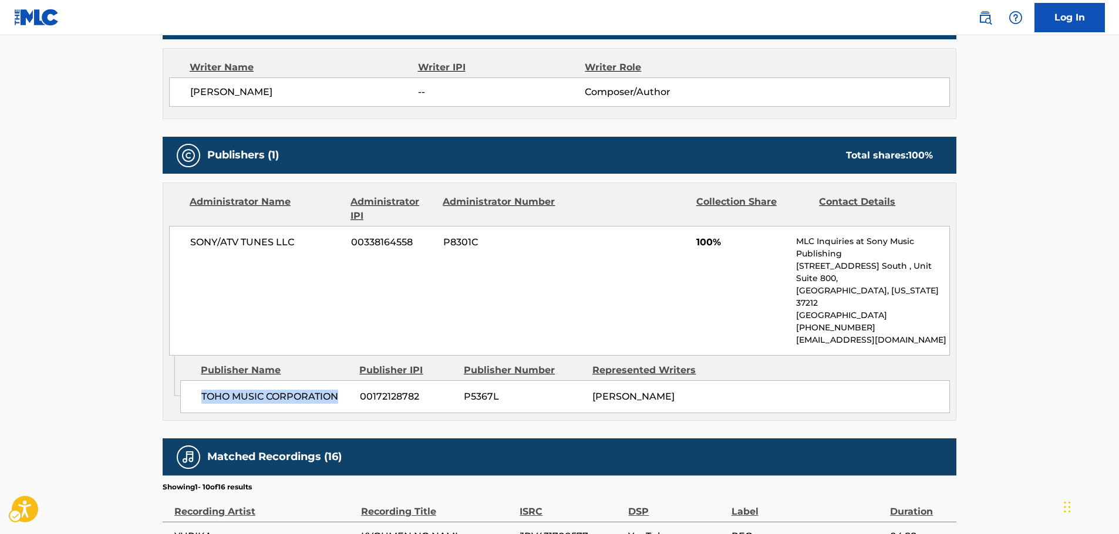
drag, startPoint x: 347, startPoint y: 374, endPoint x: 201, endPoint y: 379, distance: 146.2
click at [201, 390] on span "TOHO MUSIC CORPORATION" at bounding box center [276, 397] width 150 height 14
drag, startPoint x: 300, startPoint y: 242, endPoint x: 176, endPoint y: 255, distance: 125.1
click at [176, 255] on div "SONY/ATV TUNES LLC 00338164558 P8301C 100% MLC Inquiries at Sony Music Publishi…" at bounding box center [559, 291] width 781 height 130
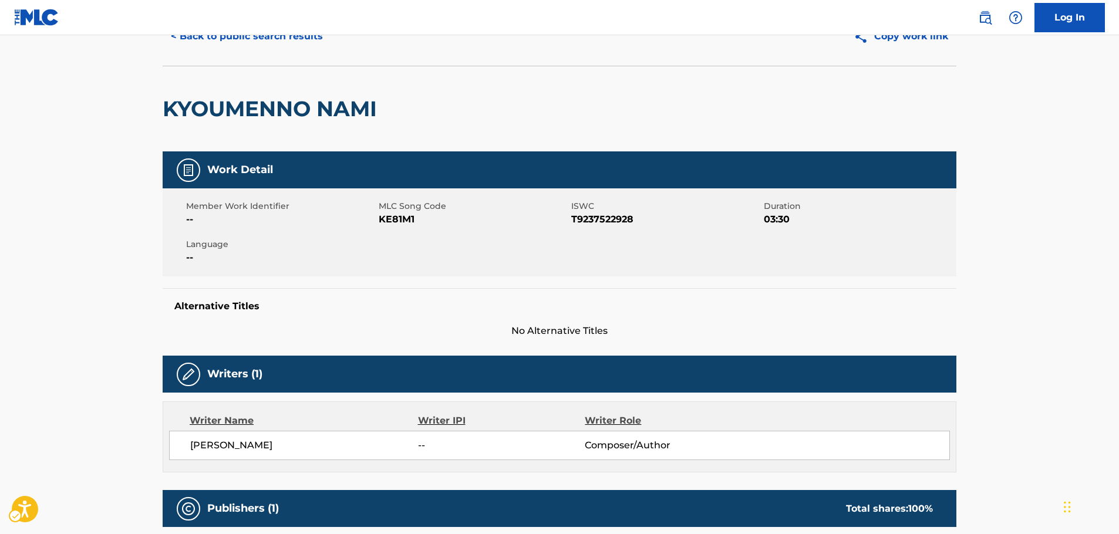
scroll to position [0, 0]
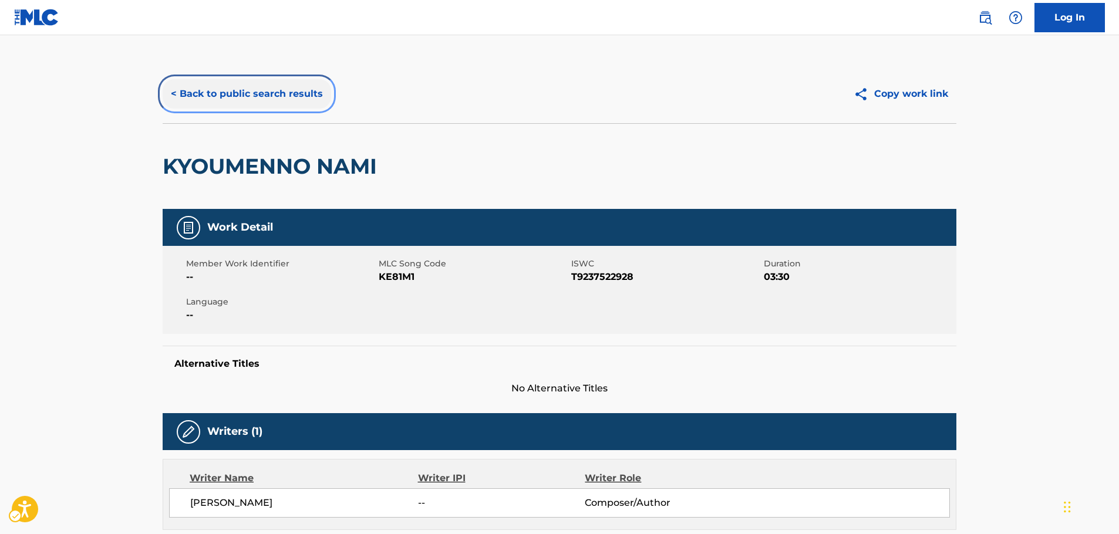
click at [252, 95] on button "< Back to public search results" at bounding box center [247, 93] width 168 height 29
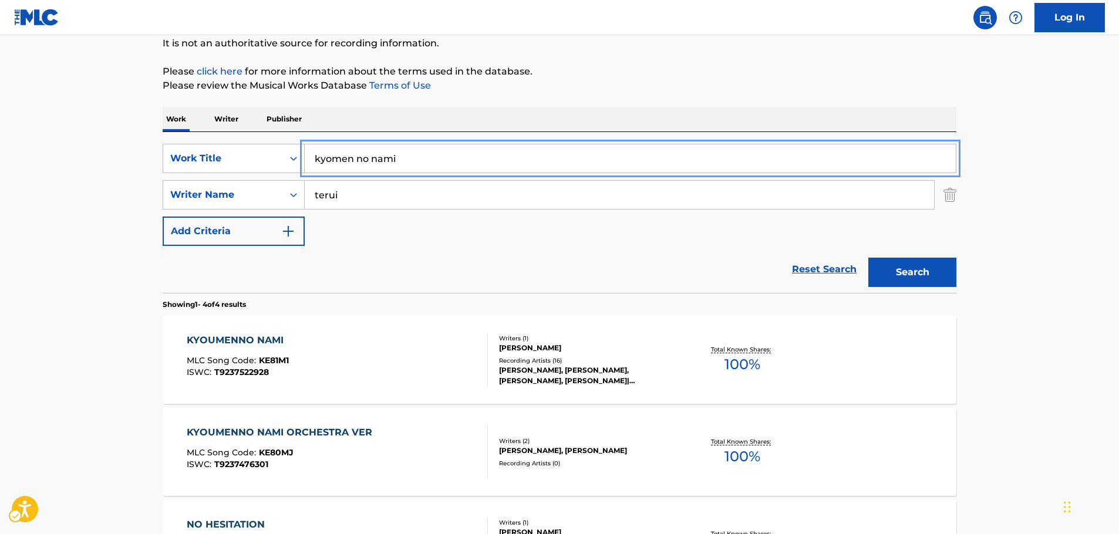
drag, startPoint x: 215, startPoint y: 156, endPoint x: 88, endPoint y: 154, distance: 126.8
paste input "Poketto Wo Fukuramasete"
type input "Poketto Wo Fukuramasete"
click at [84, 154] on main "The MLC Public Work Search The accuracy and completeness of The MLC's data is d…" at bounding box center [559, 329] width 1119 height 823
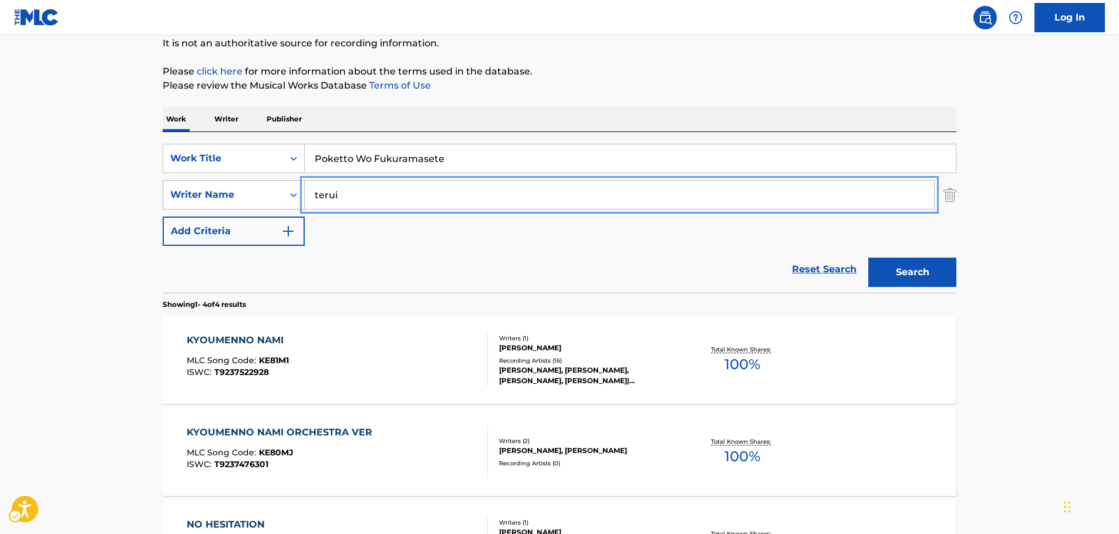
drag, startPoint x: 348, startPoint y: 195, endPoint x: 241, endPoint y: 198, distance: 106.9
click at [868, 258] on button "Search" at bounding box center [912, 272] width 88 height 29
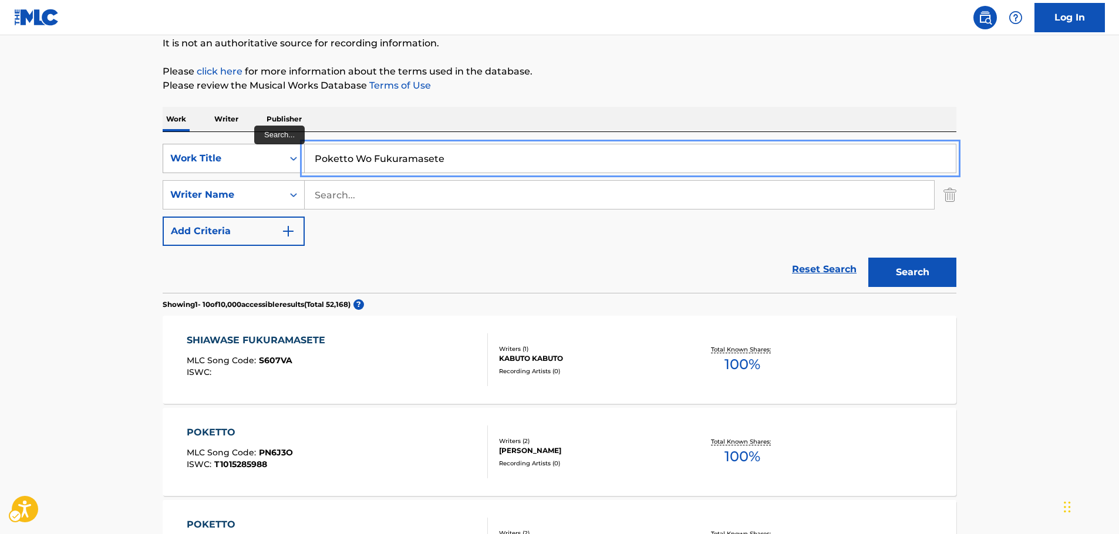
drag, startPoint x: 406, startPoint y: 151, endPoint x: 264, endPoint y: 157, distance: 142.2
click at [264, 157] on div "SearchWithCriteria0f072b71-1f12-4ba6-9efb-fb2bbafb7738 Work Title Poketto Wo Fu…" at bounding box center [559, 158] width 793 height 29
paste input "POKETTOOFUKURAMASETE"
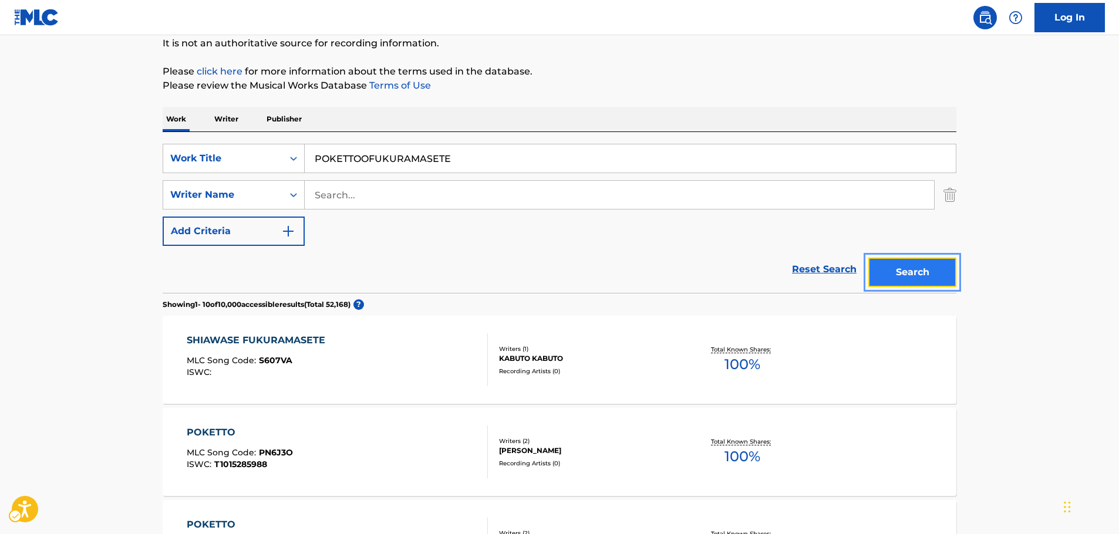
click at [922, 273] on button "Search" at bounding box center [912, 272] width 88 height 29
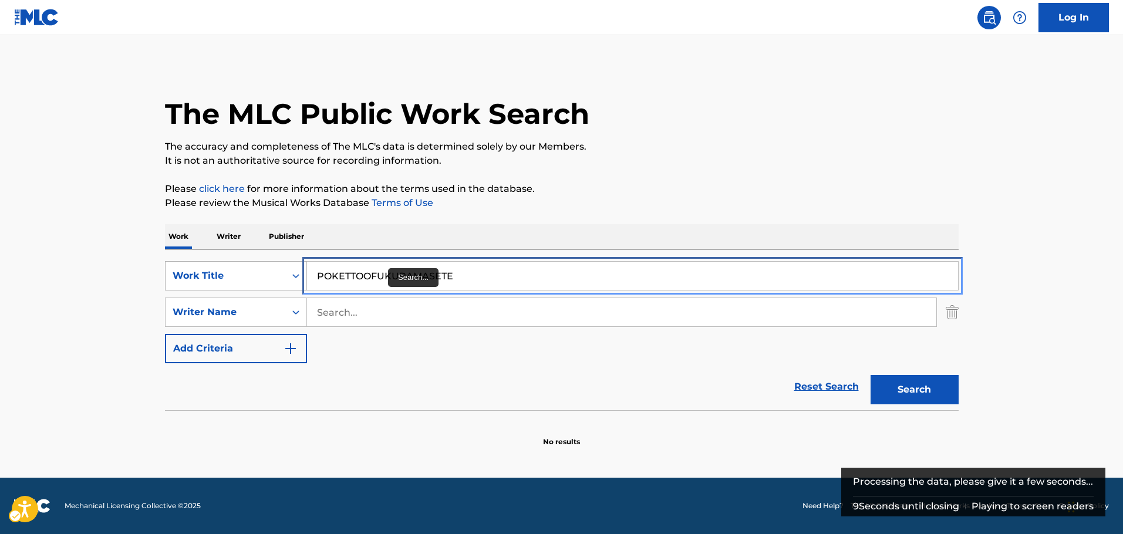
drag, startPoint x: 339, startPoint y: 272, endPoint x: 232, endPoint y: 281, distance: 107.2
click at [233, 281] on div "SearchWithCriteria0f072b71-1f12-4ba6-9efb-fb2bbafb7738 Work Title POKETTOOFUKUR…" at bounding box center [561, 275] width 793 height 29
type input "POKETTOOFUKURAMASETE"
click at [870, 375] on button "Search" at bounding box center [914, 389] width 88 height 29
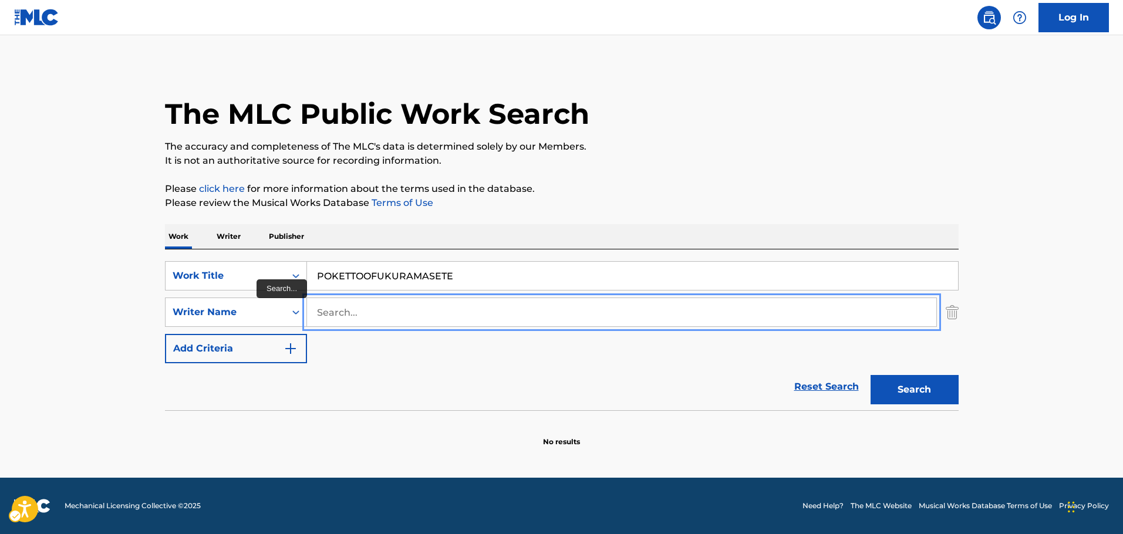
drag, startPoint x: 368, startPoint y: 312, endPoint x: 401, endPoint y: 307, distance: 33.2
click at [368, 312] on input "Search..." at bounding box center [621, 312] width 629 height 28
paste input "[PERSON_NAME]"
type input "[PERSON_NAME]"
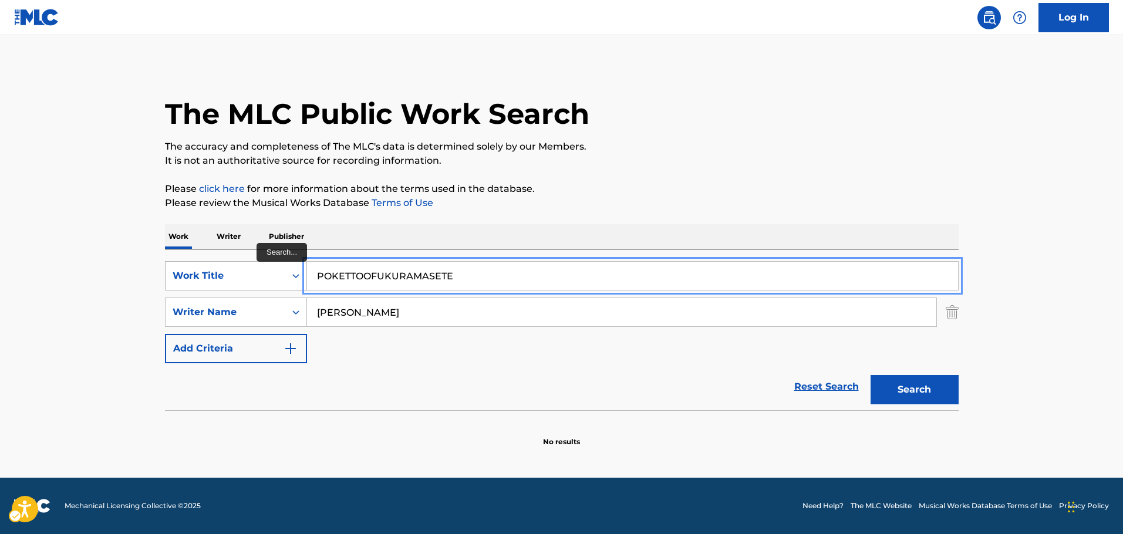
drag, startPoint x: 445, startPoint y: 281, endPoint x: 219, endPoint y: 290, distance: 226.7
click at [221, 290] on div "SearchWithCriteria0f072b71-1f12-4ba6-9efb-fb2bbafb7738 Work Title POKETTOOFUKUR…" at bounding box center [561, 275] width 793 height 29
click at [475, 266] on input "POKETTOOFUKURAMASETE" at bounding box center [632, 276] width 651 height 28
drag, startPoint x: 453, startPoint y: 271, endPoint x: 202, endPoint y: 281, distance: 251.4
click at [201, 281] on div "SearchWithCriteria0f072b71-1f12-4ba6-9efb-fb2bbafb7738 Work Title POKETTOOFUKUR…" at bounding box center [561, 275] width 793 height 29
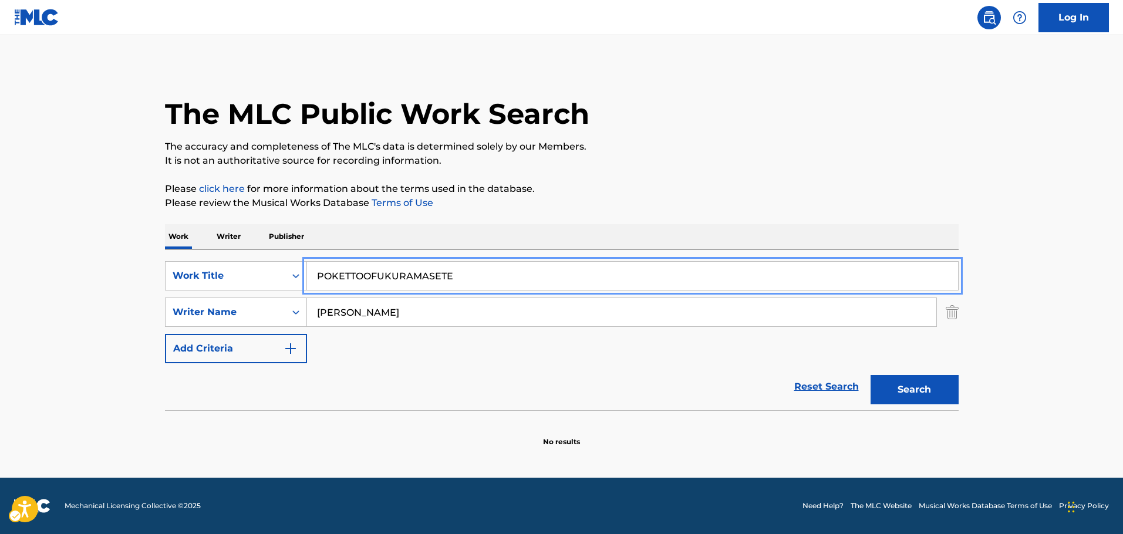
paste input "Yasouka"
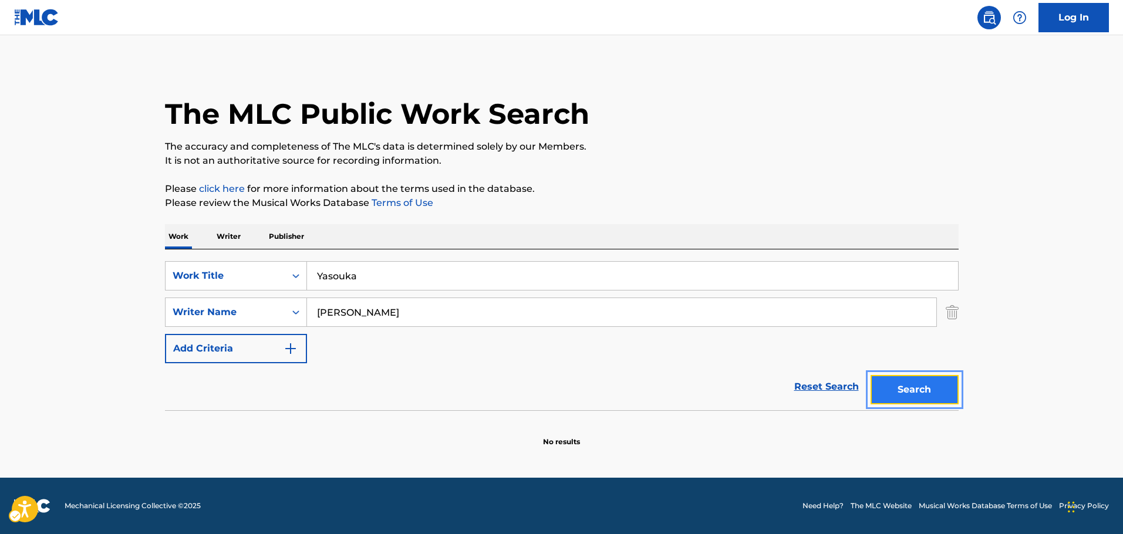
click at [949, 388] on button "Search" at bounding box center [914, 389] width 88 height 29
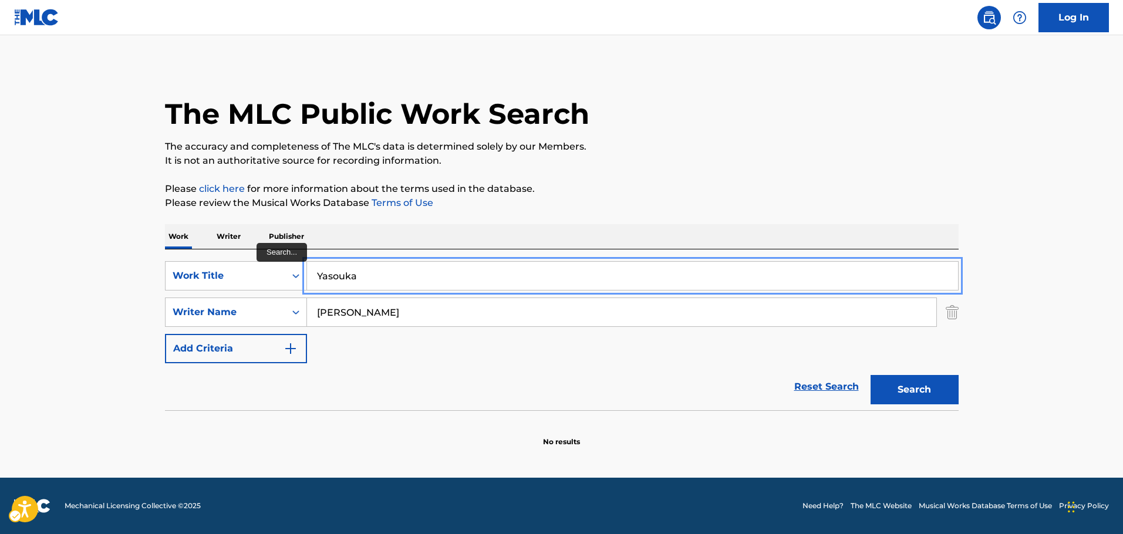
drag, startPoint x: 378, startPoint y: 279, endPoint x: 359, endPoint y: 316, distance: 40.9
click at [195, 295] on div "SearchWithCriteria0f072b71-1f12-4ba6-9efb-fb2bbafb7738 Work Title Yasouka Searc…" at bounding box center [561, 312] width 793 height 102
paste input "Search..."
type input "Yasoka"
click at [910, 390] on button "Search" at bounding box center [914, 389] width 88 height 29
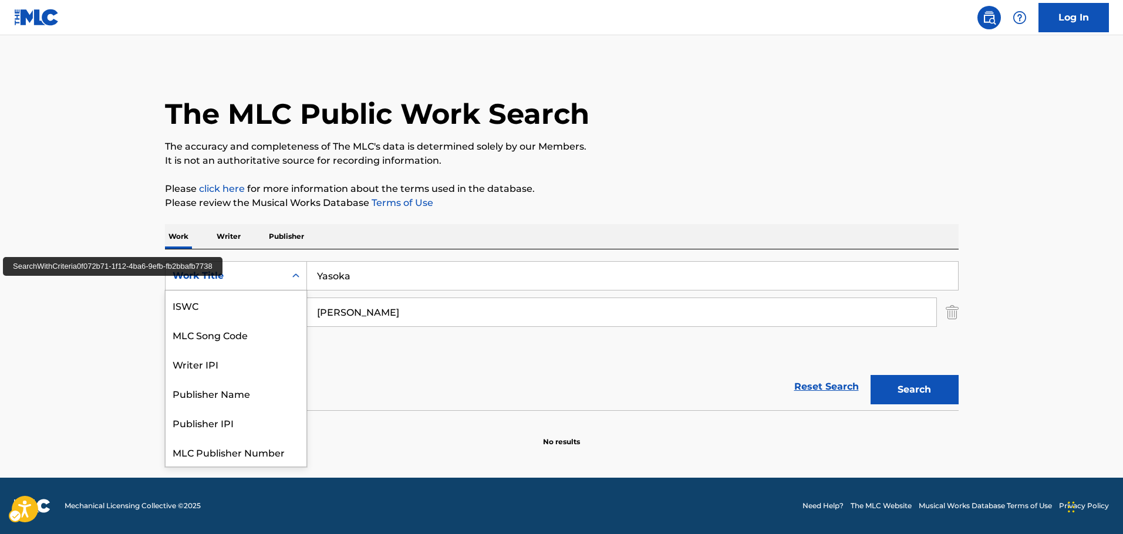
click at [289, 284] on div "Search Form" at bounding box center [295, 275] width 21 height 21
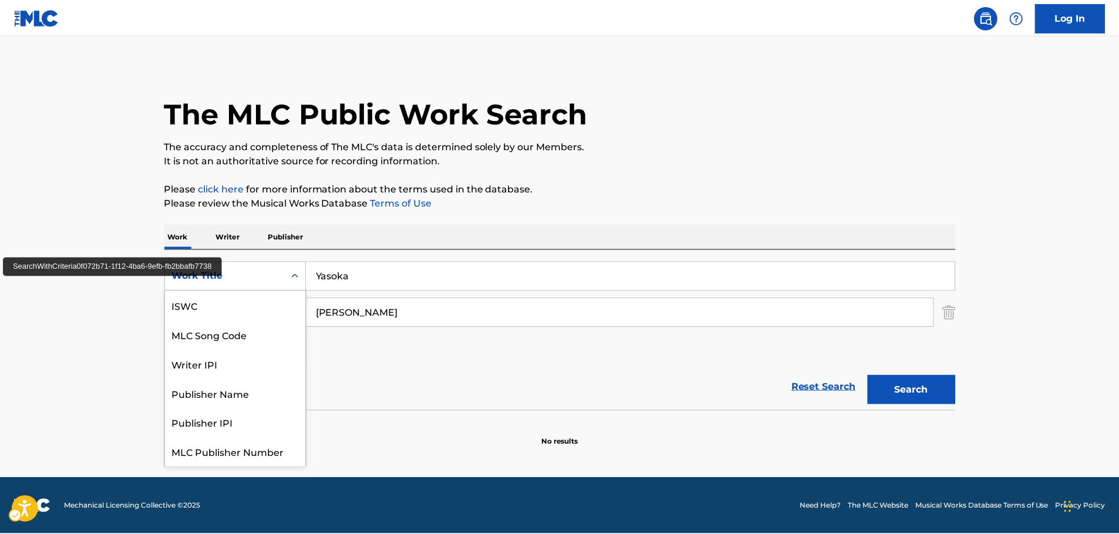
scroll to position [29, 0]
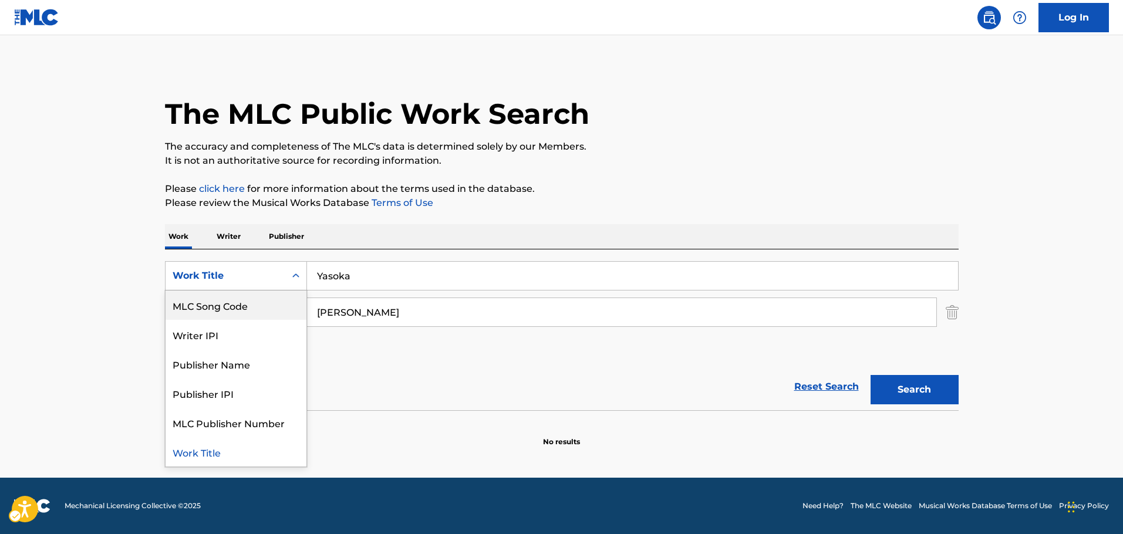
click at [255, 303] on div "MLC Song Code" at bounding box center [235, 305] width 141 height 29
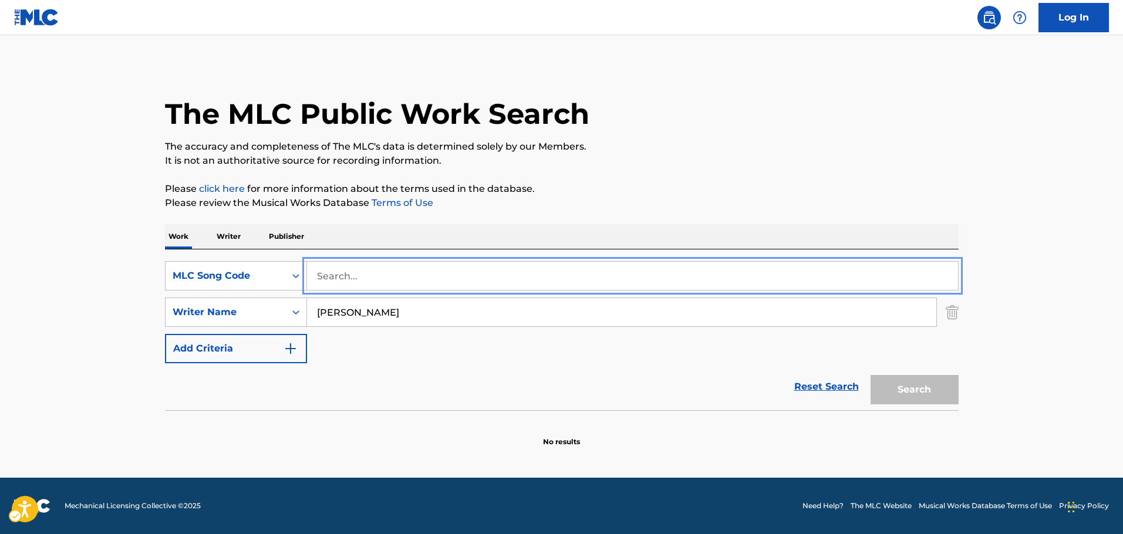
paste input "F06477"
type input "F06477"
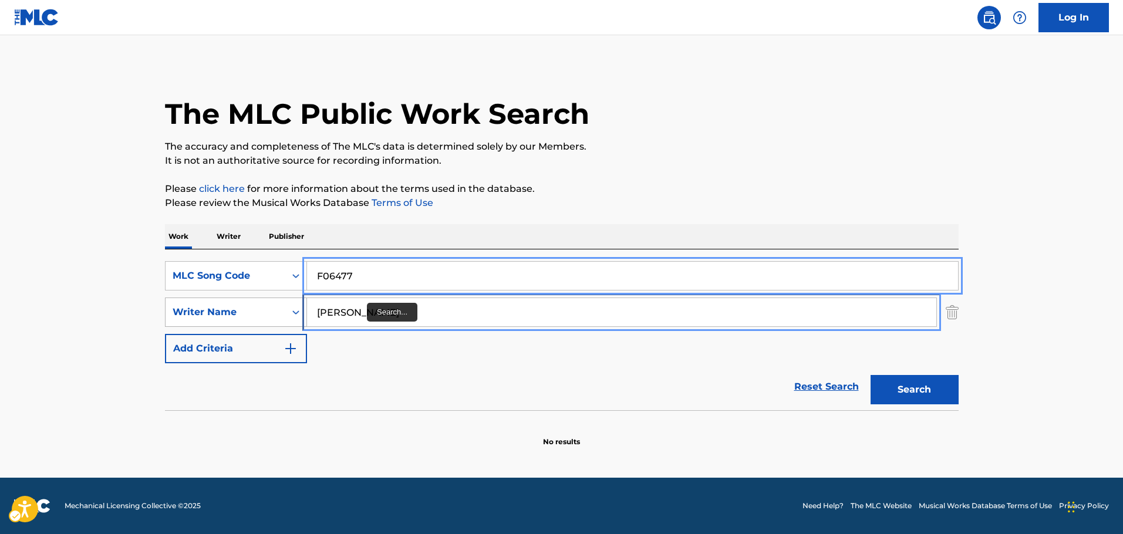
drag, startPoint x: 299, startPoint y: 316, endPoint x: 258, endPoint y: 317, distance: 41.1
click at [259, 317] on div "SearchWithCriteriae8440360-32e4-41a7-88b4-703eef1b93b6 Writer Name [PERSON_NAME]" at bounding box center [561, 312] width 793 height 29
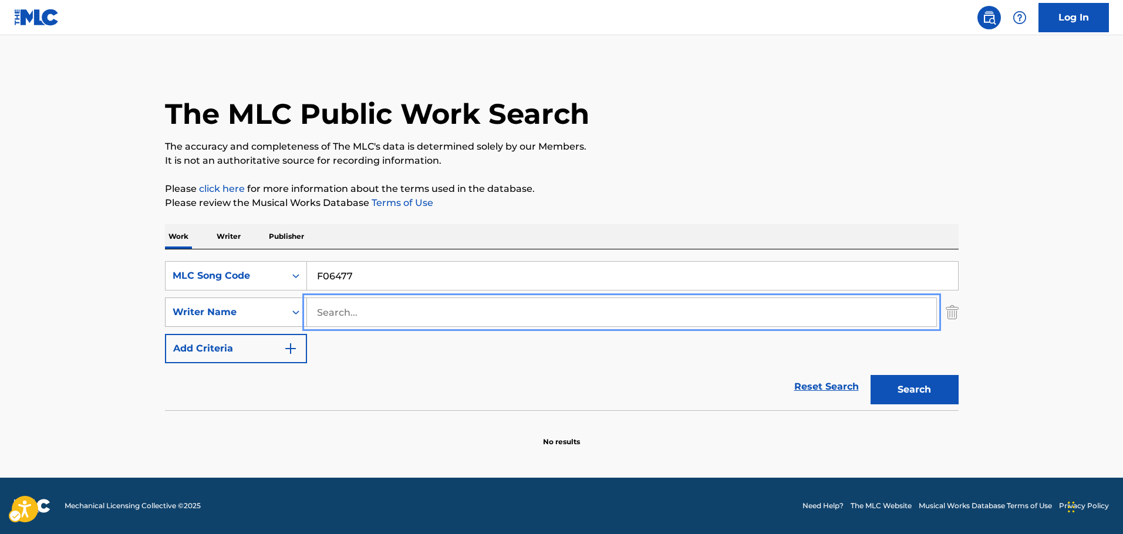
click at [870, 375] on button "Search" at bounding box center [914, 389] width 88 height 29
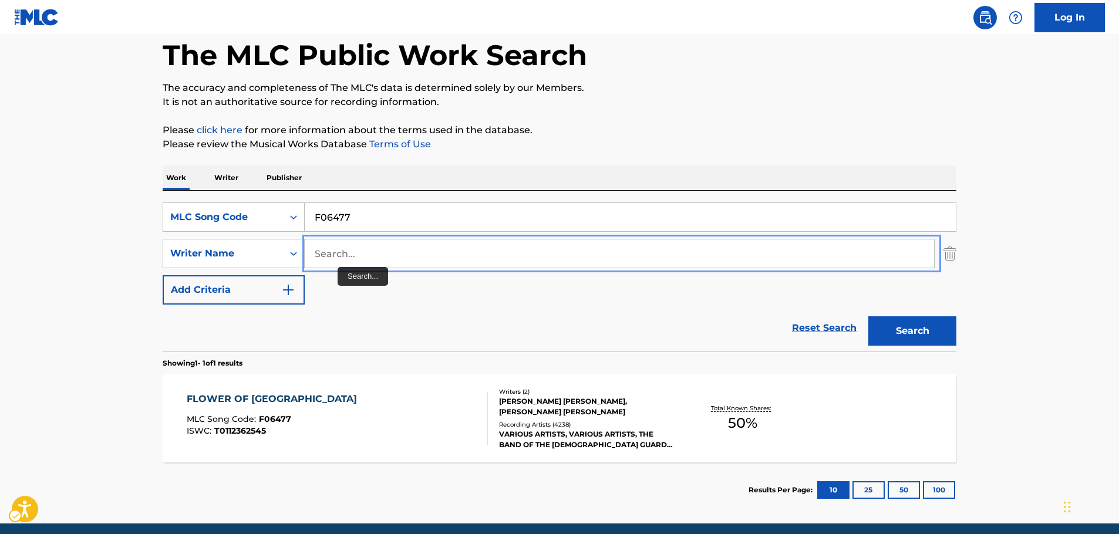
scroll to position [104, 0]
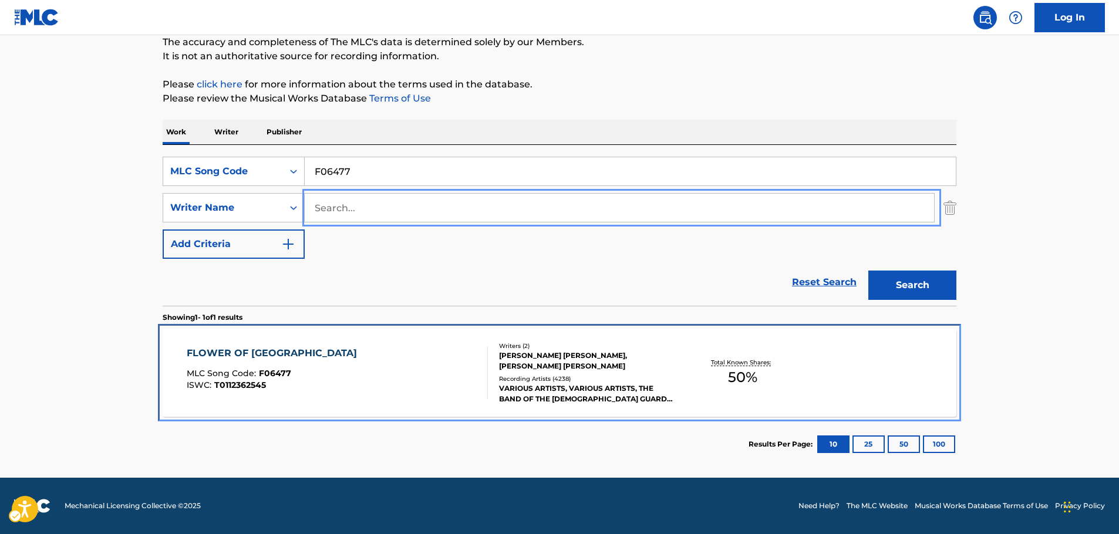
click at [354, 372] on div "FLOWER OF SCOTLAND MLC Song Code : F06477 ISWC : T0112362545" at bounding box center [338, 372] width 302 height 53
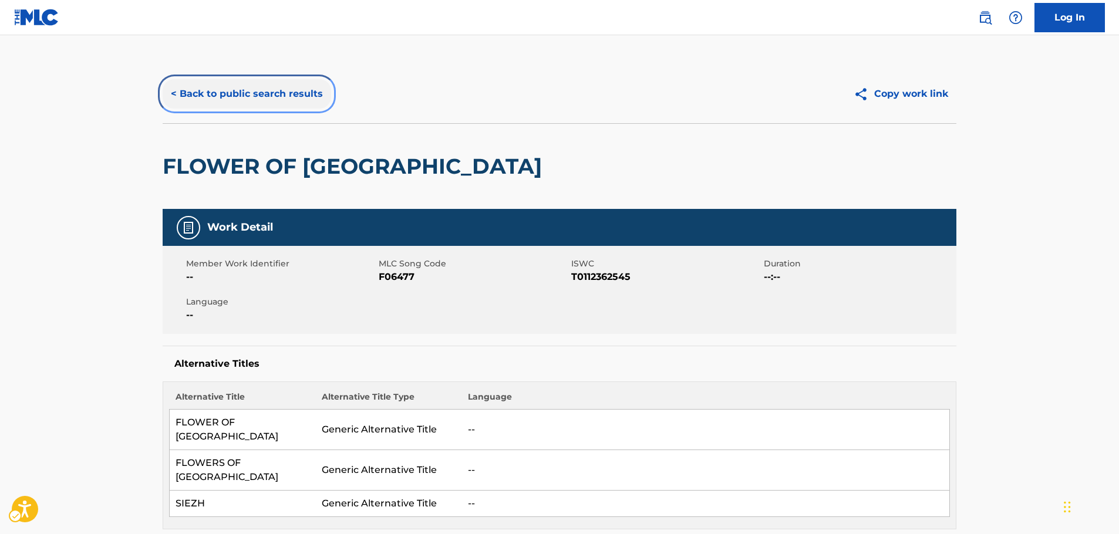
click at [256, 97] on button "< Back to public search results" at bounding box center [247, 93] width 168 height 29
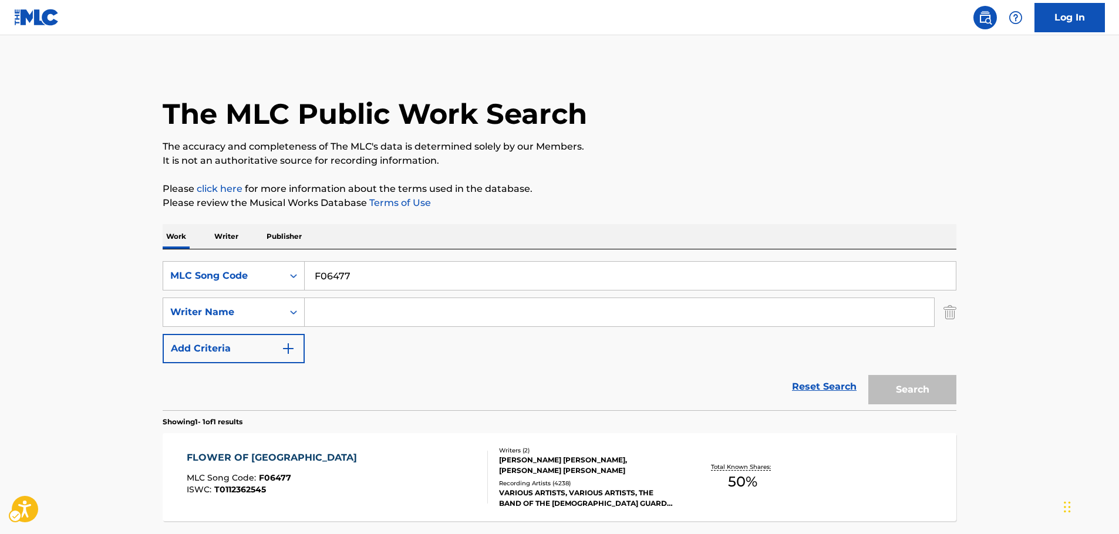
scroll to position [38, 0]
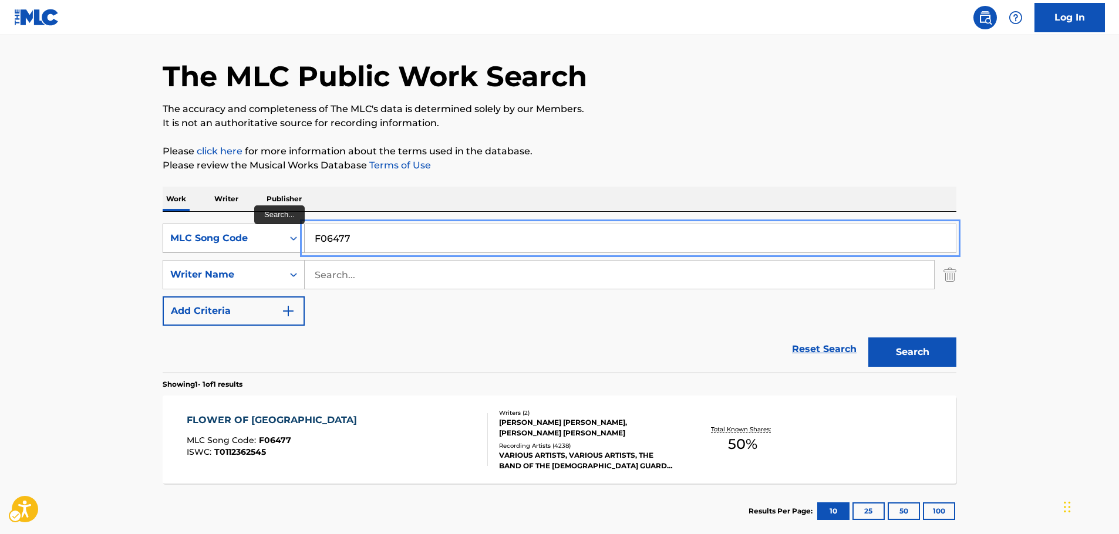
drag, startPoint x: 336, startPoint y: 233, endPoint x: 221, endPoint y: 241, distance: 115.3
paste input "AY4X1J"
type input "AY4X1J"
click at [910, 356] on button "Search" at bounding box center [912, 351] width 88 height 29
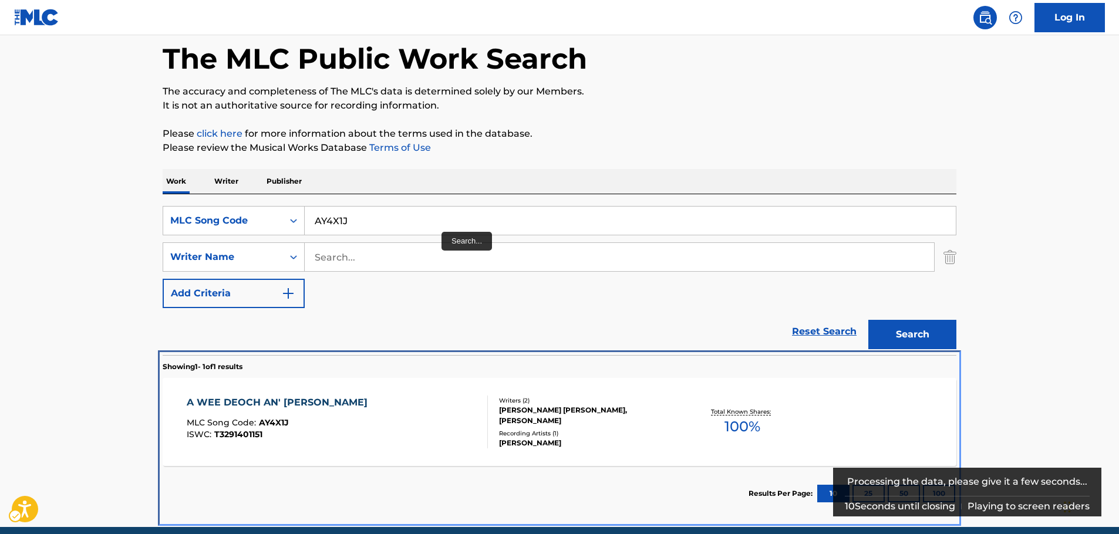
scroll to position [104, 0]
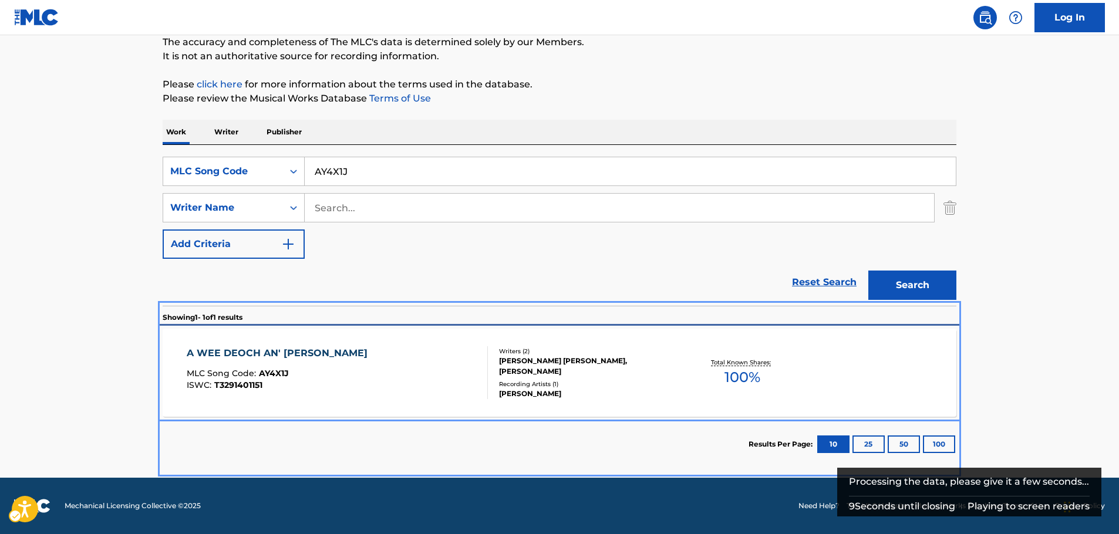
click at [344, 399] on div "A WEE DEOCH AN' [PERSON_NAME] MLC Song Code : AY4X1J ISWC : T3291401151 Writers…" at bounding box center [559, 373] width 793 height 88
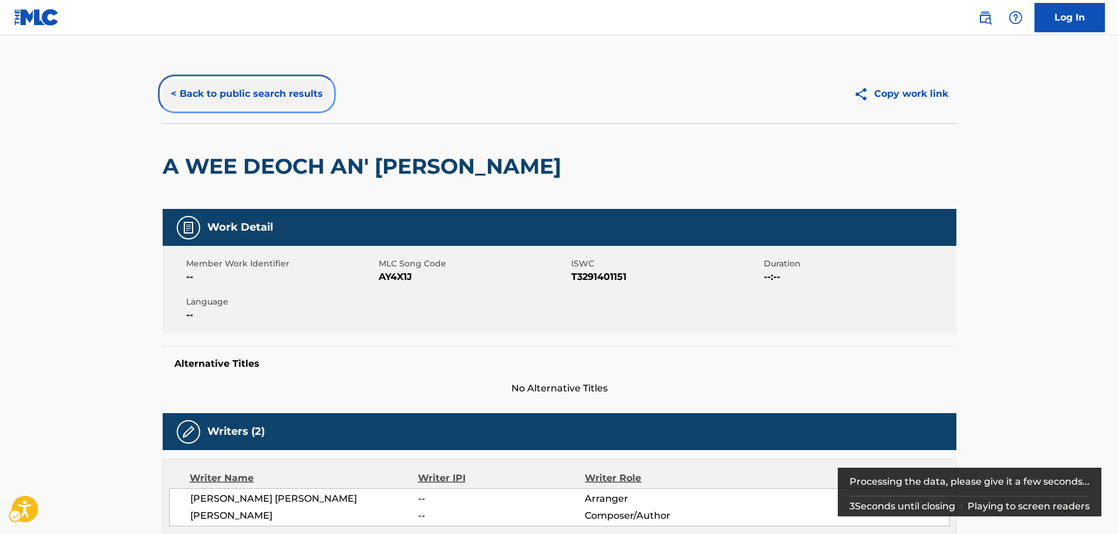
click at [260, 94] on button "< Back to public search results" at bounding box center [247, 93] width 168 height 29
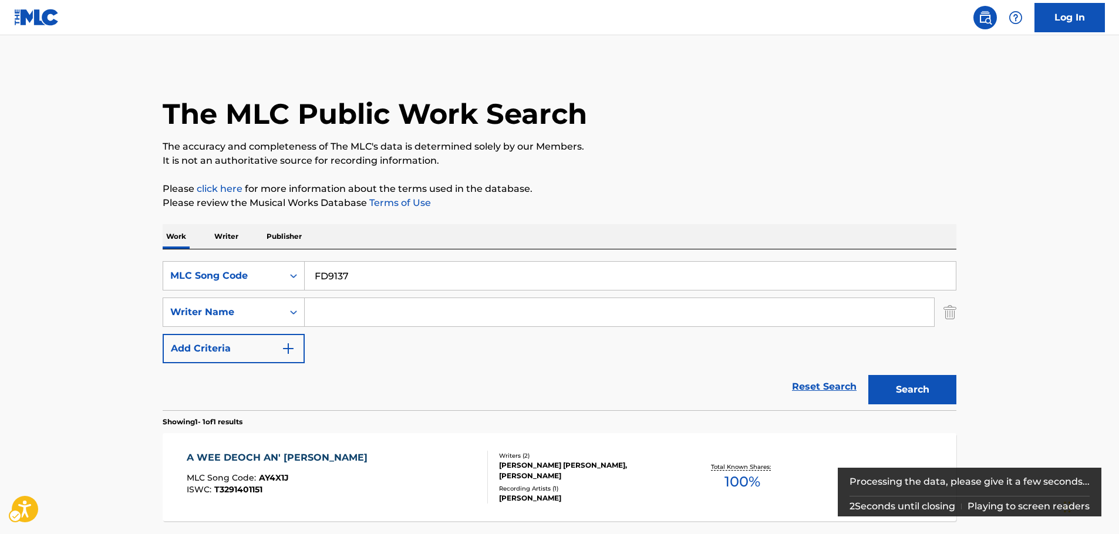
scroll to position [38, 0]
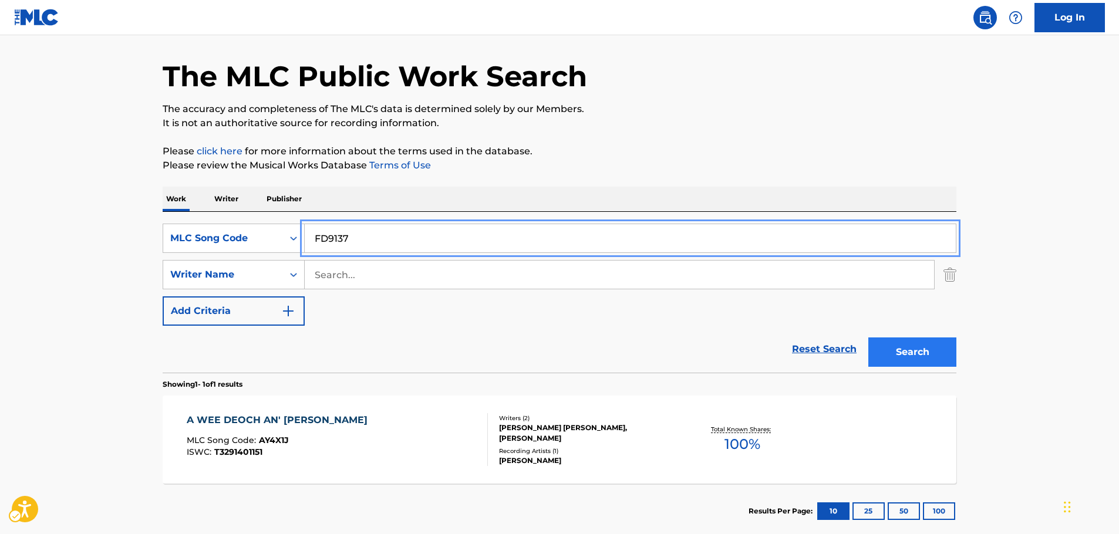
type input "FD9137"
click at [906, 355] on button "Search" at bounding box center [912, 351] width 88 height 29
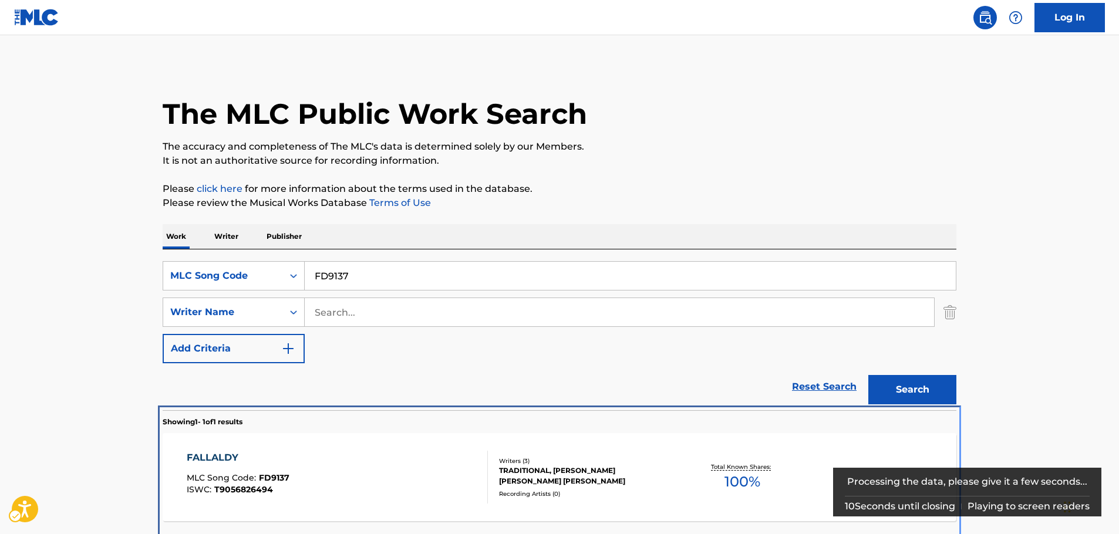
scroll to position [104, 0]
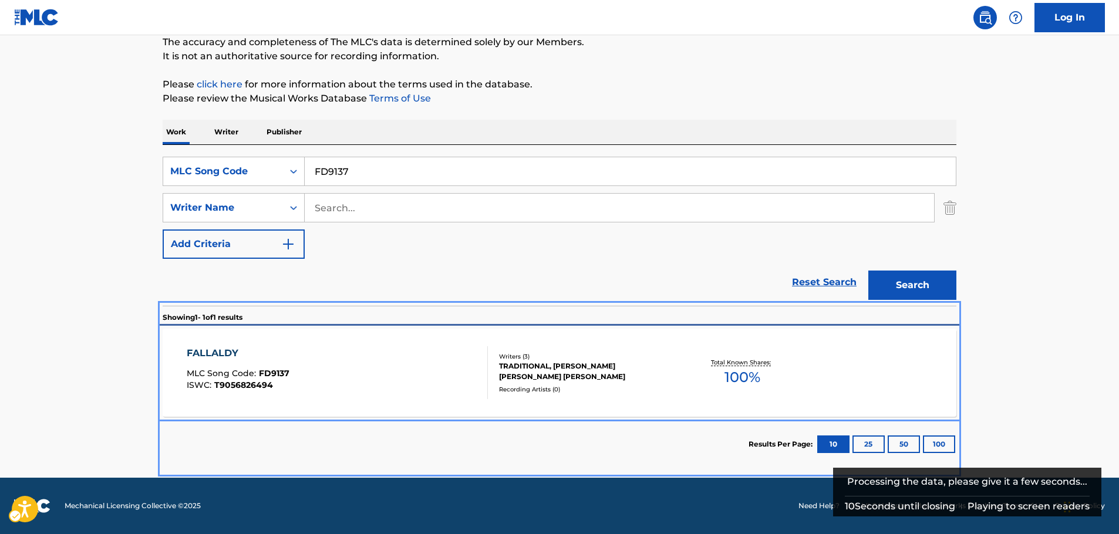
click at [335, 377] on div "FALLALDY MLC Song Code : FD9137 ISWC : T9056826494" at bounding box center [338, 372] width 302 height 53
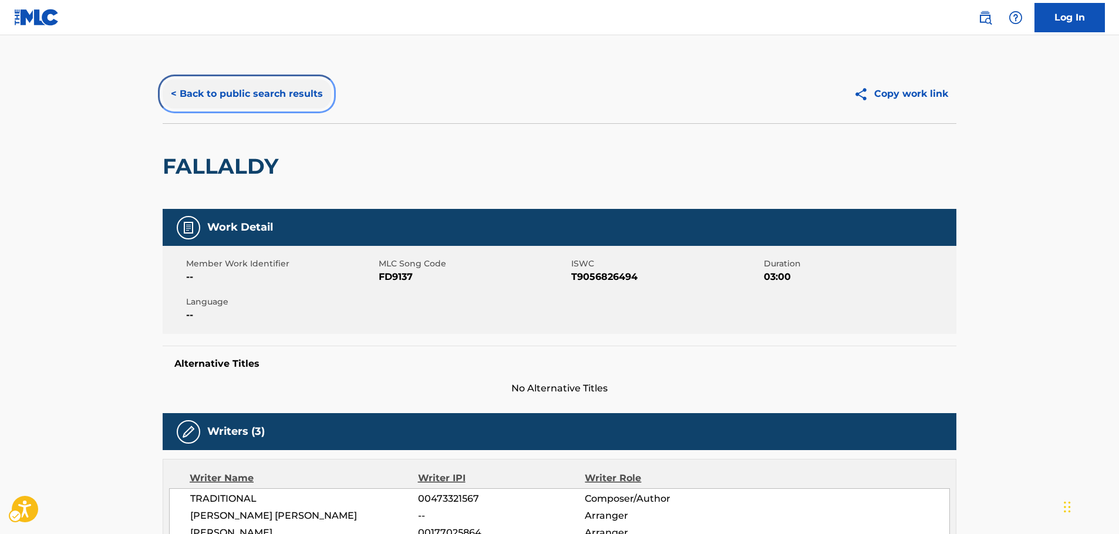
click at [244, 100] on button "< Back to public search results" at bounding box center [247, 93] width 168 height 29
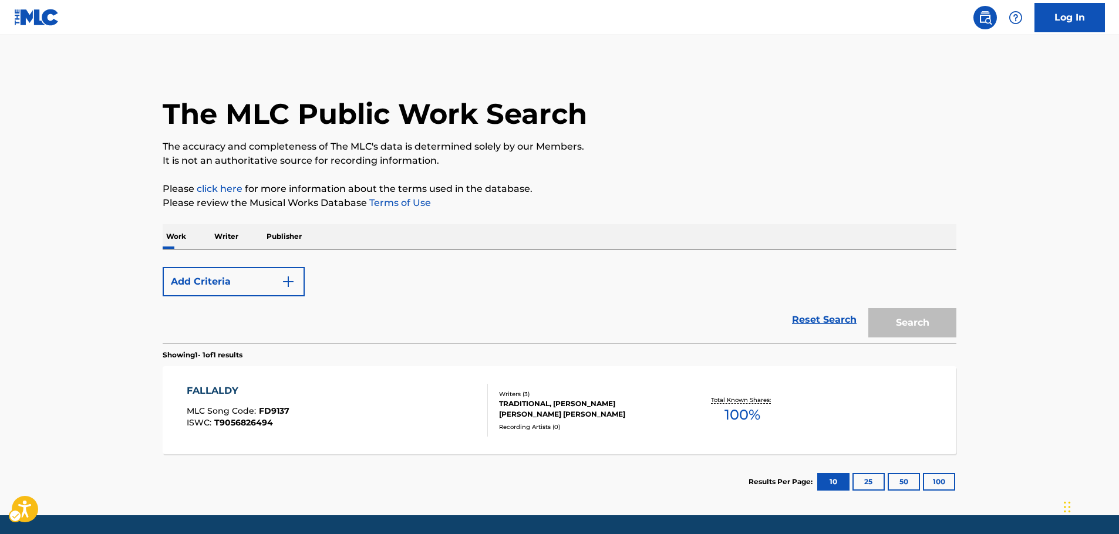
scroll to position [38, 0]
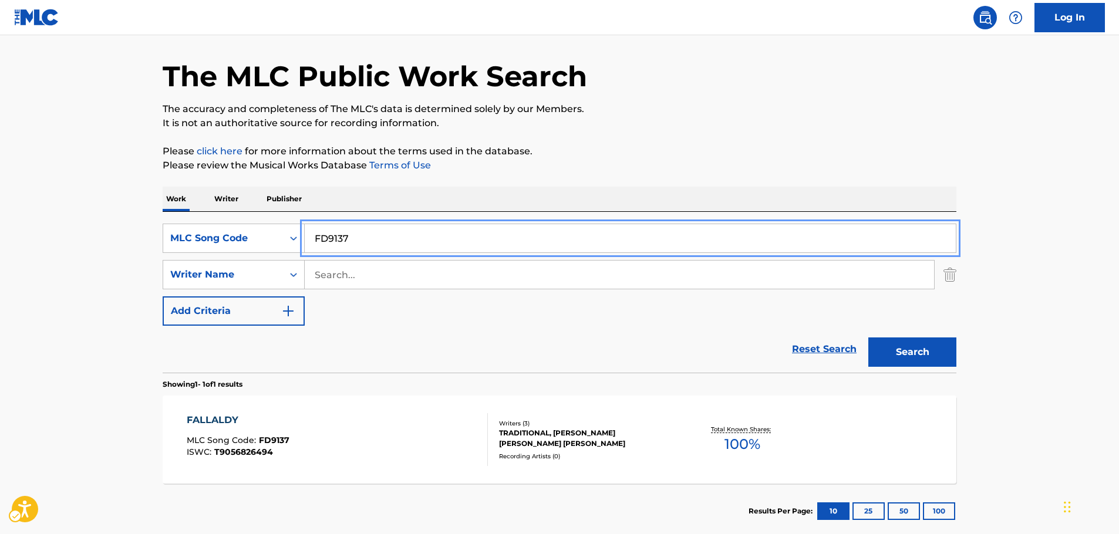
drag, startPoint x: 367, startPoint y: 234, endPoint x: 192, endPoint y: 215, distance: 176.0
paste input "S93435"
type input "S93435"
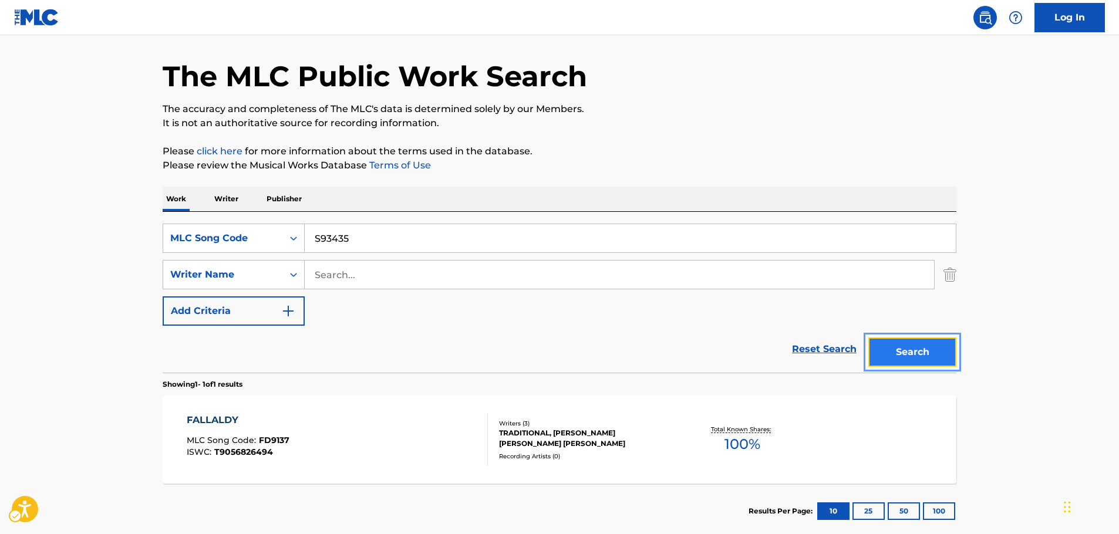
click at [894, 352] on button "Search" at bounding box center [912, 351] width 88 height 29
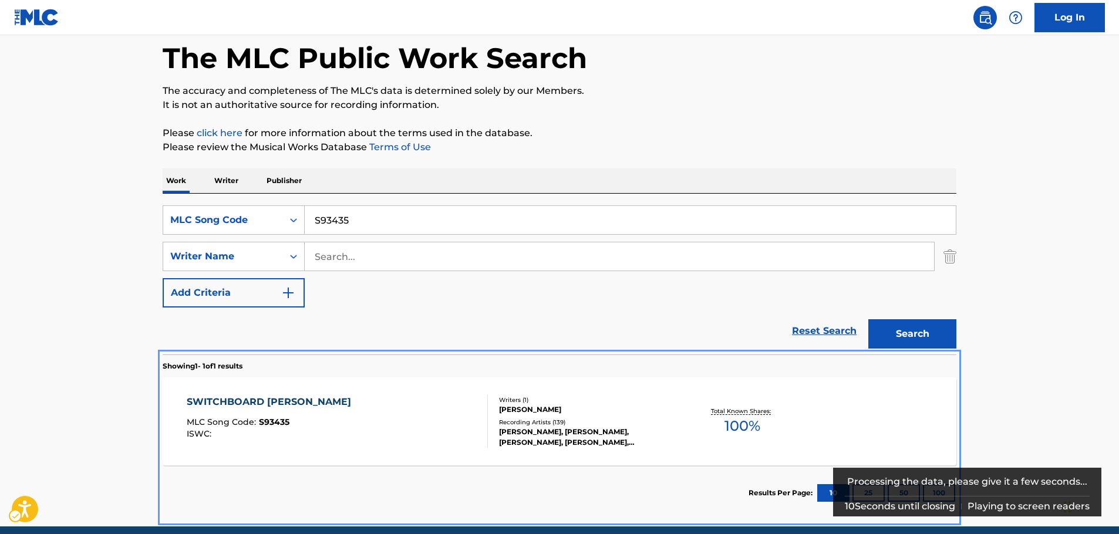
scroll to position [104, 0]
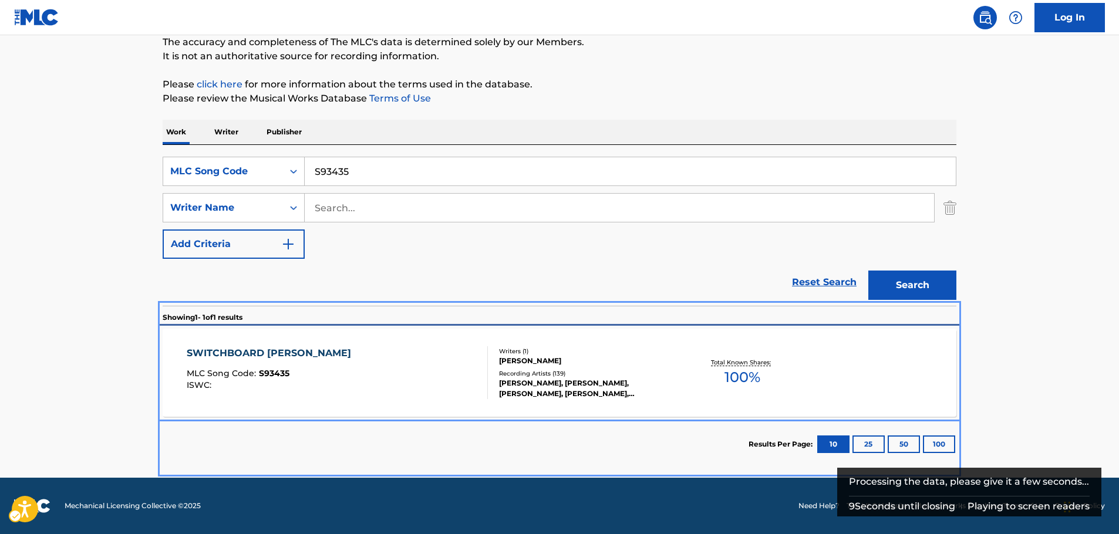
click at [354, 377] on div "SWITCHBOARD [PERSON_NAME] MLC Song Code : S93435 ISWC :" at bounding box center [338, 372] width 302 height 53
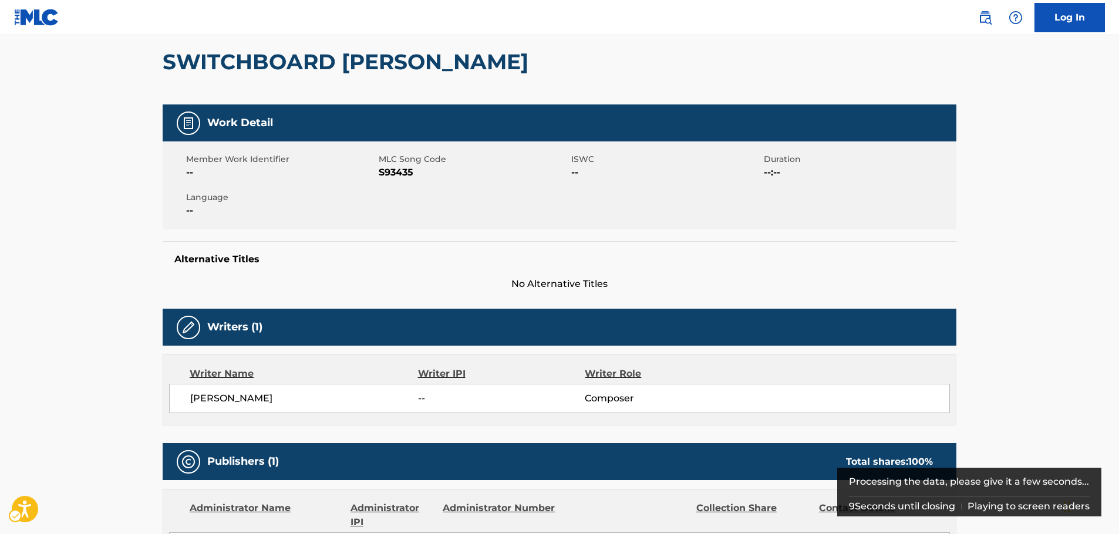
scroll to position [352, 0]
